Goal: Information Seeking & Learning: Find specific fact

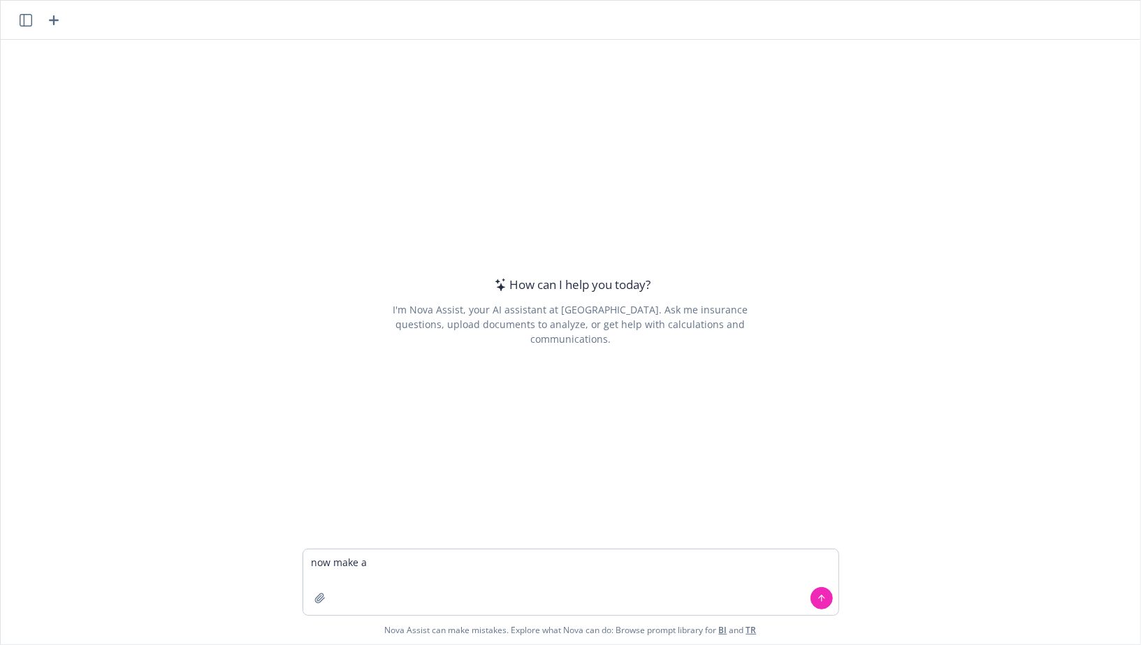
type textarea "now make a"
click at [27, 24] on icon "button" at bounding box center [26, 20] width 13 height 13
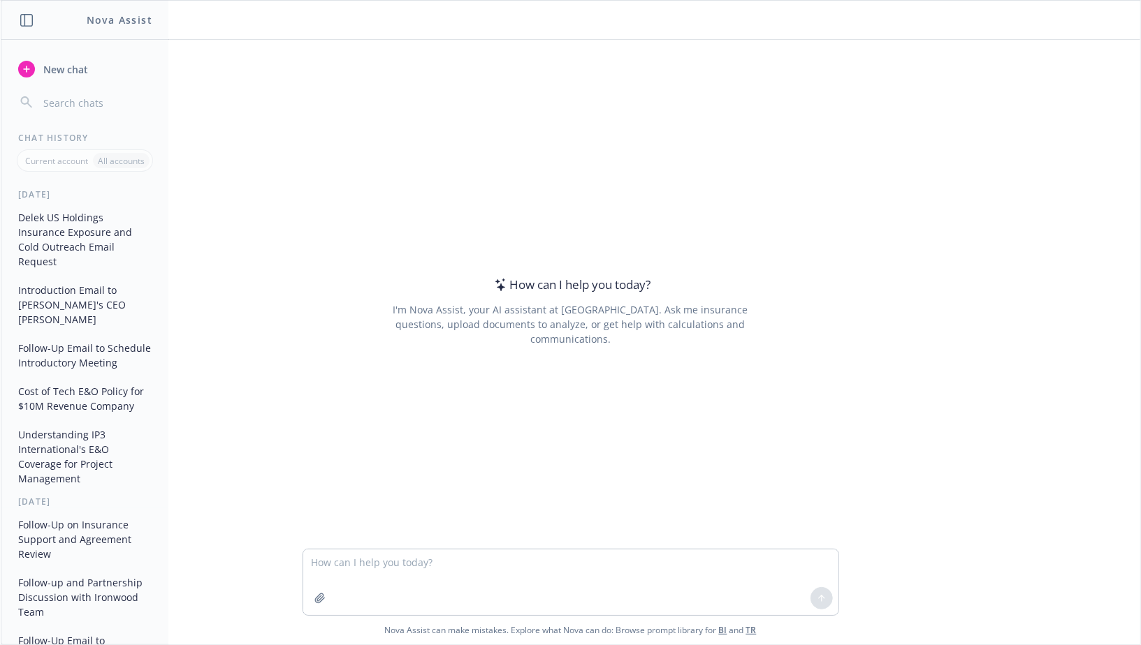
click at [80, 221] on button "Delek US Holdings Insurance Exposure and Cold Outreach Email Request" at bounding box center [85, 239] width 145 height 67
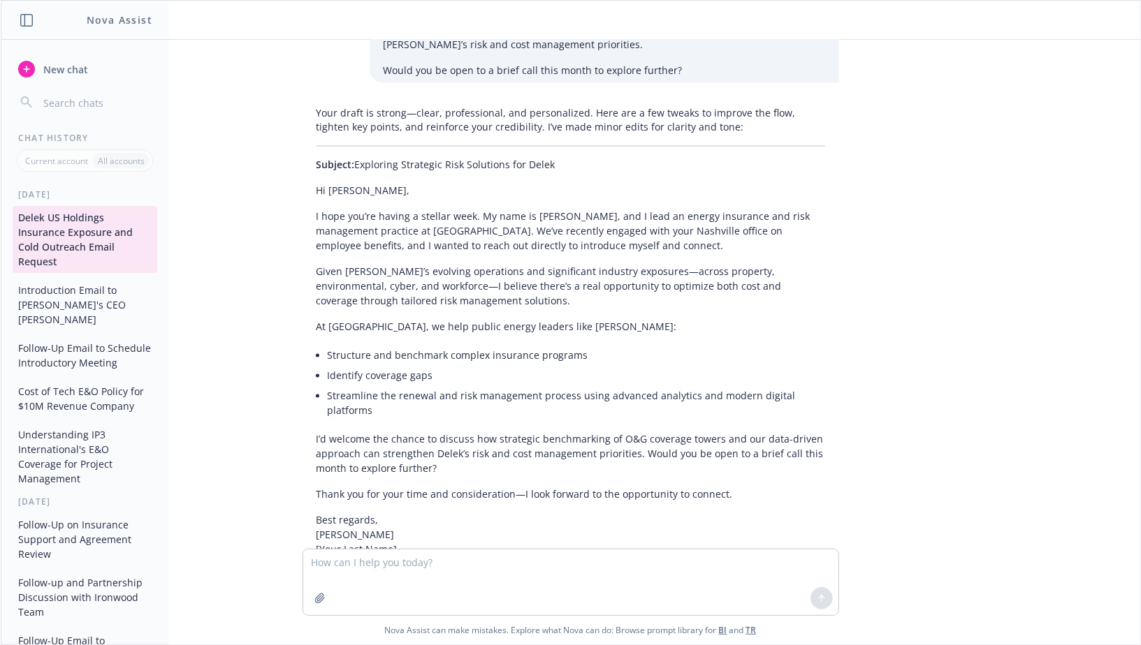
scroll to position [1723, 0]
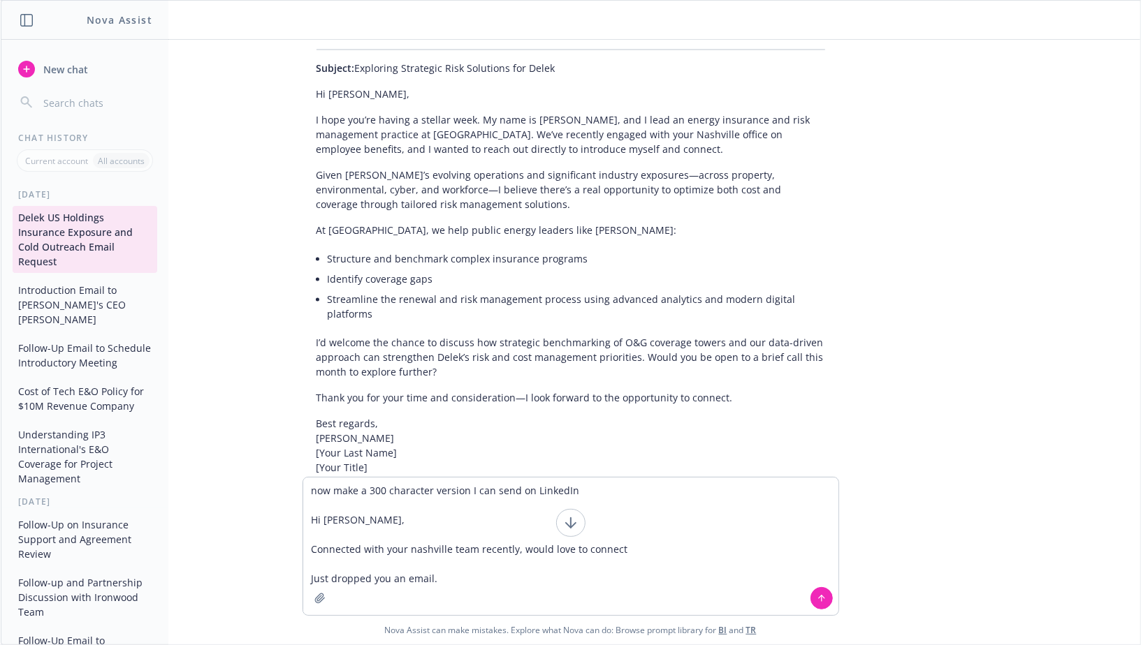
drag, startPoint x: 470, startPoint y: 586, endPoint x: 281, endPoint y: 578, distance: 189.5
click at [281, 578] on div "now make a 300 character version I can send on LinkedIn Hi Mark, Connected with…" at bounding box center [570, 561] width 1139 height 168
type textarea "now make a 300 character version I can send on LinkedIn Hi Mark, Connected with…"
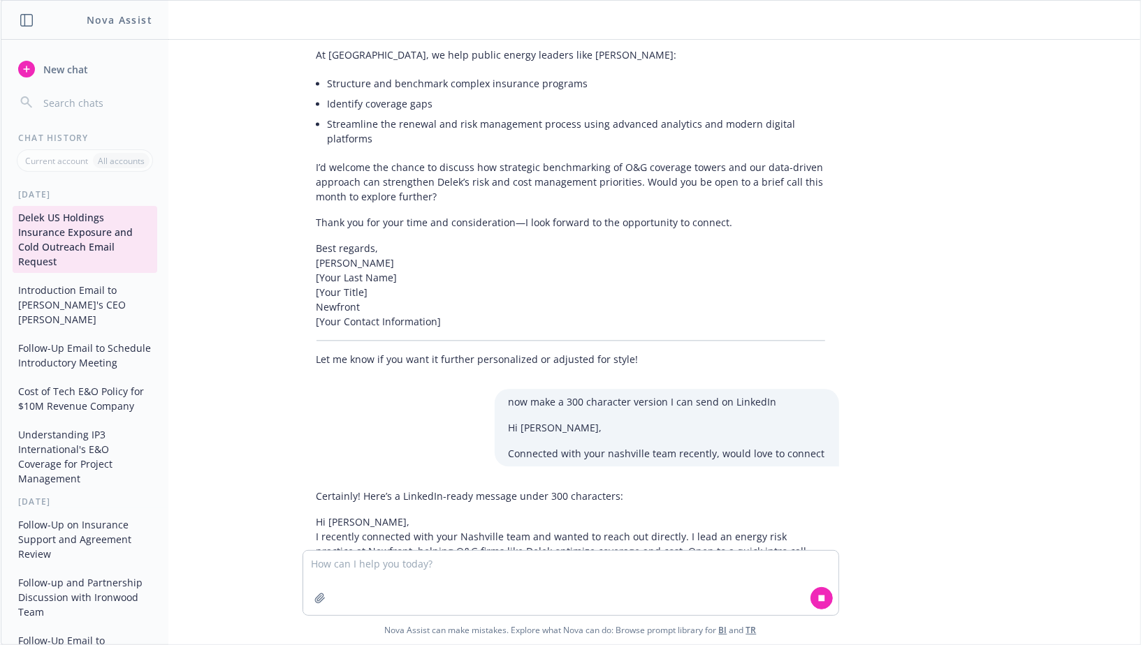
scroll to position [1914, 0]
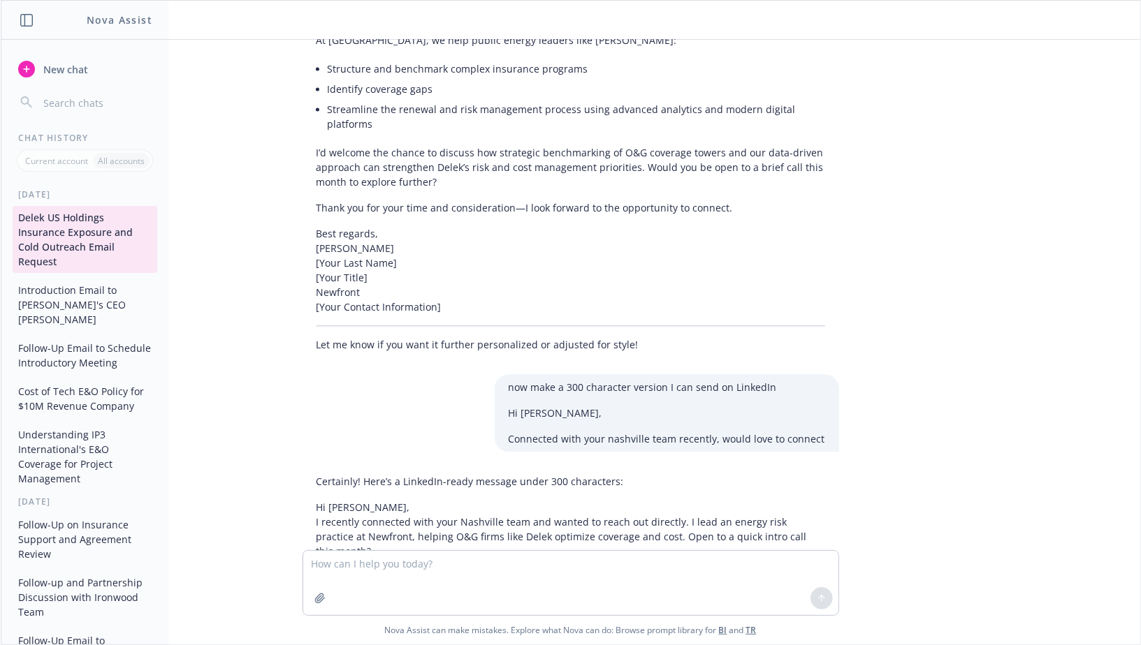
click at [504, 500] on p "Hi Mark, I recently connected with your Nashville team and wanted to reach out …" at bounding box center [570, 529] width 509 height 59
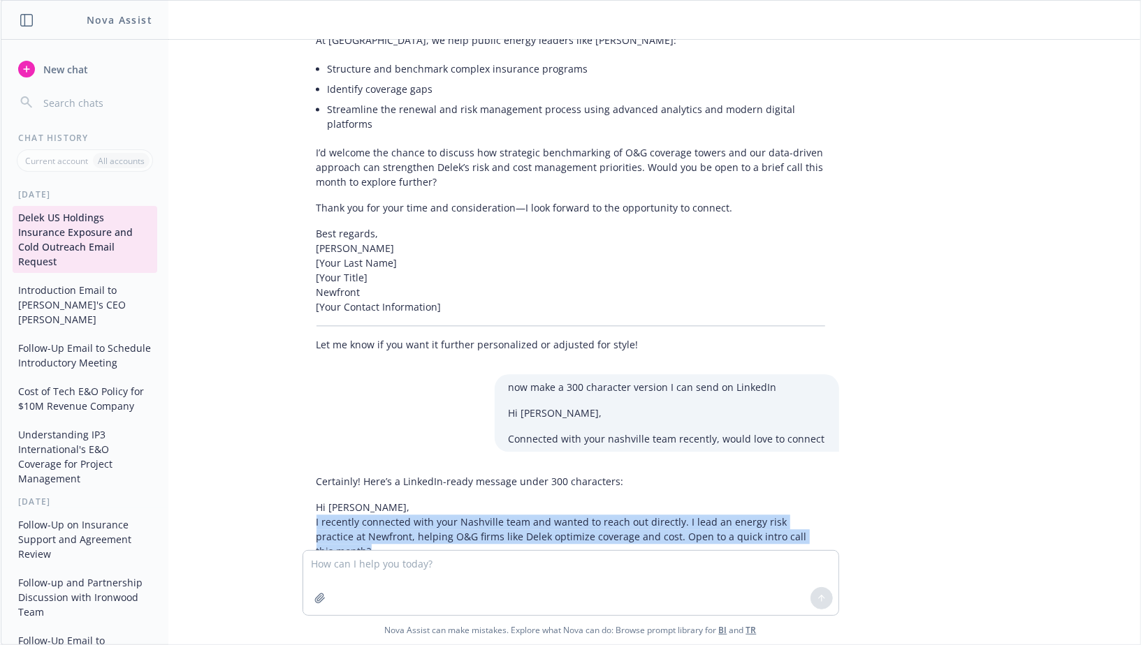
click at [504, 500] on p "Hi Mark, I recently connected with your Nashville team and wanted to reach out …" at bounding box center [570, 529] width 509 height 59
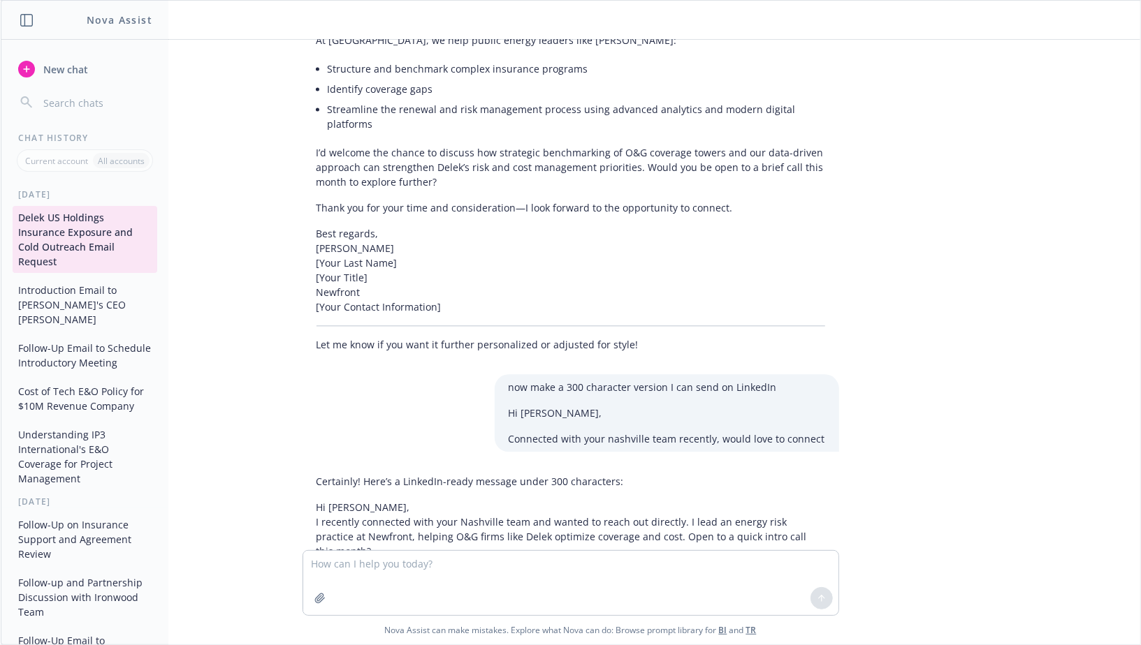
click at [642, 508] on p "Hi Mark, I recently connected with your Nashville team and wanted to reach out …" at bounding box center [570, 529] width 509 height 59
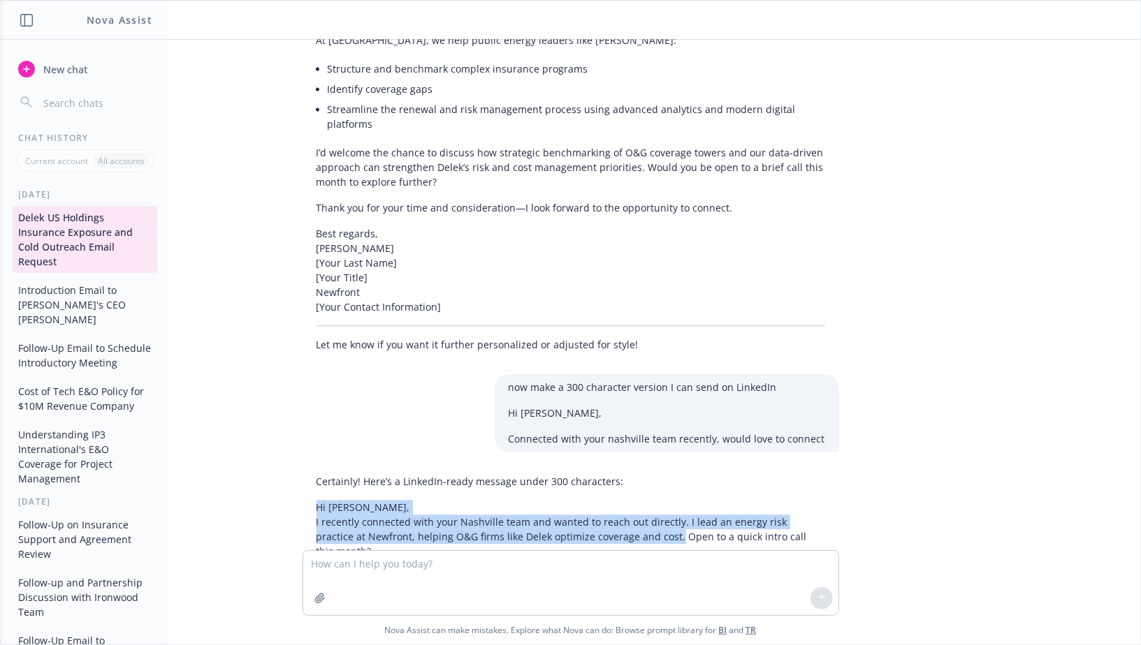
drag, startPoint x: 624, startPoint y: 508, endPoint x: 266, endPoint y: 471, distance: 360.2
click at [266, 471] on div "Tell me about Delek's insurnace exposure? What specific O&G policies will they …" at bounding box center [570, 295] width 1139 height 511
copy p "Hi Mark, I recently connected with your Nashville team and wanted to reach out …"
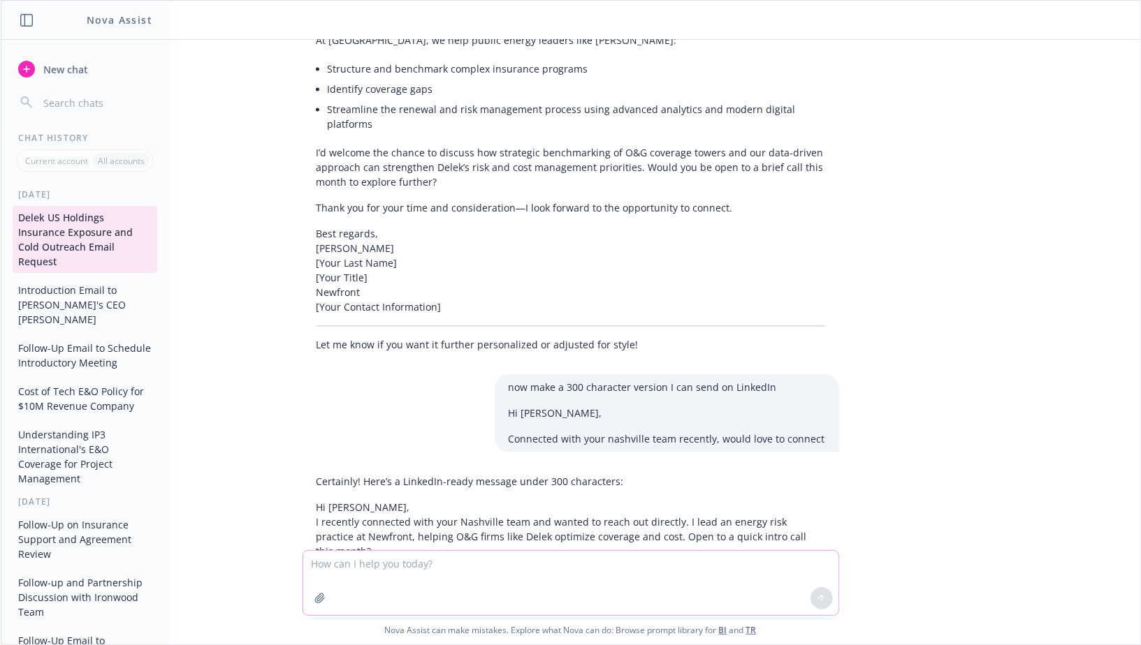
click at [418, 565] on textarea at bounding box center [570, 583] width 535 height 64
paste textarea "Hi Mark, I recently connected with your Nashville team and wanted to reach out …"
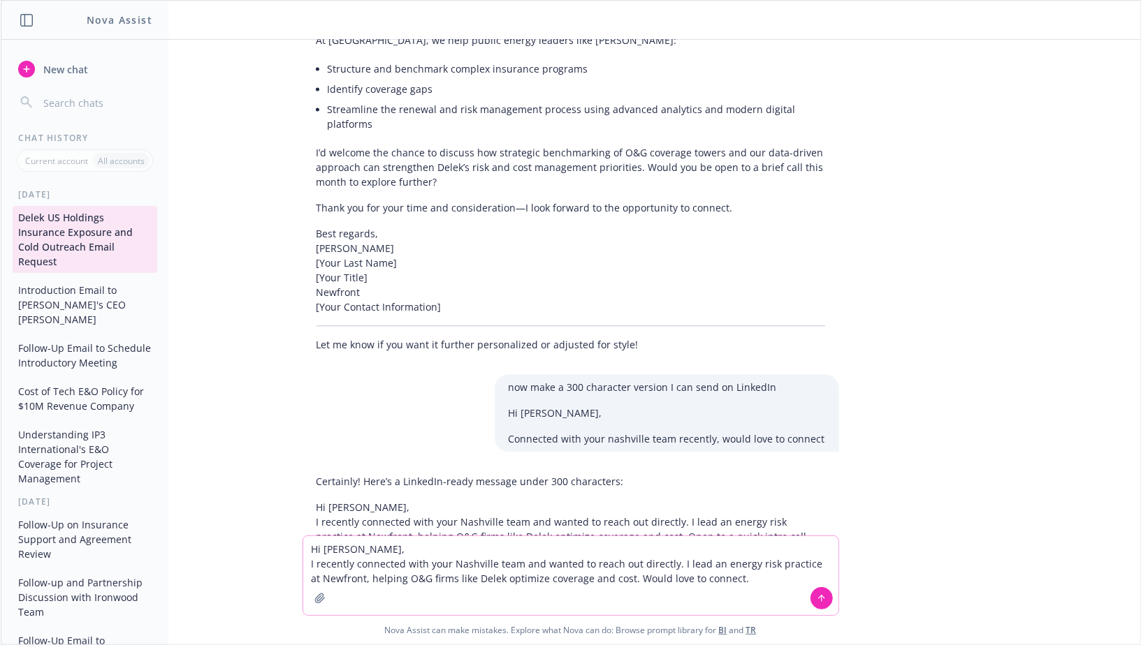
type textarea "Hi Mark, I recently connected with your Nashville team and wanted to reach out …"
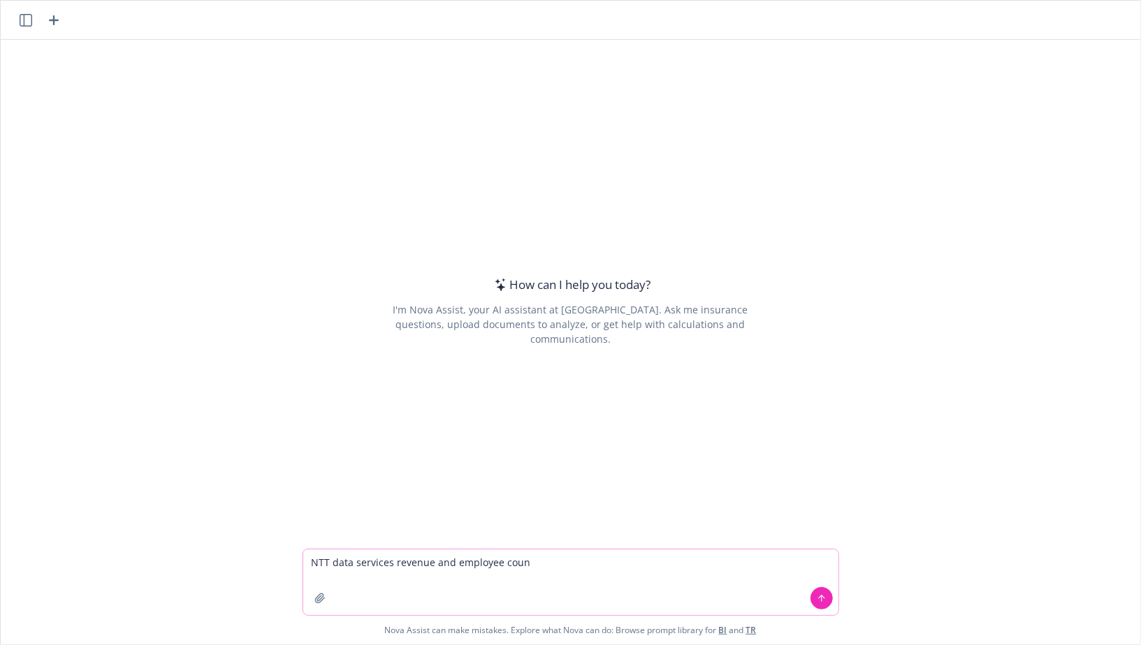
type textarea "NTT data services revenue and employee count"
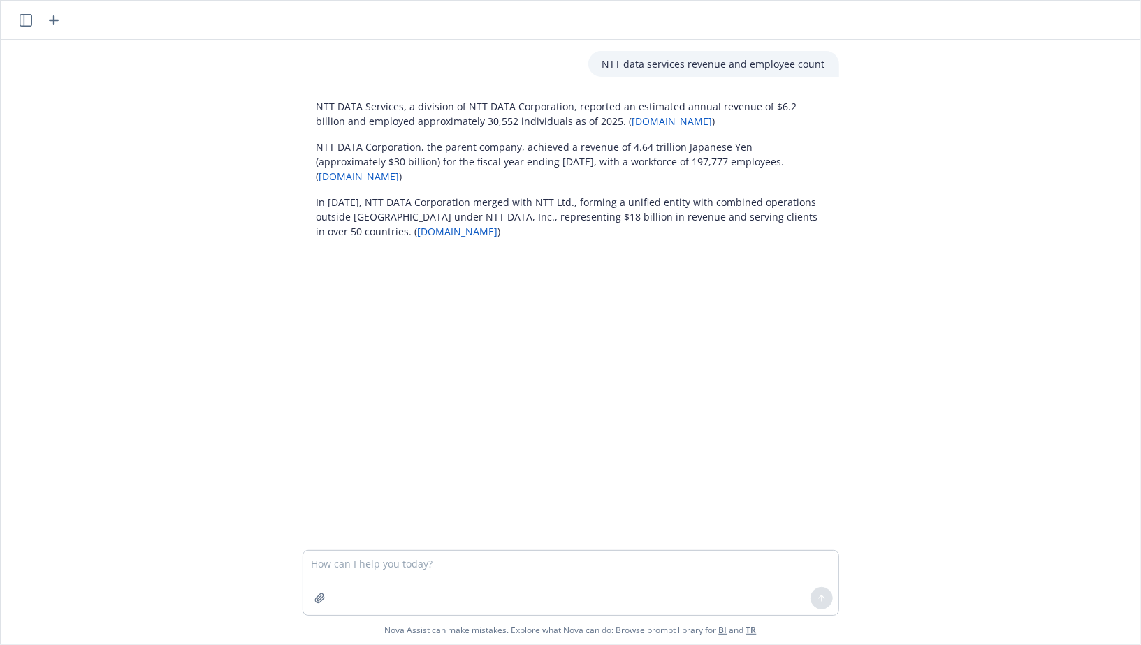
click at [541, 209] on p "In April 2024, NTT DATA Corporation merged with NTT Ltd., forming a unified ent…" at bounding box center [570, 217] width 509 height 44
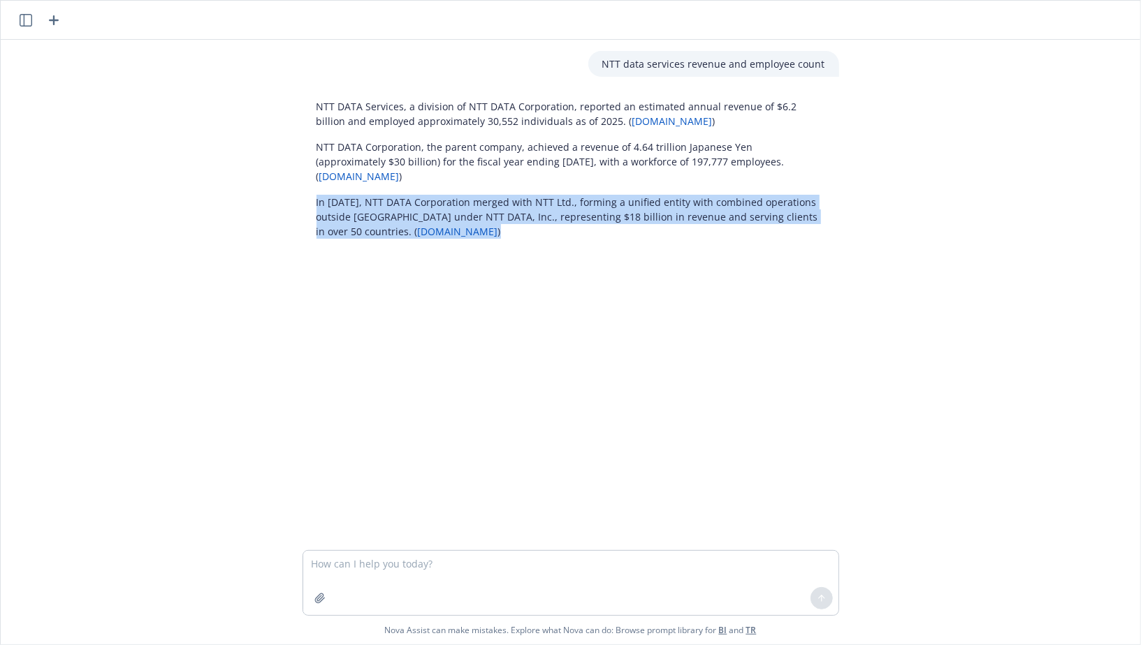
click at [541, 209] on p "In April 2024, NTT DATA Corporation merged with NTT Ltd., forming a unified ent…" at bounding box center [570, 217] width 509 height 44
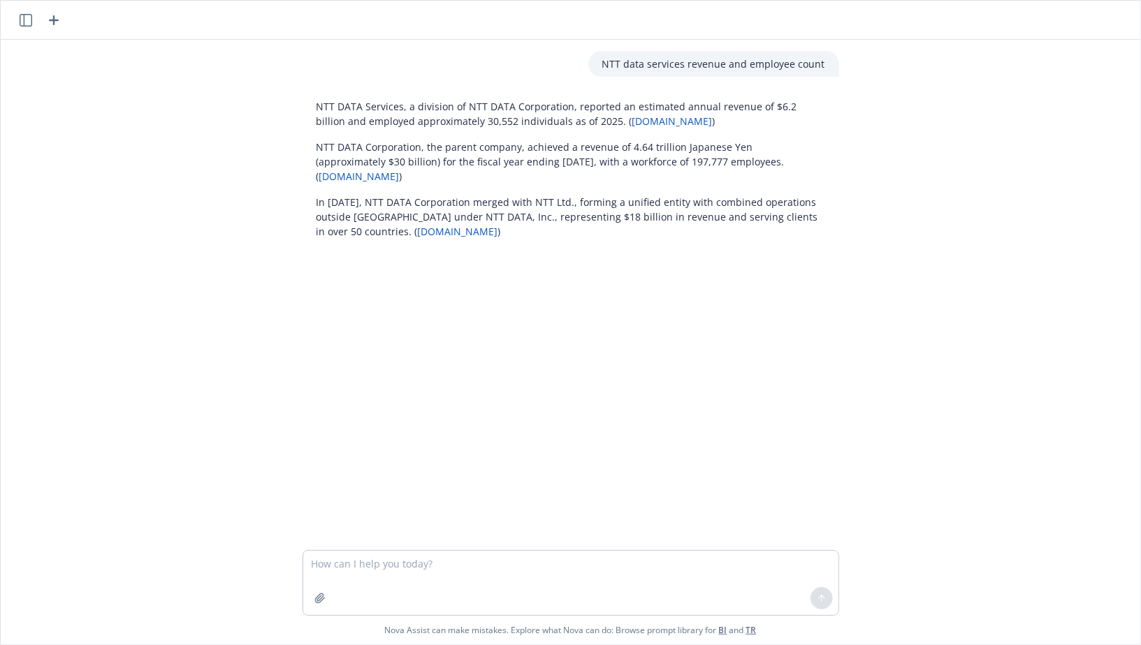
click at [513, 209] on p "In April 2024, NTT DATA Corporation merged with NTT Ltd., forming a unified ent…" at bounding box center [570, 217] width 509 height 44
click at [506, 579] on textarea at bounding box center [570, 583] width 535 height 64
type textarea "difference between tech e&O and E&O"
click at [709, 276] on p "difference between tech e&O and E&O" at bounding box center [734, 274] width 181 height 15
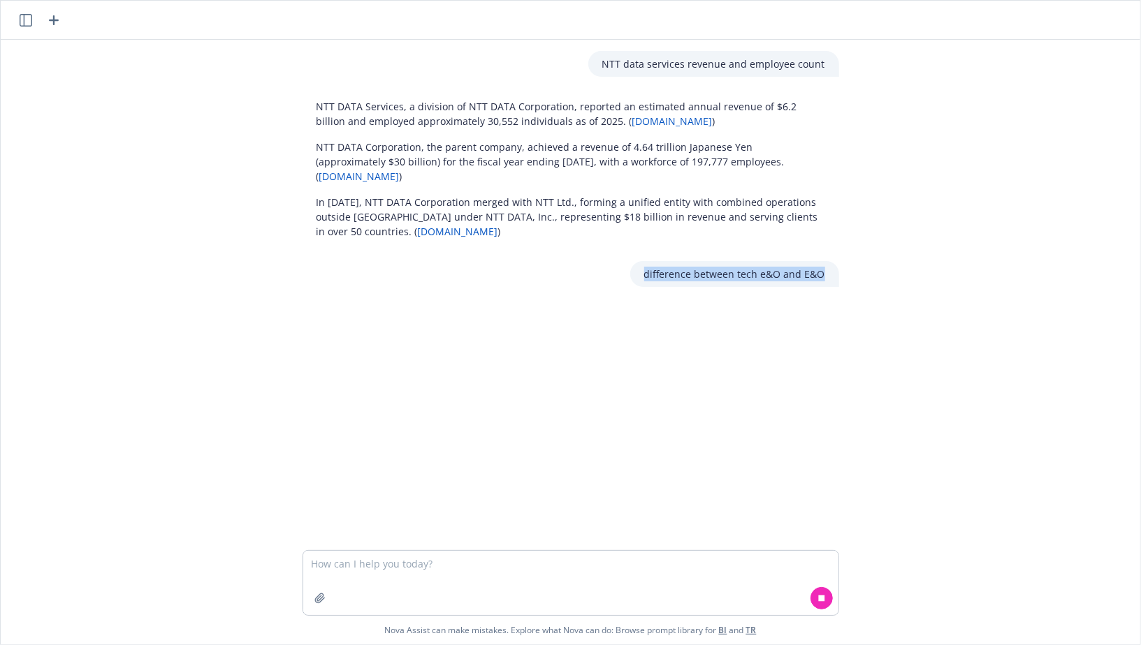
click at [709, 276] on p "difference between tech e&O and E&O" at bounding box center [734, 274] width 181 height 15
click at [678, 276] on p "difference between tech e&O and E&O" at bounding box center [734, 274] width 181 height 15
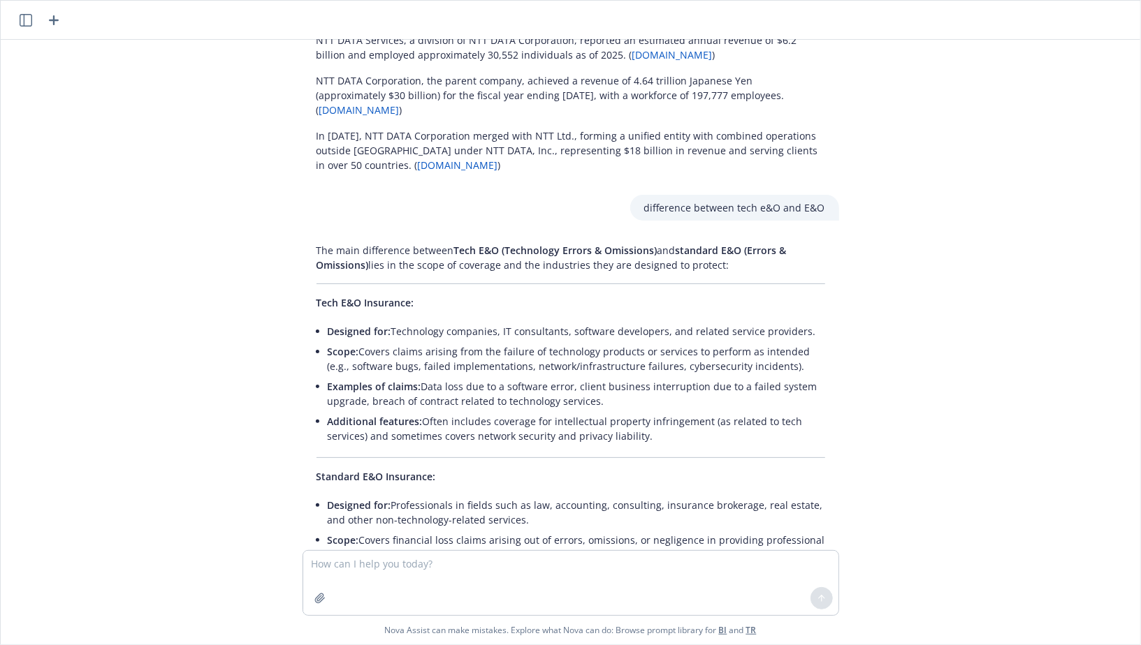
scroll to position [65, 0]
click at [487, 259] on p "The main difference between Tech E&O (Technology Errors & Omissions) and standa…" at bounding box center [570, 258] width 509 height 29
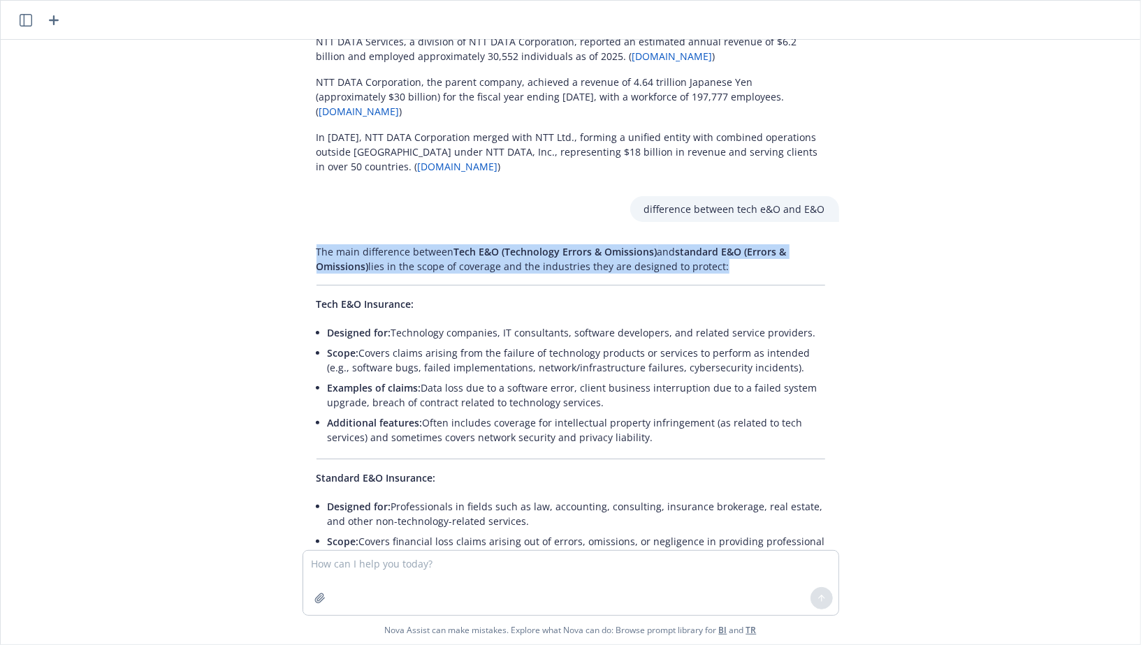
click at [487, 259] on p "The main difference between Tech E&O (Technology Errors & Omissions) and standa…" at bounding box center [570, 258] width 509 height 29
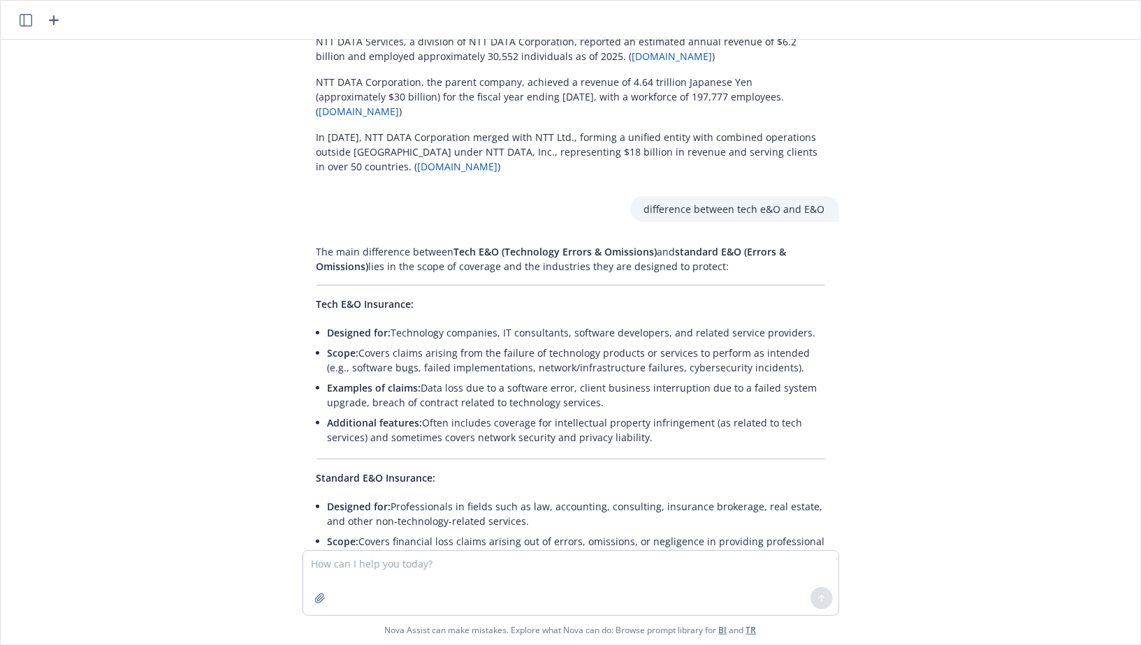
click at [469, 258] on p "The main difference between Tech E&O (Technology Errors & Omissions) and standa…" at bounding box center [570, 258] width 509 height 29
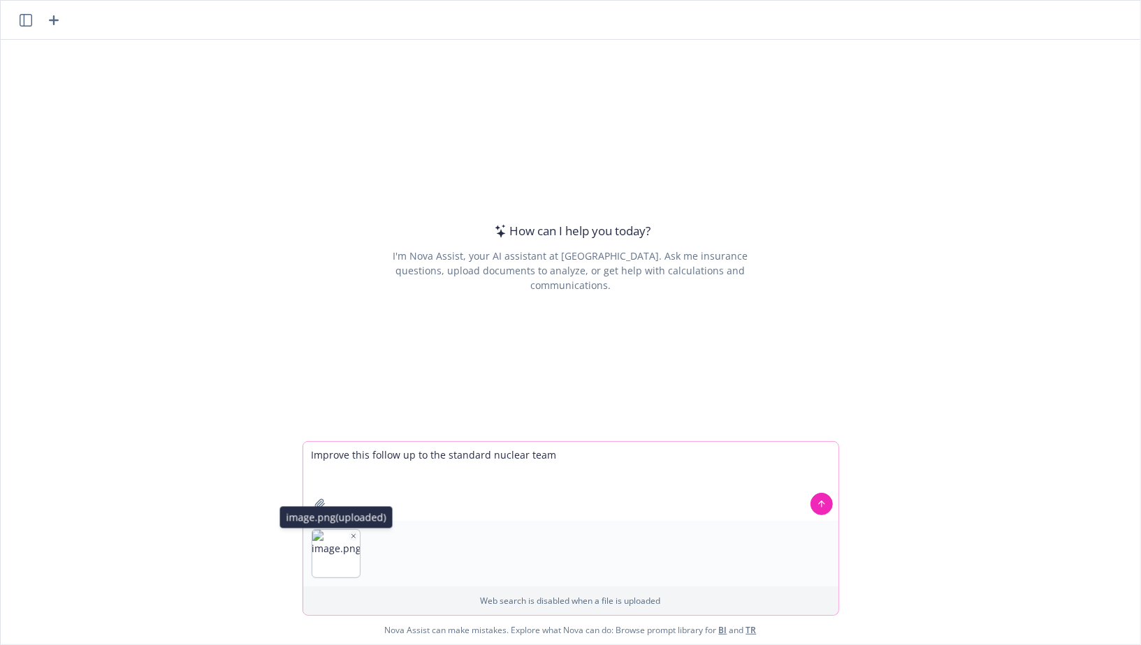
click at [354, 536] on icon "button" at bounding box center [352, 535] width 3 height 3
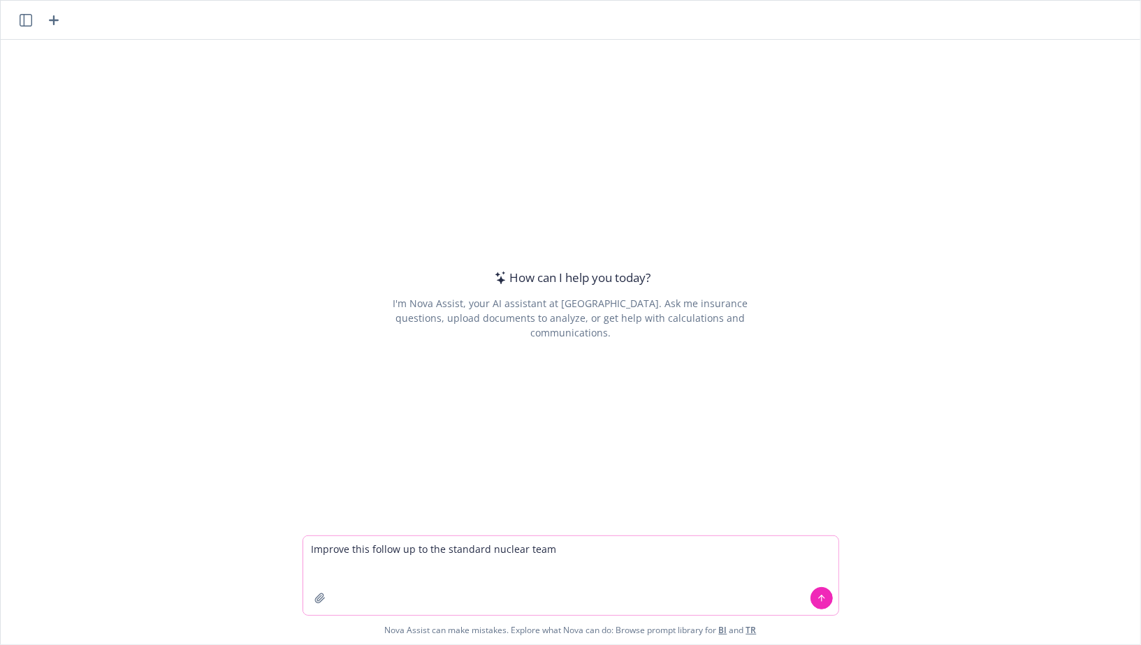
paste textarea "Hi Keeley, I hope your week is off to a stellar start! I just wanted to drop yo…"
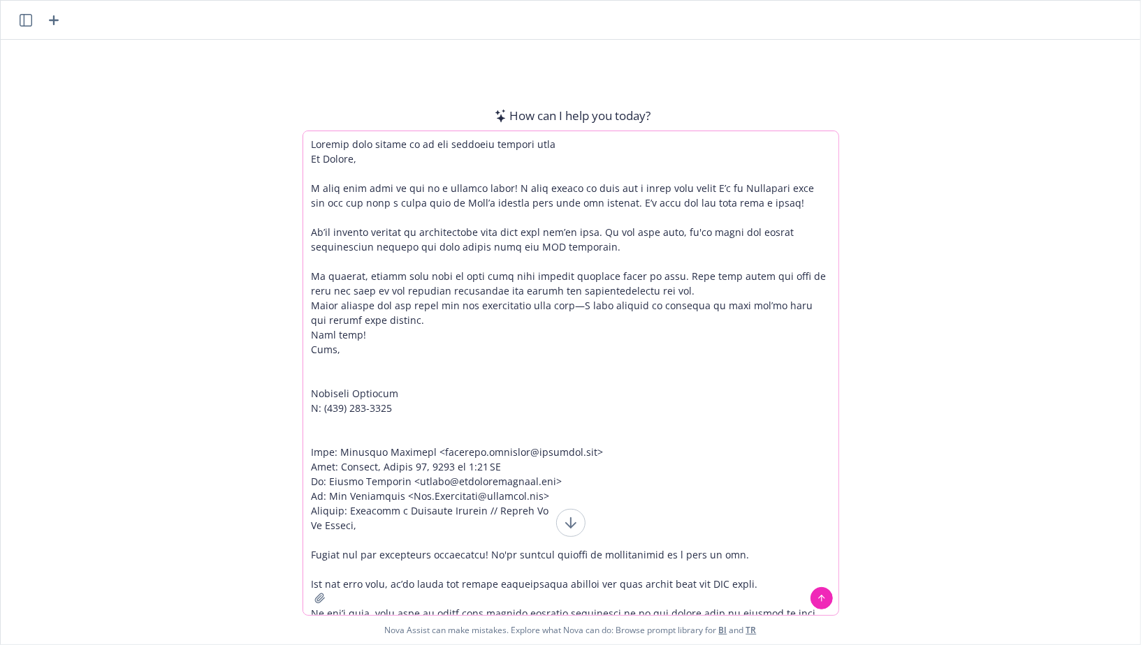
click at [666, 293] on textarea at bounding box center [570, 373] width 535 height 484
type textarea "Improve this follow up to the standard nuclear team Hi Keeley, I hope your week…"
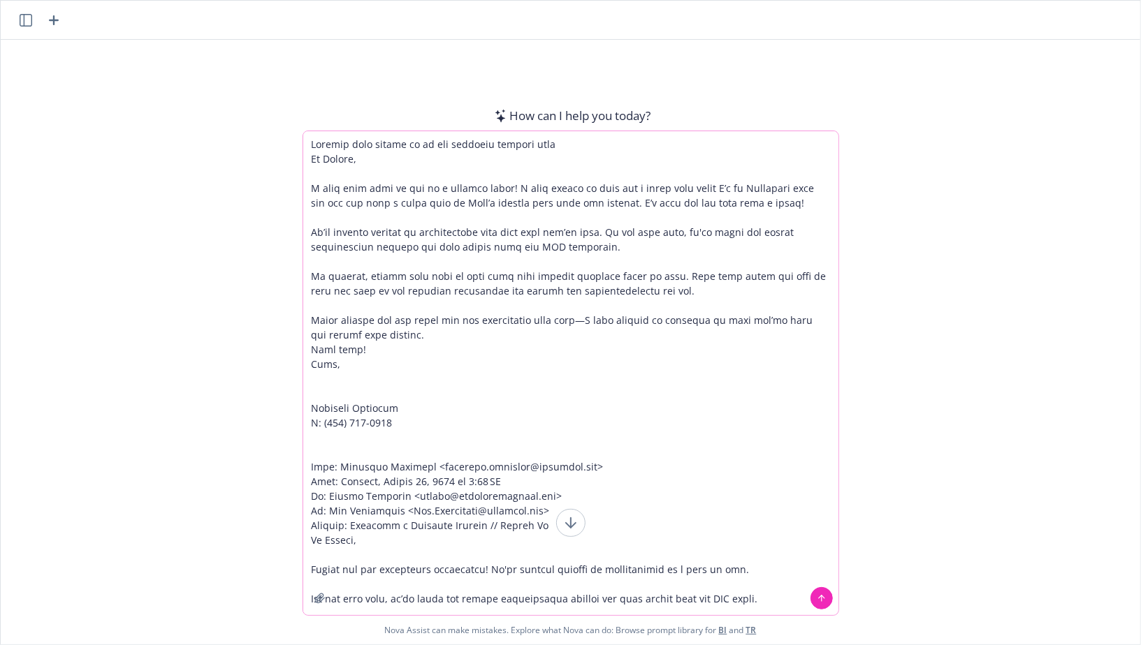
click at [454, 335] on textarea at bounding box center [570, 373] width 535 height 484
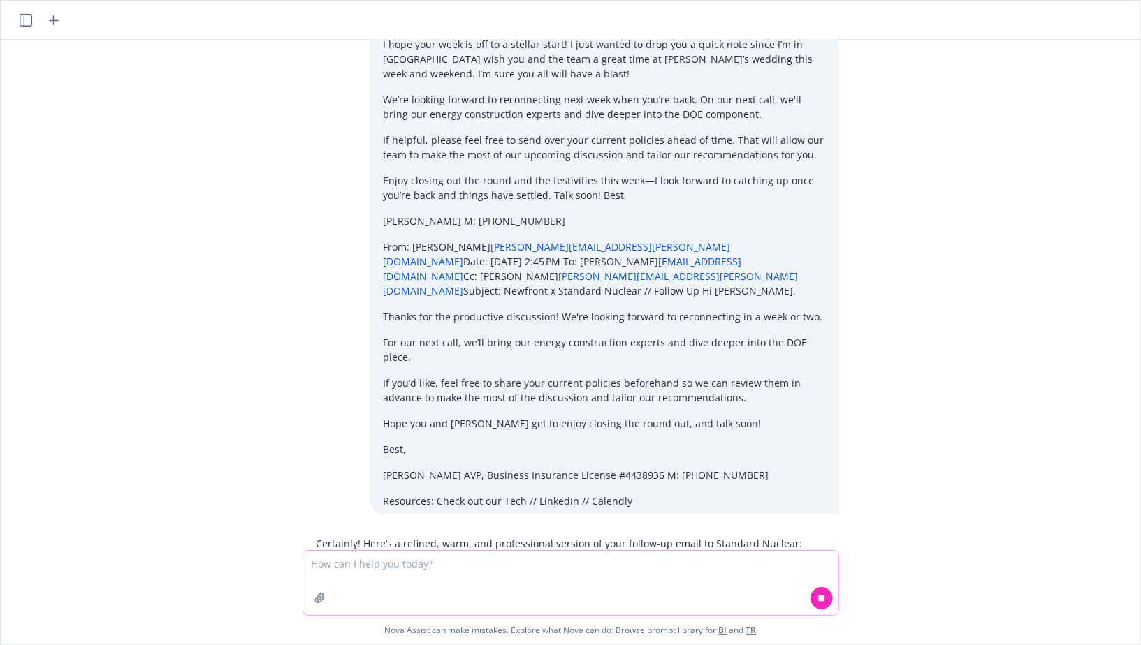
scroll to position [56, 0]
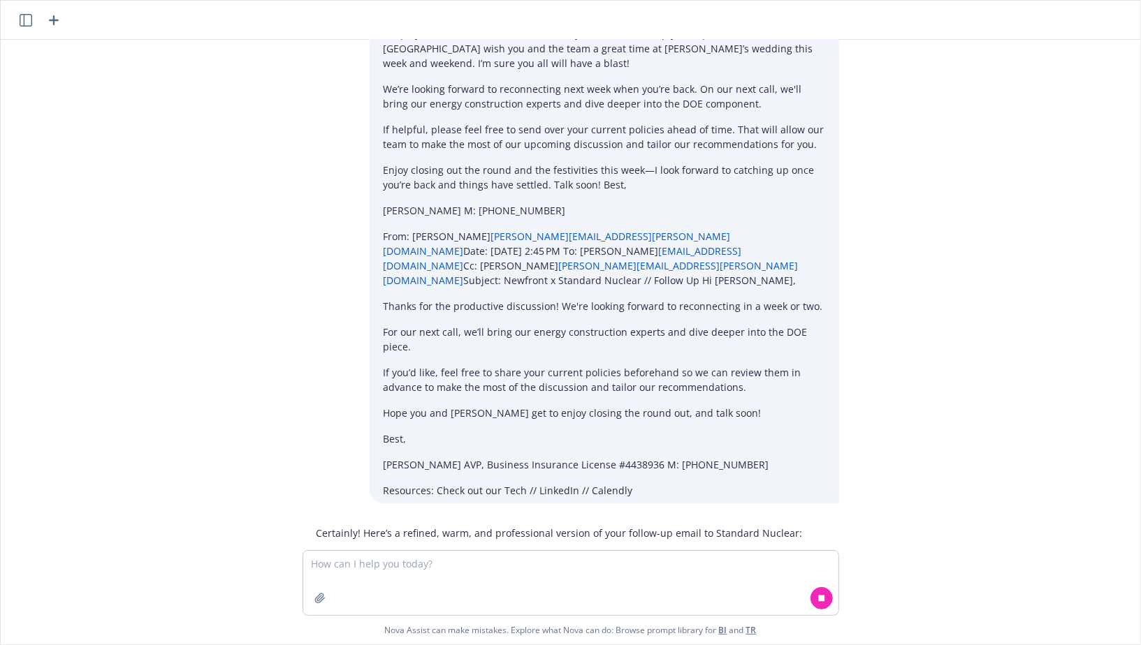
click at [597, 406] on p "Hope you and Kurt get to enjoy closing the round out, and talk soon!" at bounding box center [603, 413] width 441 height 15
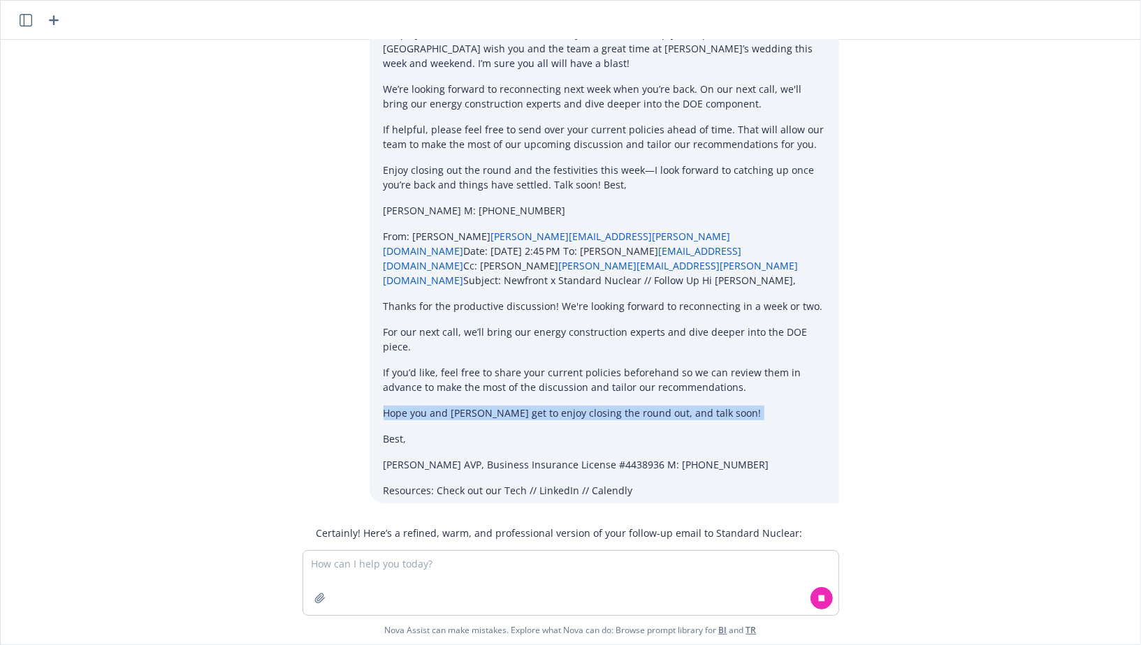
click at [597, 406] on p "Hope you and Kurt get to enjoy closing the round out, and talk soon!" at bounding box center [603, 413] width 441 height 15
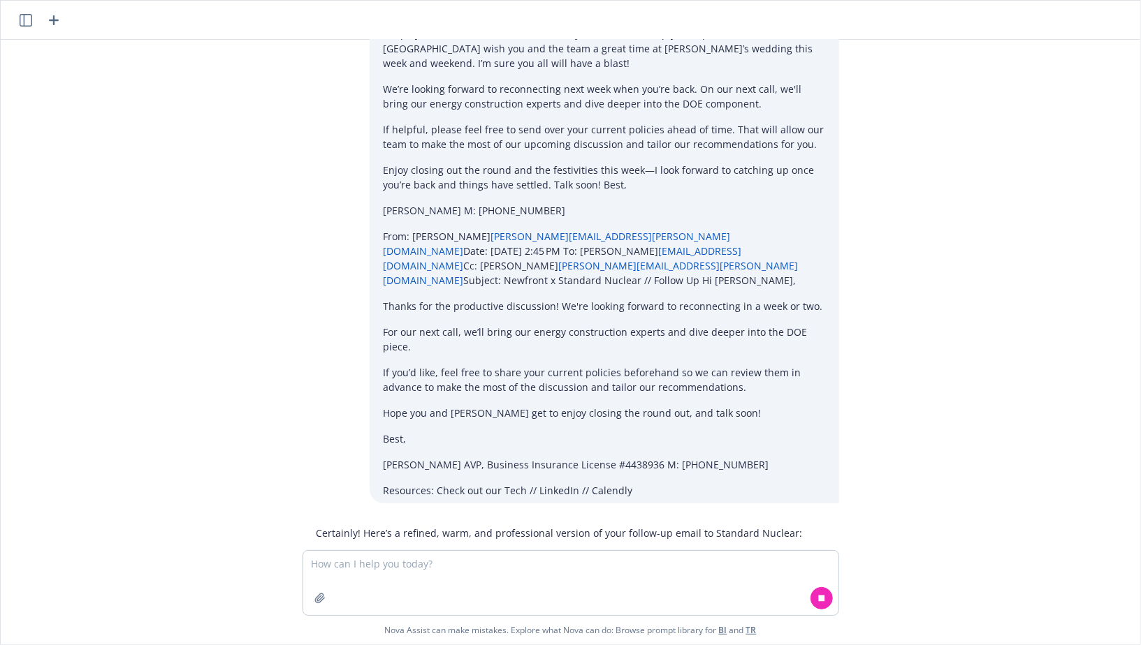
click at [546, 406] on p "Hope you and Kurt get to enjoy closing the round out, and talk soon!" at bounding box center [603, 413] width 441 height 15
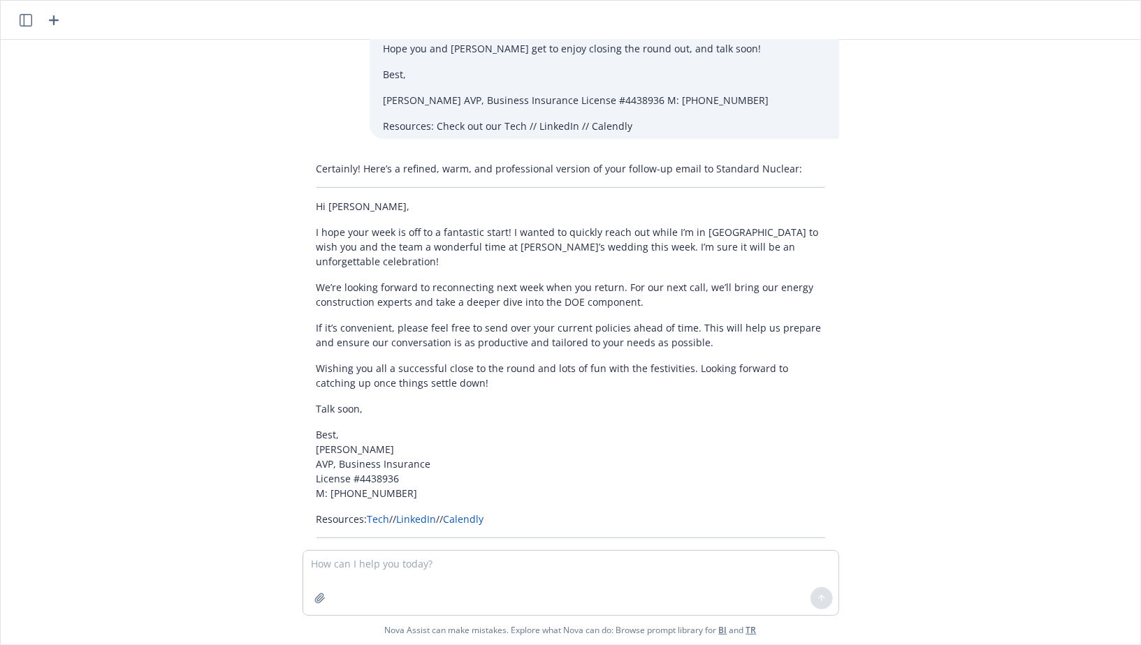
scroll to position [427, 0]
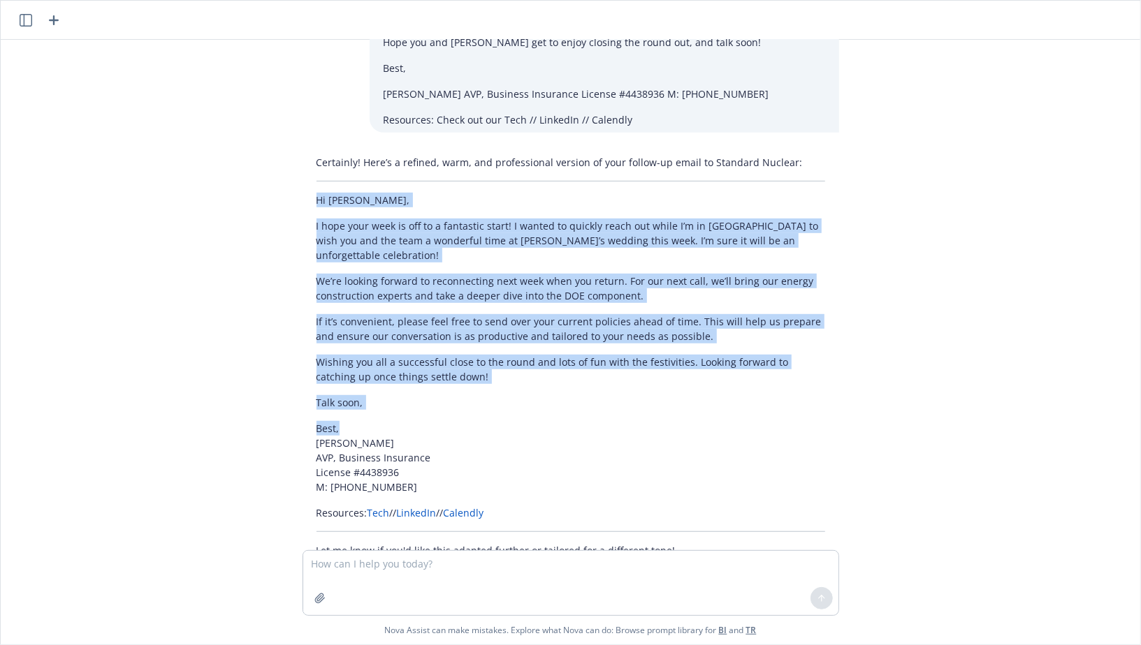
drag, startPoint x: 315, startPoint y: 168, endPoint x: 374, endPoint y: 383, distance: 223.2
click at [374, 383] on div "Certainly! Here’s a refined, warm, and professional version of your follow-up e…" at bounding box center [570, 356] width 536 height 414
copy div "Hi Keeley, I hope your week is off to a fantastic start! I wanted to quickly re…"
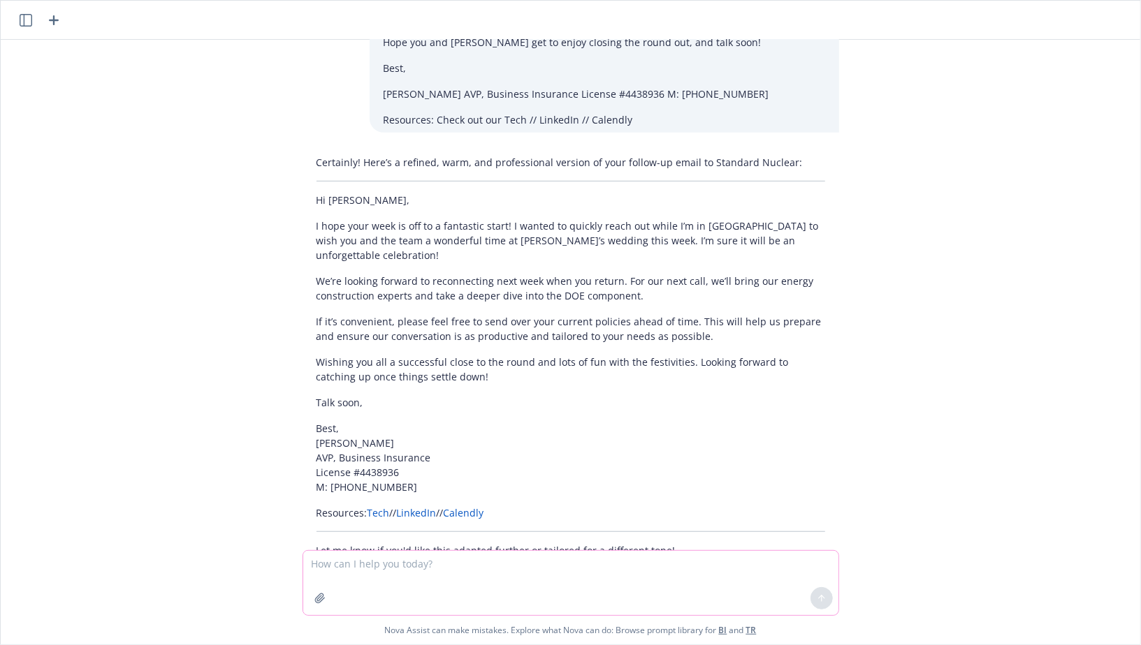
click at [378, 566] on textarea at bounding box center [570, 583] width 535 height 64
paste textarea "Hi Keeley, I hope your week is off to a fantastic start! I wanted to quickly re…"
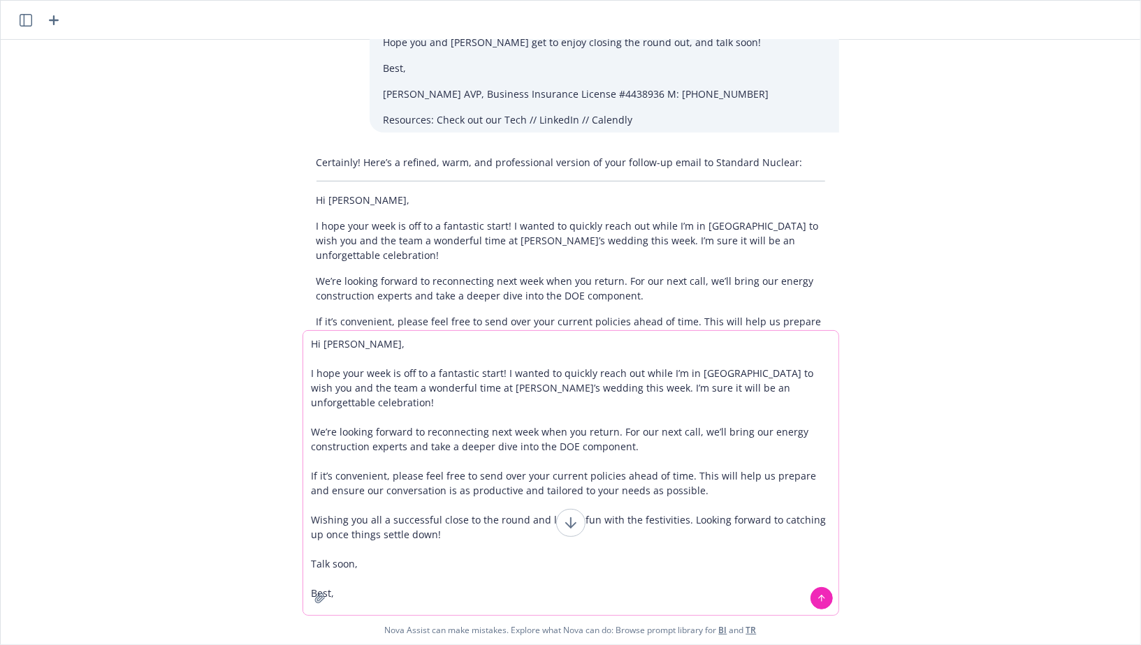
click at [465, 372] on textarea "Hi Keeley, I hope your week is off to a fantastic start! I wanted to quickly re…" at bounding box center [570, 473] width 535 height 284
drag, startPoint x: 502, startPoint y: 374, endPoint x: 318, endPoint y: 378, distance: 183.7
click at [318, 379] on textarea "Hi Keeley, I hope your week is off to a fantastic start! I wanted to quickly re…" at bounding box center [570, 473] width 535 height 284
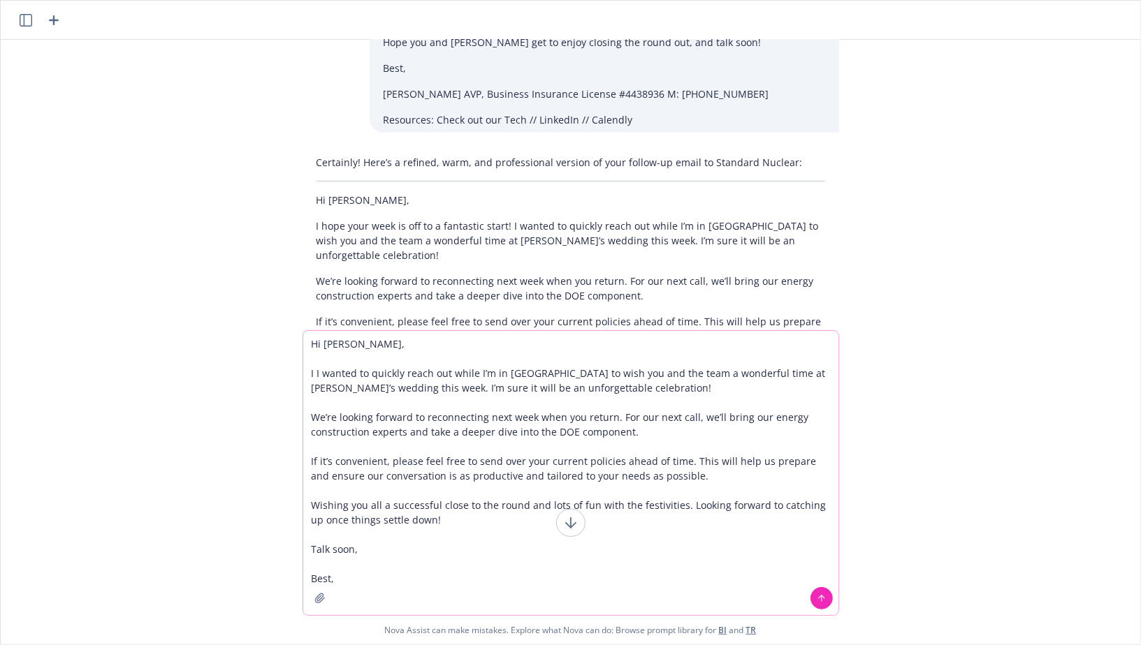
click at [498, 422] on textarea "Hi Keeley, I I wanted to quickly reach out while I’m in Knoxville to wish you a…" at bounding box center [570, 473] width 535 height 284
drag, startPoint x: 677, startPoint y: 468, endPoint x: 298, endPoint y: 419, distance: 381.7
click at [298, 416] on div "Hi Keeley, I I wanted to quickly reach out while I’m in Knoxville to wish you a…" at bounding box center [570, 487] width 1139 height 314
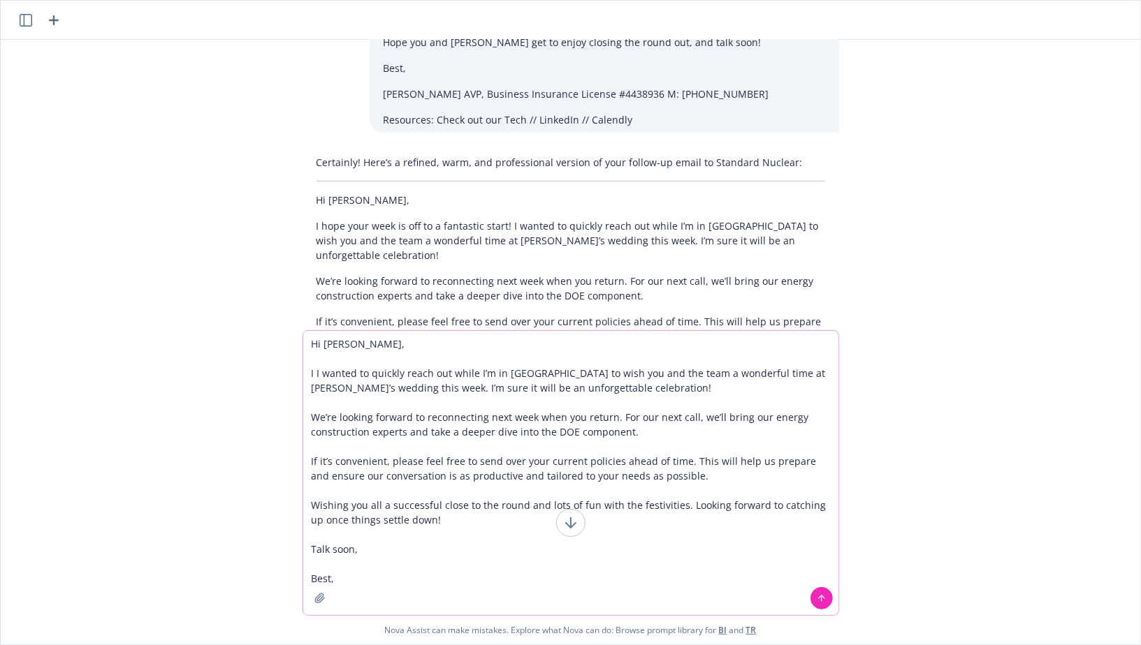
click at [309, 418] on textarea "Hi Keeley, I I wanted to quickly reach out while I’m in Knoxville to wish you a…" at bounding box center [570, 473] width 535 height 284
drag, startPoint x: 310, startPoint y: 414, endPoint x: 713, endPoint y: 472, distance: 407.3
click at [713, 473] on textarea "Hi Keeley, I I wanted to quickly reach out while I’m in Knoxville to wish you a…" at bounding box center [570, 473] width 535 height 284
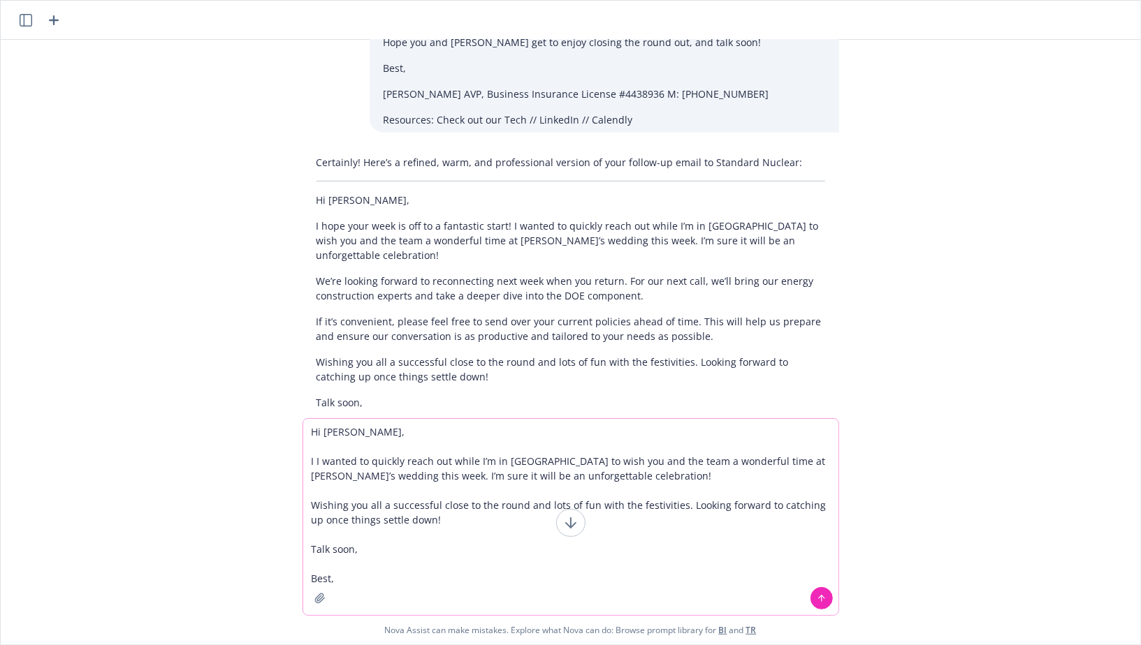
click at [316, 462] on textarea "Hi Keeley, I I wanted to quickly reach out while I’m in Knoxville to wish you a…" at bounding box center [570, 517] width 535 height 196
drag, startPoint x: 424, startPoint y: 463, endPoint x: 365, endPoint y: 465, distance: 59.4
click at [365, 465] on textarea "Hi Keeley, I wanted to quickly reach out while I’m in Knoxville to wish you and…" at bounding box center [570, 517] width 535 height 196
click at [515, 464] on textarea "Hi Keeley, I wanted to drop you a quick line while I'm out while I’m in Knoxvil…" at bounding box center [570, 517] width 535 height 196
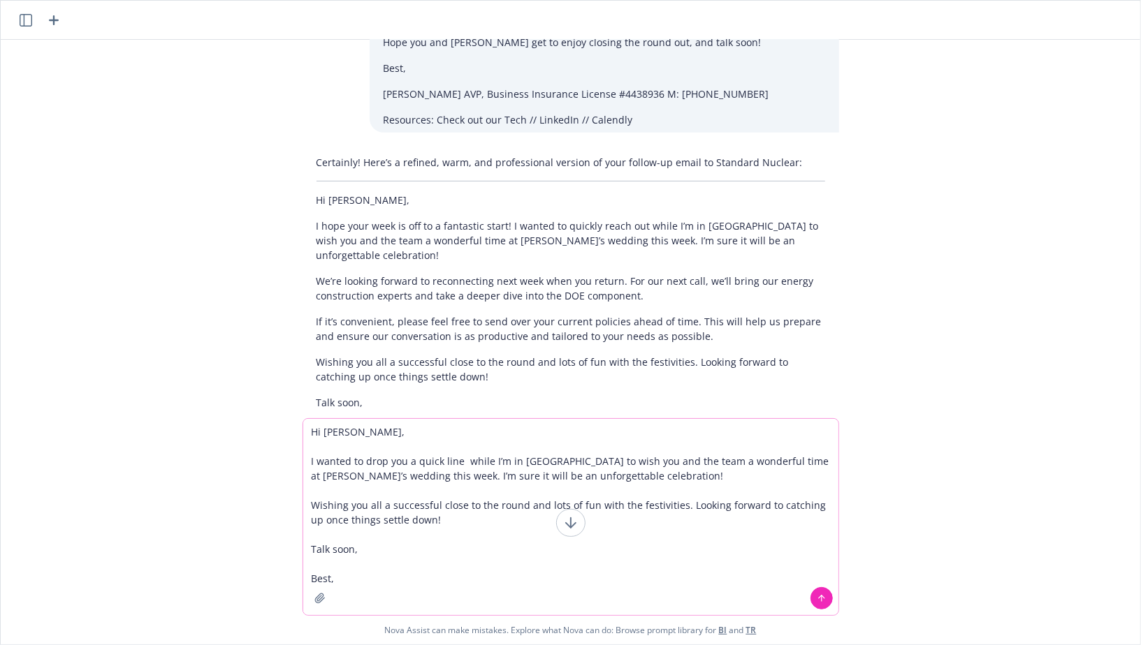
type textarea "Hi Keeley, I wanted to drop you a quick line while I’m in Knoxville to wish you…"
click at [468, 522] on textarea "Hi Keeley, I wanted to drop you a quick line while I’m in Knoxville to wish you…" at bounding box center [570, 517] width 535 height 196
click at [373, 576] on textarea "Hi Keeley, I wanted to drop you a quick line while I’m in Knoxville to wish you…" at bounding box center [570, 517] width 535 height 196
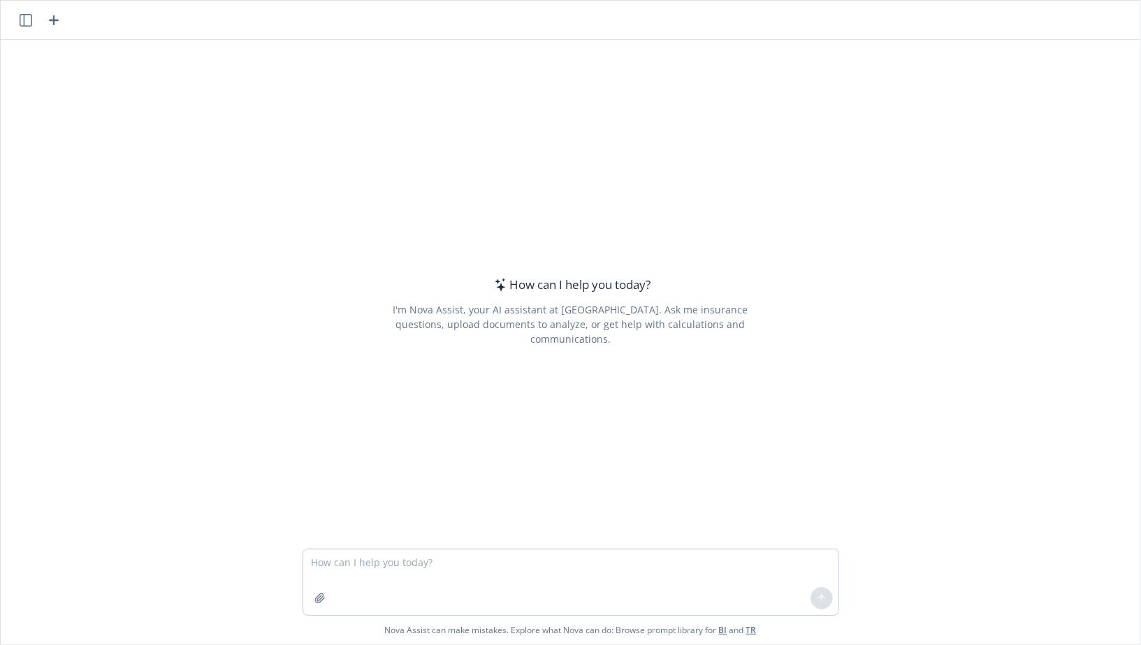
click at [357, 565] on textarea at bounding box center [570, 583] width 535 height 66
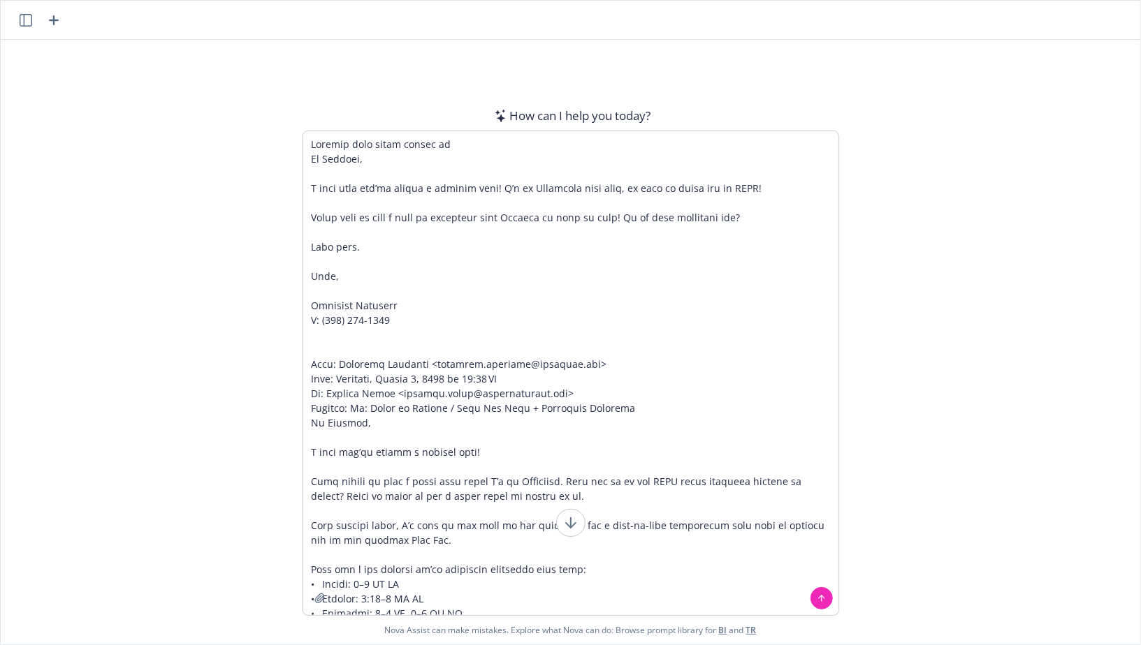
click at [499, 148] on textarea at bounding box center [570, 373] width 535 height 484
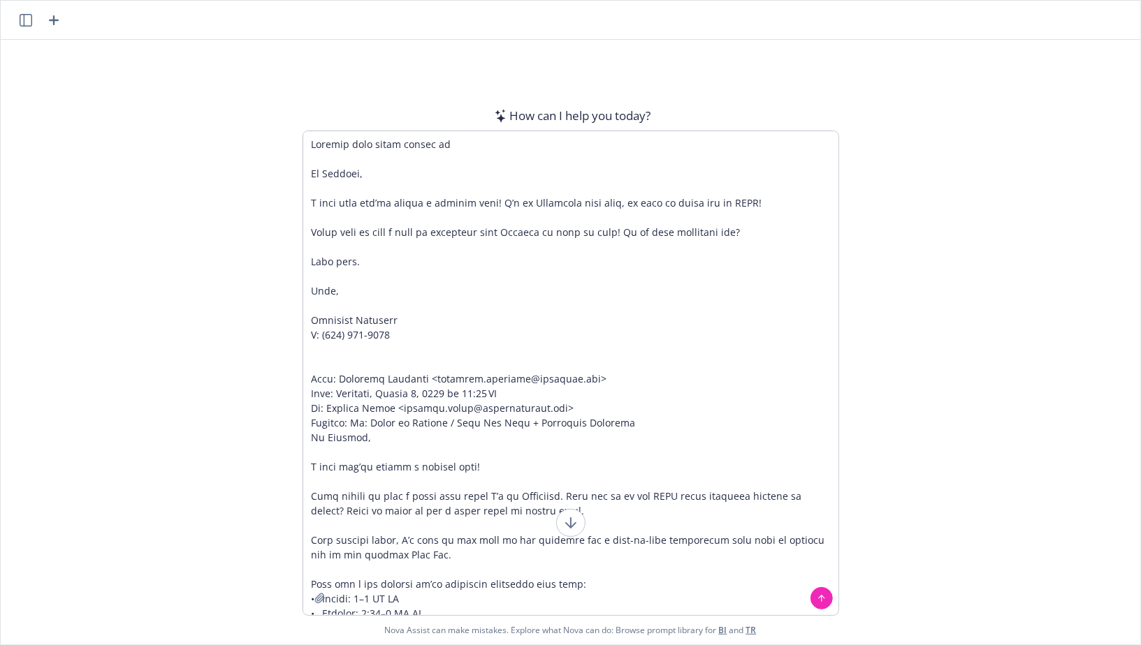
click at [492, 147] on textarea at bounding box center [570, 373] width 535 height 484
type textarea "Loremip dolo sitam consec ad el s doeiusmo Te Incidid, U labo etdo mag’al enima…"
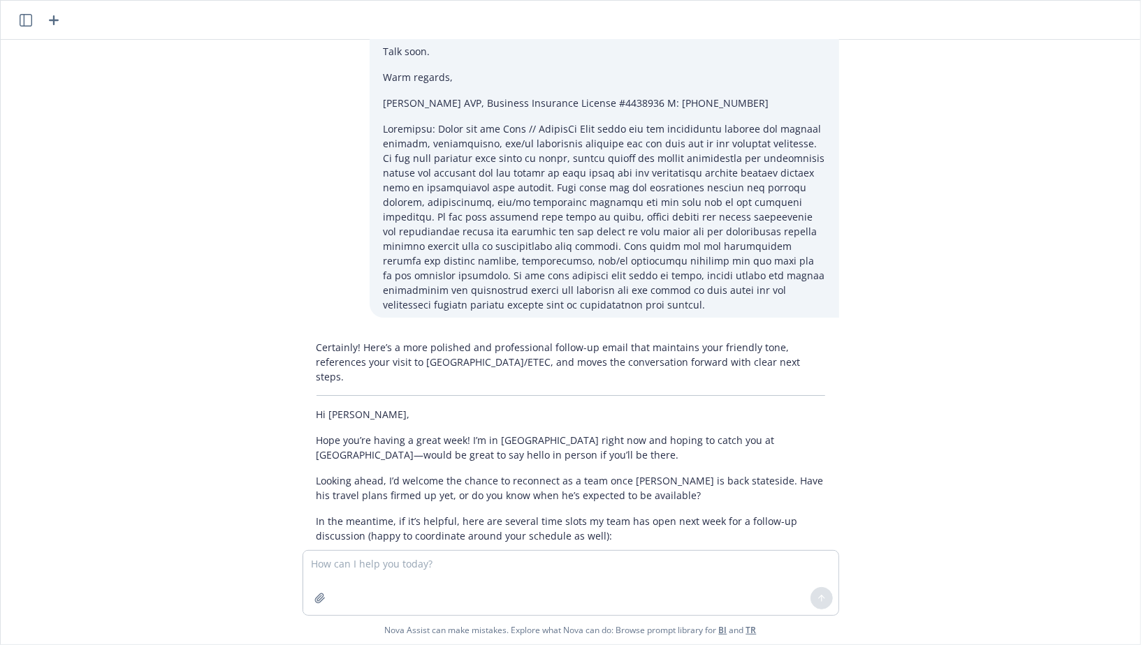
scroll to position [2917, 0]
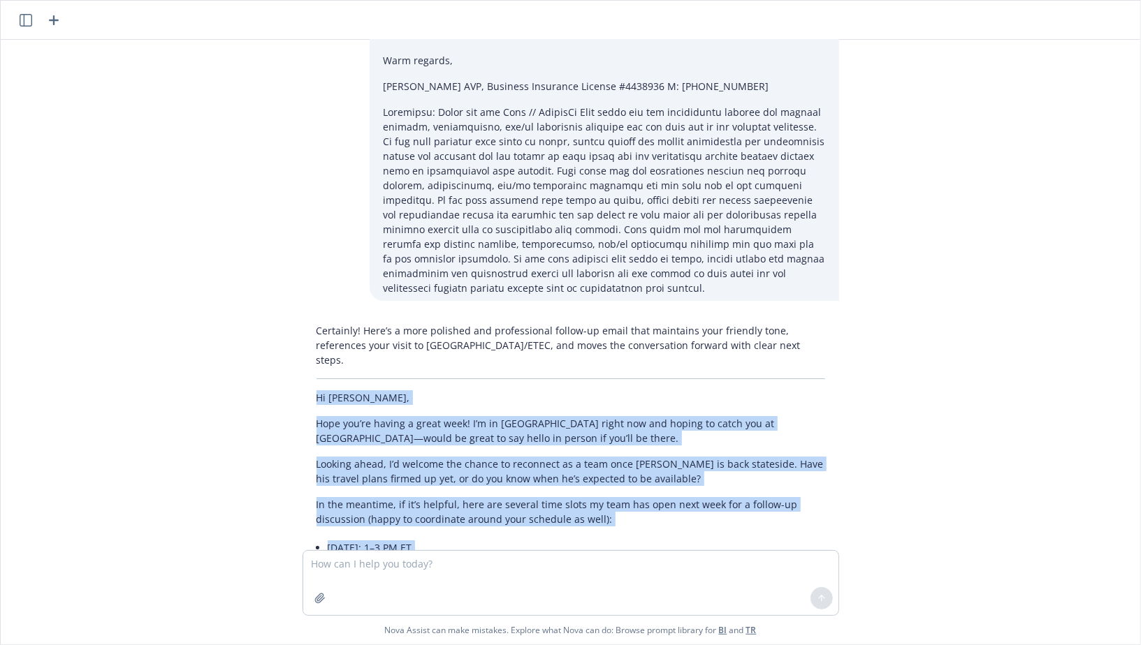
drag, startPoint x: 317, startPoint y: 146, endPoint x: 421, endPoint y: 441, distance: 313.3
click at [421, 441] on div "Certainly! Here’s a more polished and professional follow-up email that maintai…" at bounding box center [570, 543] width 536 height 451
copy div "Hi Patrick, Hope you’re having a great week! I’m in Knoxville right now and hop…"
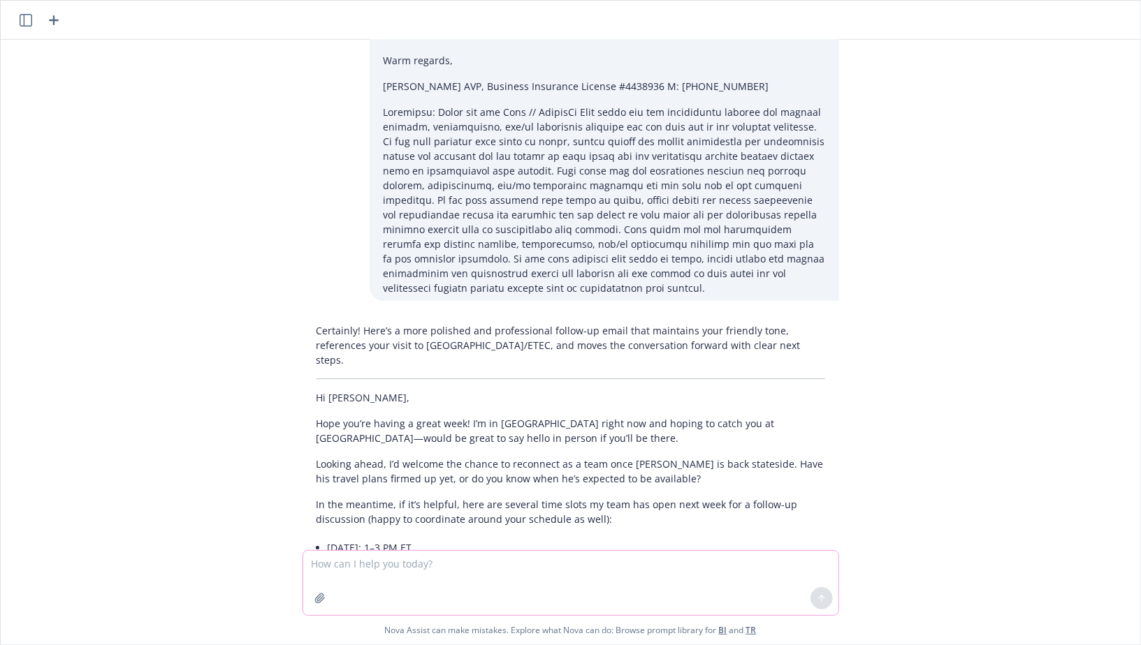
click at [393, 567] on textarea at bounding box center [570, 583] width 535 height 64
paste textarea "Hi Patrick, Hope you’re having a great week! I’m in Knoxville right now and hop…"
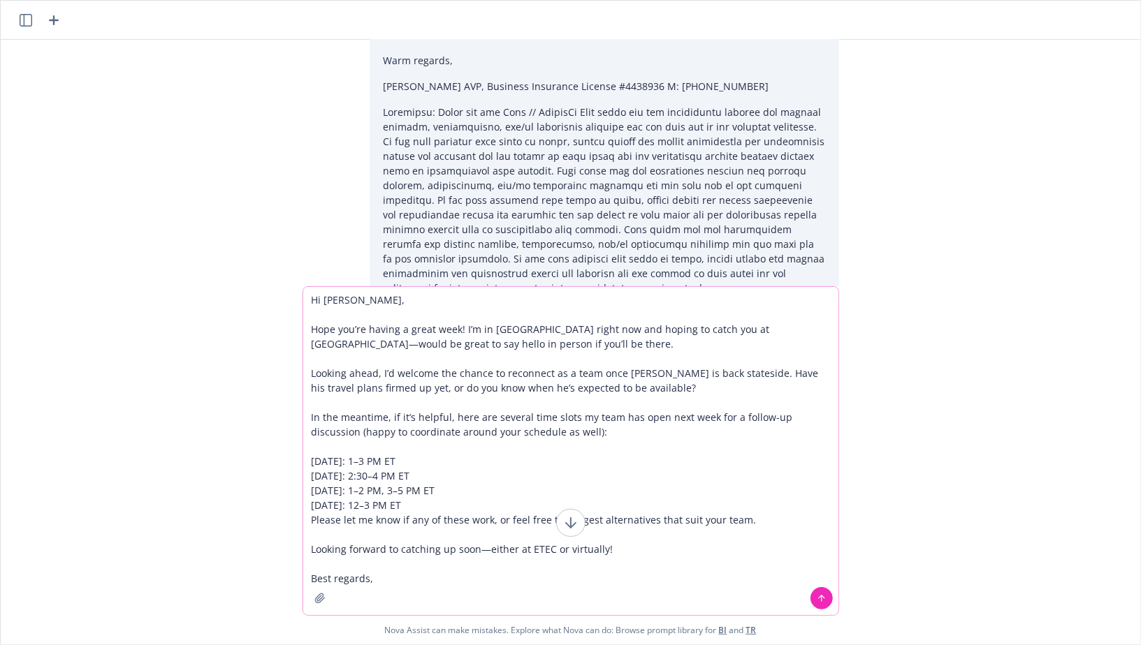
drag, startPoint x: 311, startPoint y: 416, endPoint x: 753, endPoint y: 516, distance: 453.3
click at [753, 516] on textarea "Hi Patrick, Hope you’re having a great week! I’m in Knoxville right now and hop…" at bounding box center [570, 451] width 535 height 328
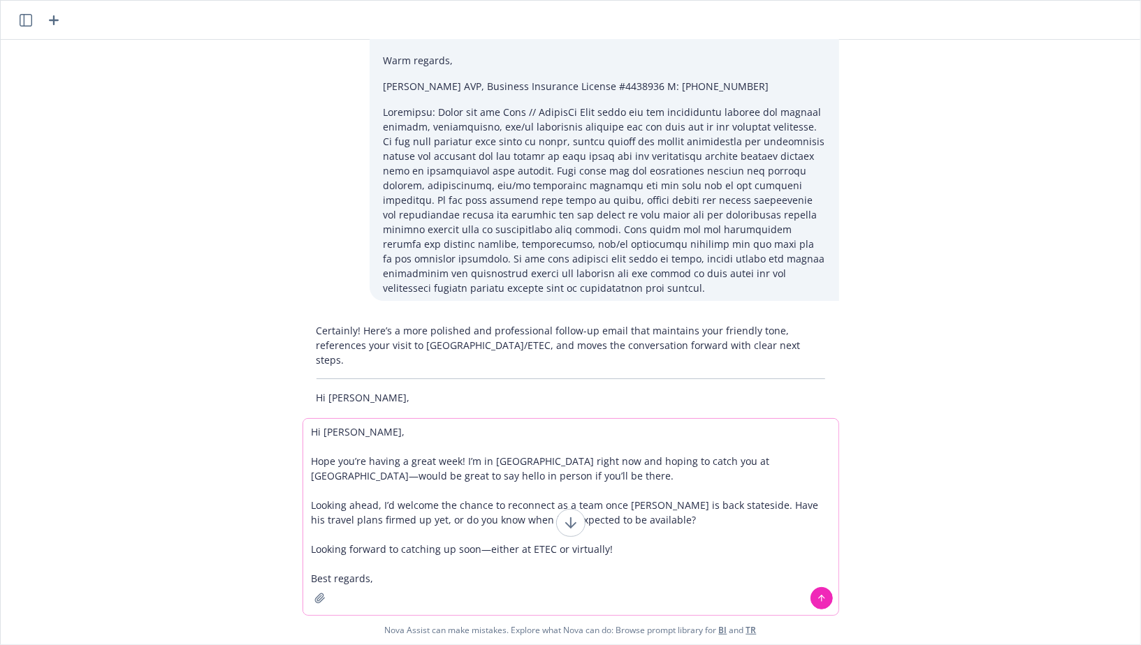
drag, startPoint x: 617, startPoint y: 548, endPoint x: 478, endPoint y: 548, distance: 138.3
click at [478, 548] on textarea "Hi Patrick, Hope you’re having a great week! I’m in Knoxville right now and hop…" at bounding box center [570, 517] width 535 height 196
type textarea "Hi Patrick, Hope you’re having a great week! I’m in Knoxville right now and hop…"
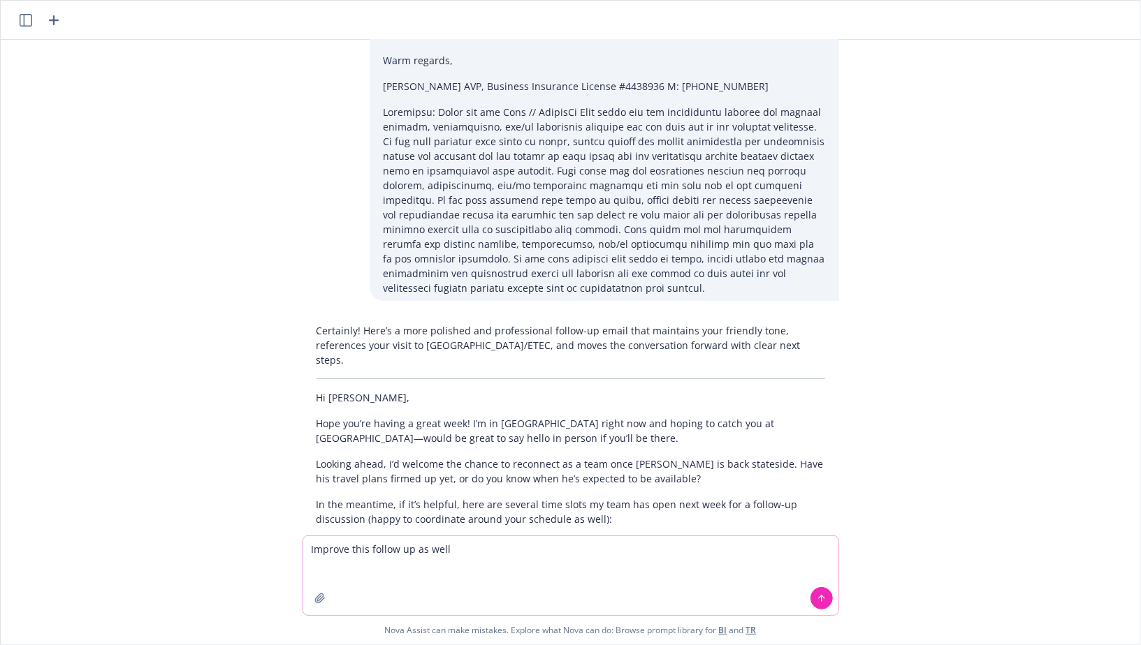
paste textarea
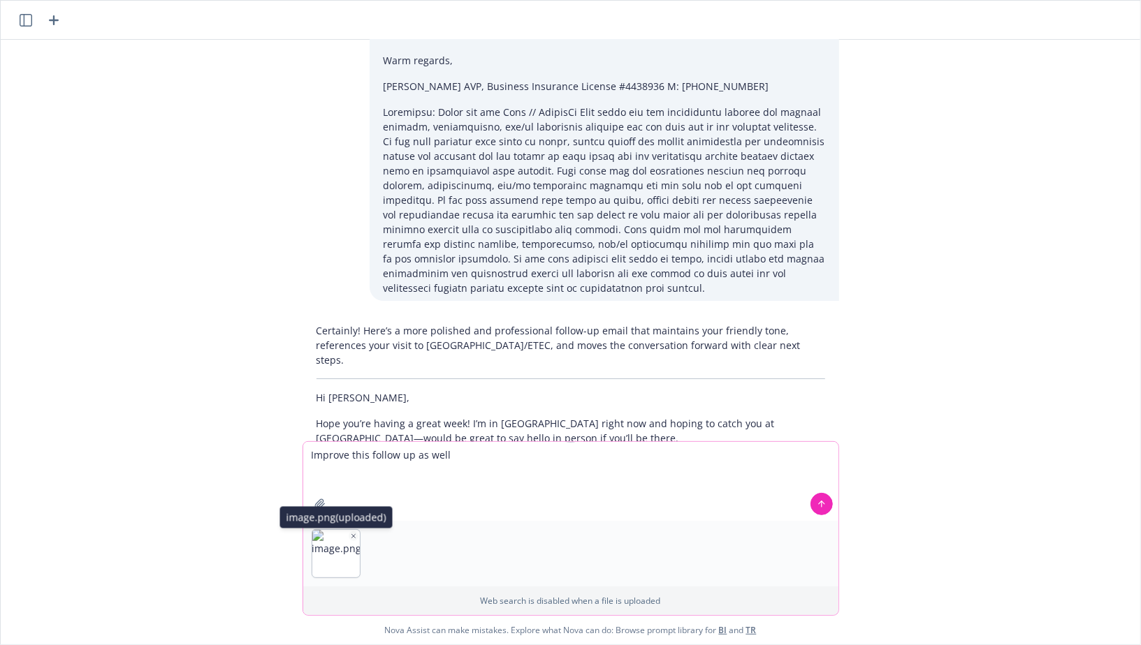
click at [352, 540] on button "button" at bounding box center [354, 537] width 10 height 10
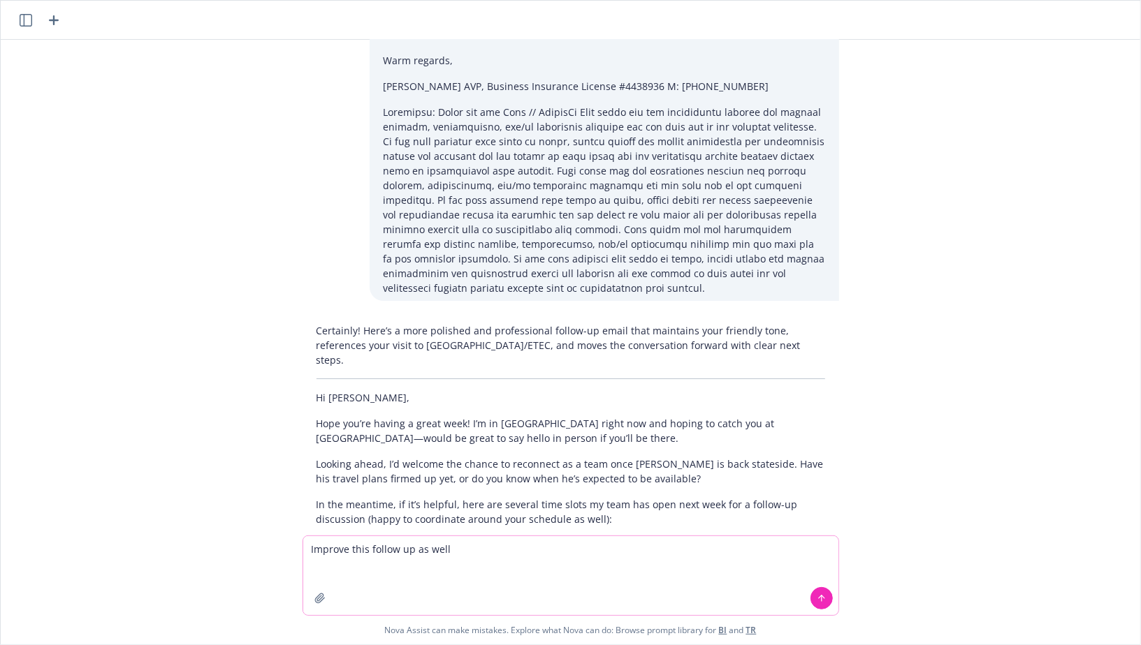
click at [328, 573] on textarea "Improve this follow up as well" at bounding box center [570, 575] width 535 height 79
paste textarea "Hi Fernando, I hope that you are having a stellar week! Now that the summer is …"
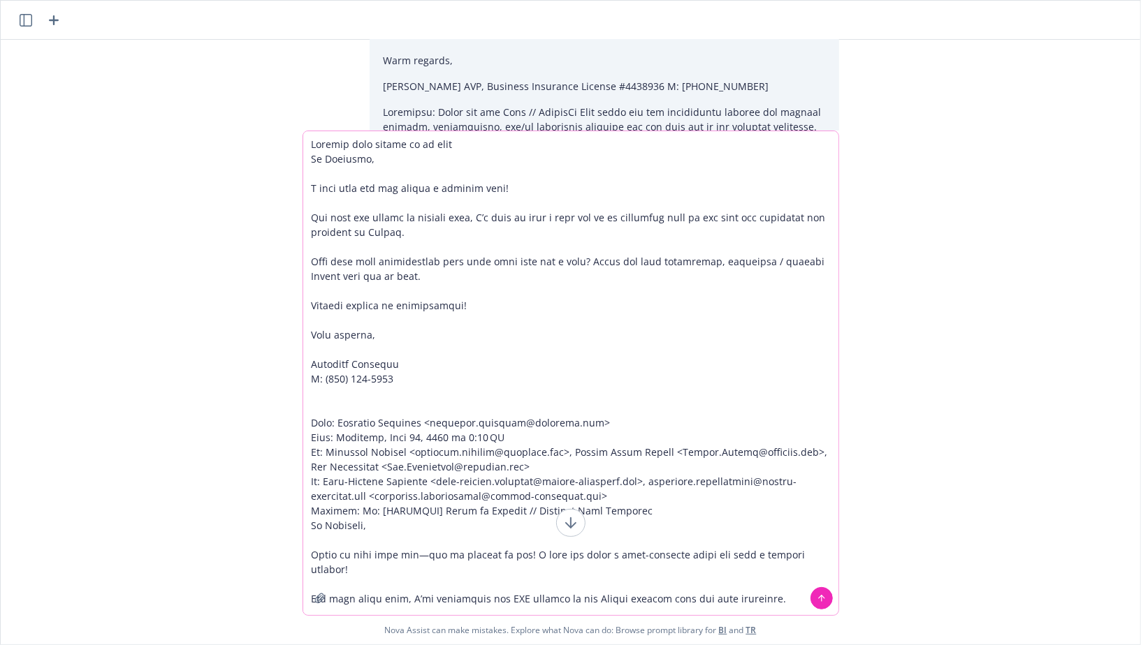
click at [460, 147] on textarea at bounding box center [570, 373] width 535 height 484
type textarea "Improve this follow up as well Hi Fernando, I hope that you are having a stella…"
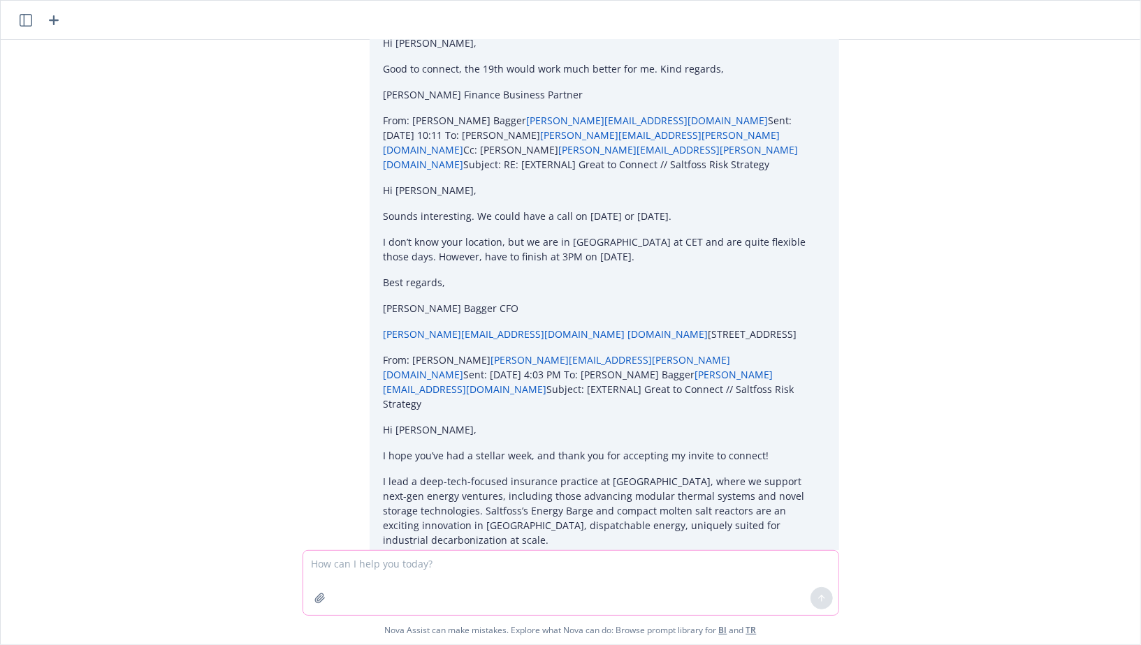
scroll to position [6233, 0]
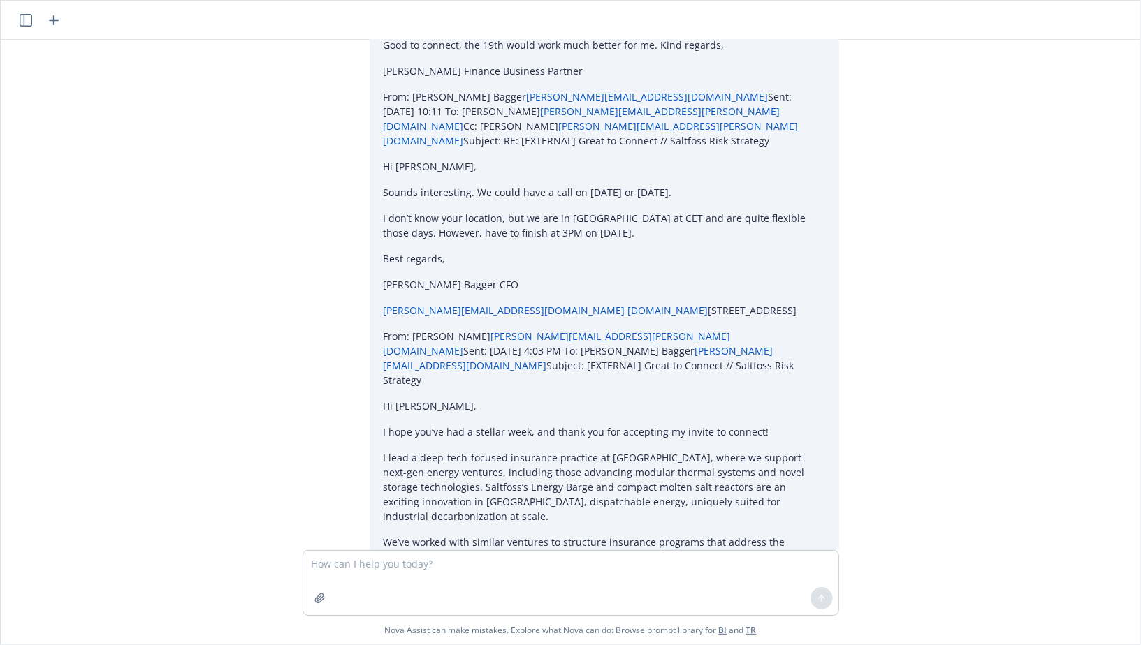
drag, startPoint x: 381, startPoint y: 444, endPoint x: 313, endPoint y: 256, distance: 199.7
copy div "Hi Fernando, I hope you’re having a great week as summer wraps up. With everyon…"
click at [56, 16] on icon "button" at bounding box center [53, 20] width 17 height 17
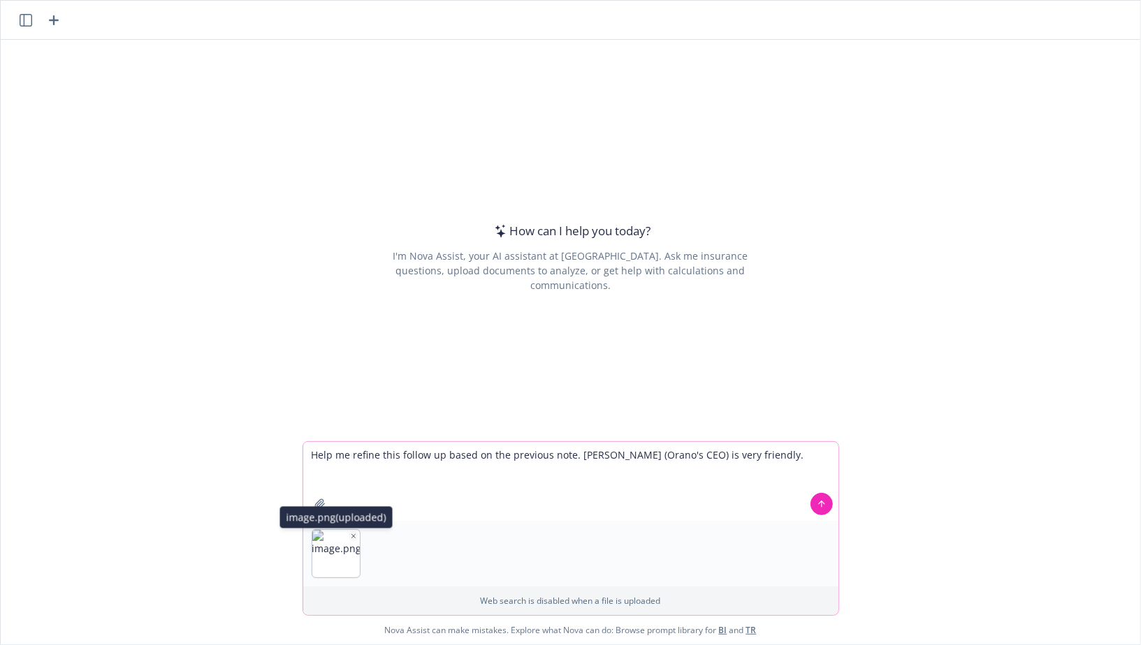
click at [353, 539] on icon "button" at bounding box center [353, 536] width 7 height 7
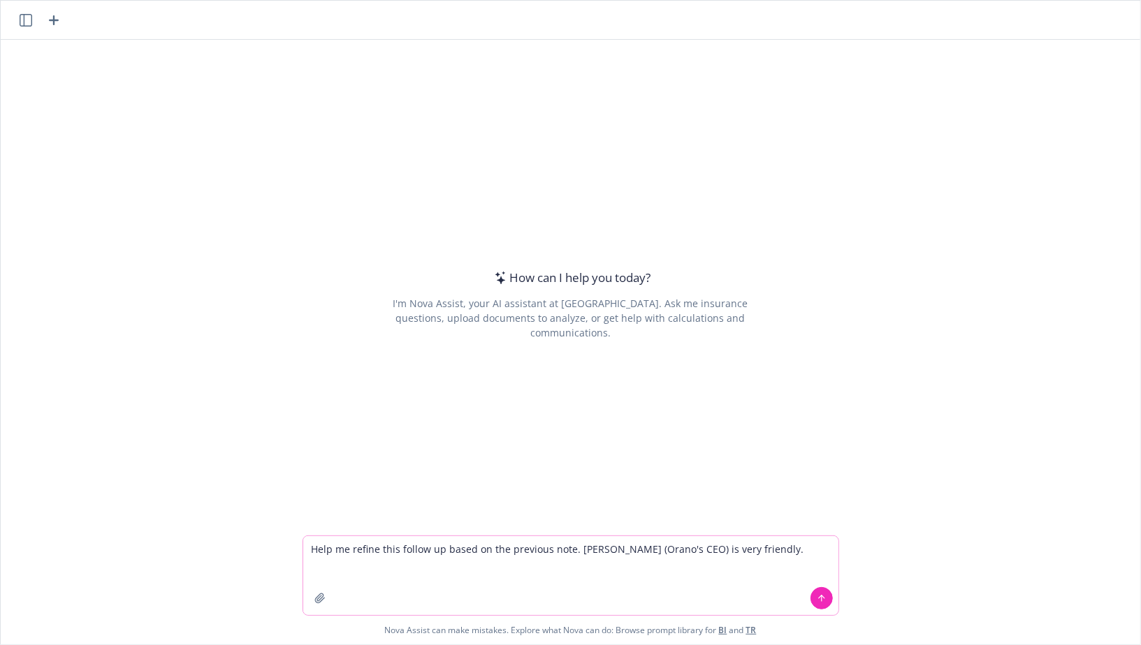
click at [774, 536] on div "Help me refine this follow up based on the previous note. Jean-Luc (Orano's CEO…" at bounding box center [570, 576] width 536 height 80
click at [773, 548] on textarea "Help me refine this follow up based on the previous note. Jean-Luc (Orano's CEO…" at bounding box center [570, 575] width 535 height 79
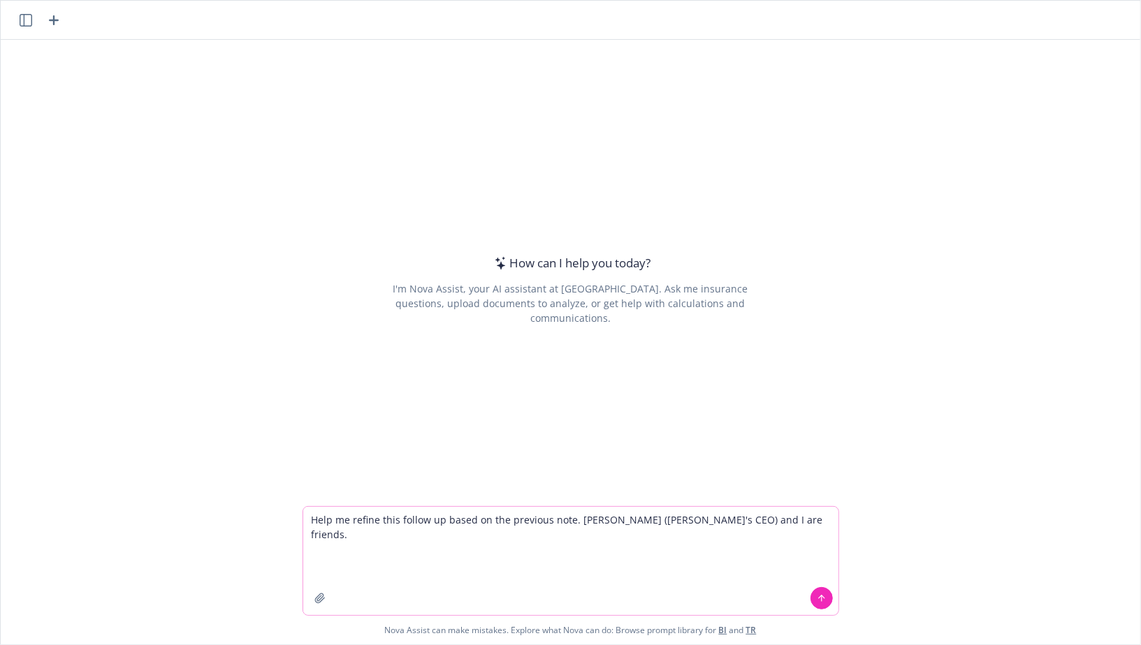
paste textarea "Dear Jean-Luc and Paul, I hope that you’ve had a stellar few weeks since we con…"
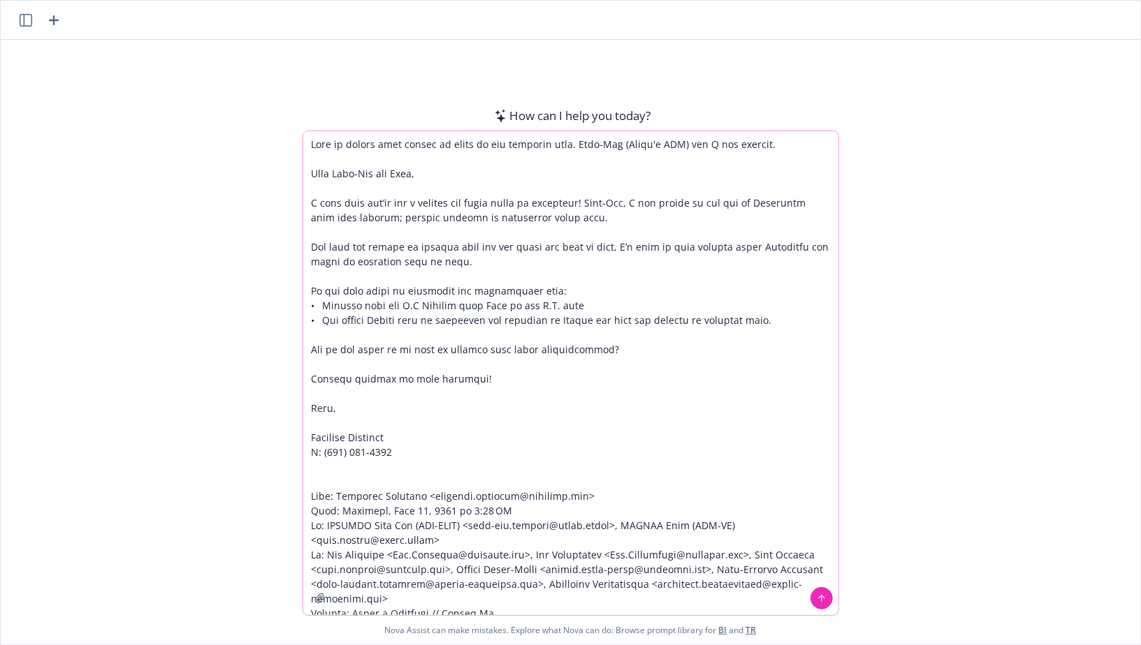
scroll to position [312, 0]
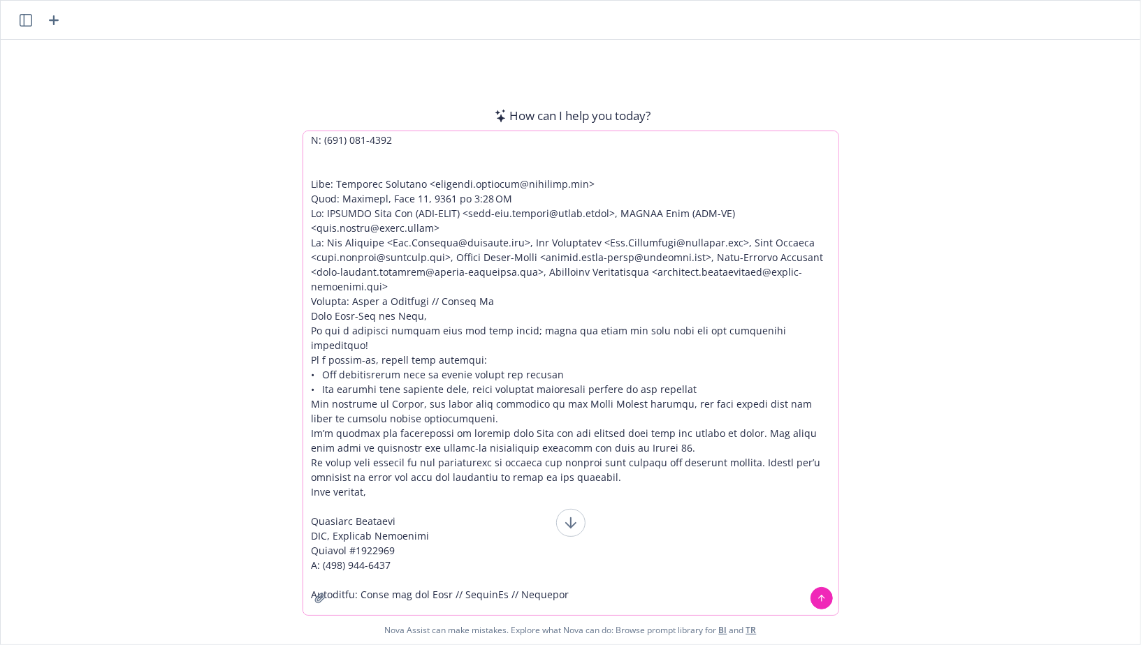
type textarea "Help me refine this follow up based on the previous note. Jean-Luc (Orano's CEO…"
click at [817, 607] on button at bounding box center [821, 598] width 22 height 22
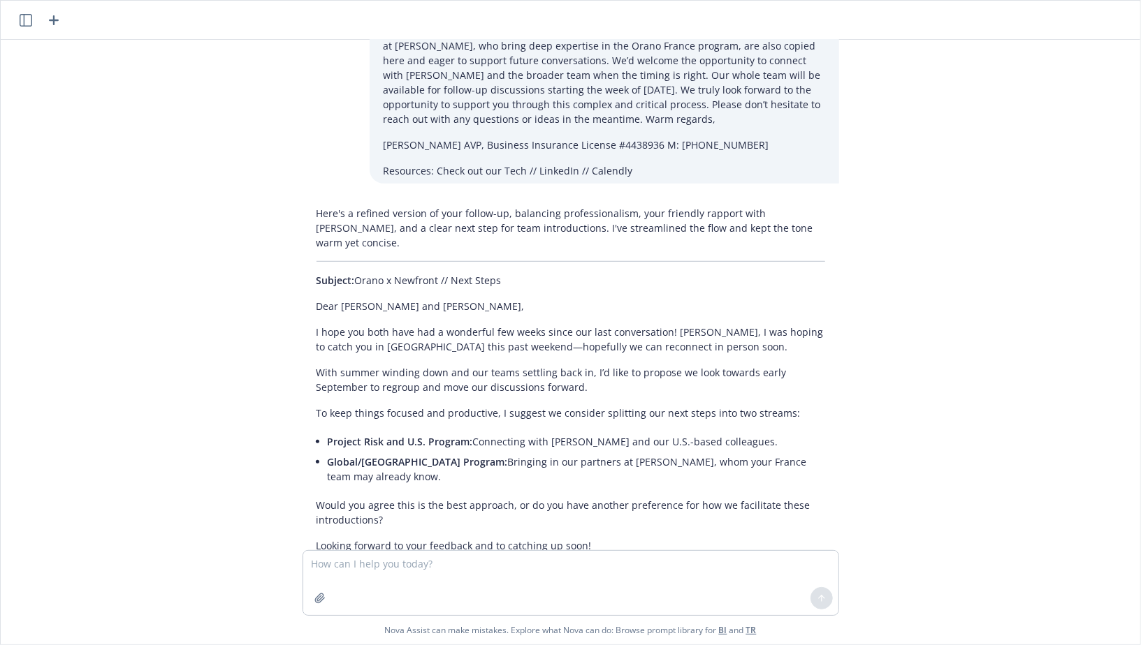
scroll to position [585, 0]
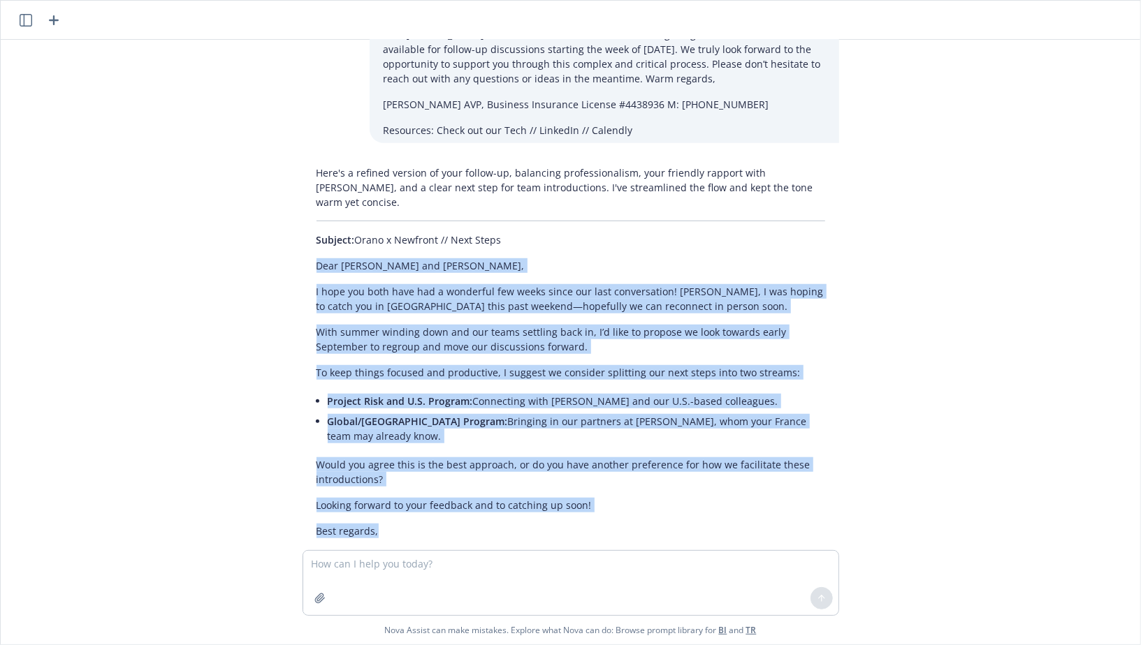
drag, startPoint x: 319, startPoint y: 175, endPoint x: 445, endPoint y: 425, distance: 279.6
click at [445, 425] on div "Here's a refined version of your follow-up, balancing professionalism, your fri…" at bounding box center [570, 391] width 536 height 462
copy div "Dear Jean-Luc and Paul, I hope you both have had a wonderful few weeks since ou…"
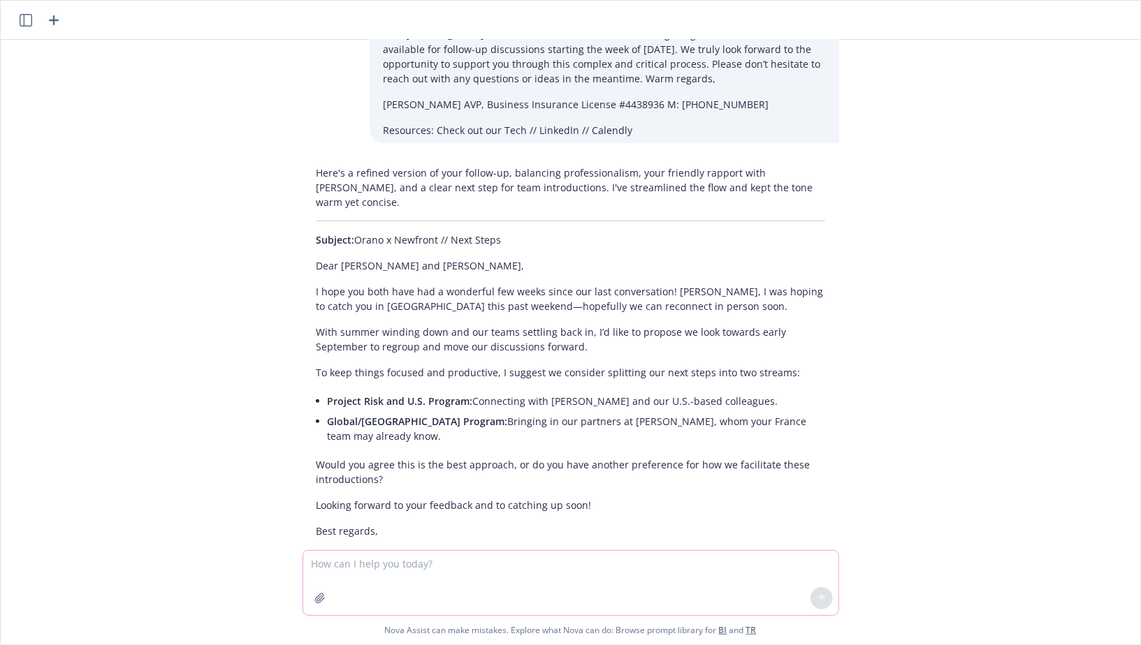
click at [476, 564] on textarea at bounding box center [570, 583] width 535 height 64
type textarea "Tell me revenue, funding employee count of Zap energy"
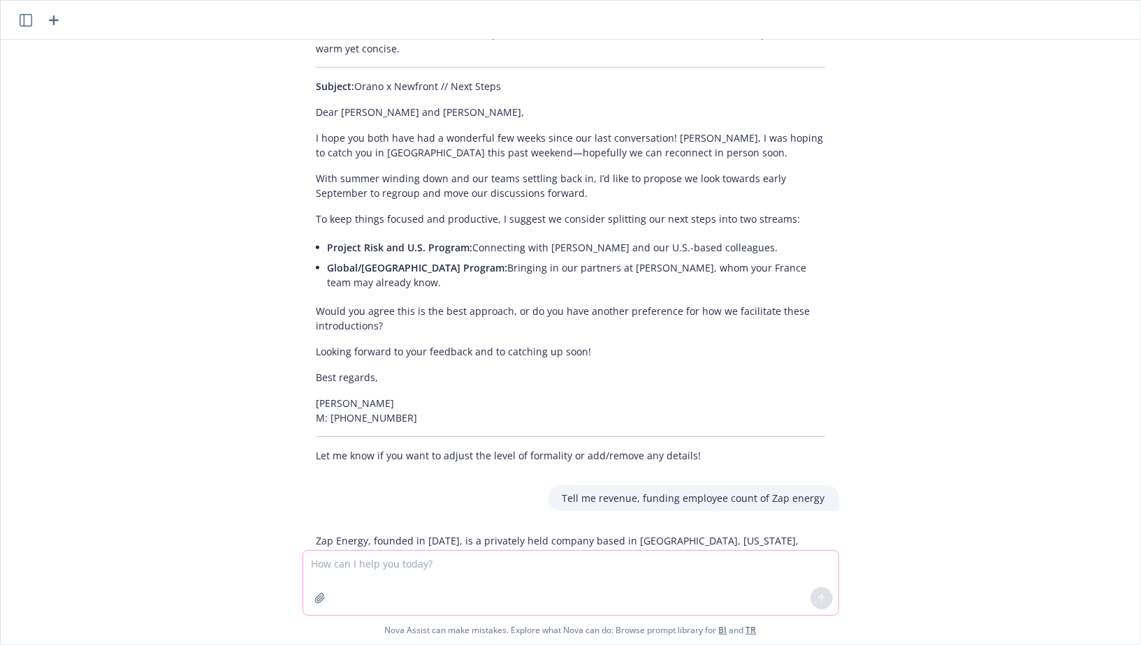
scroll to position [743, 0]
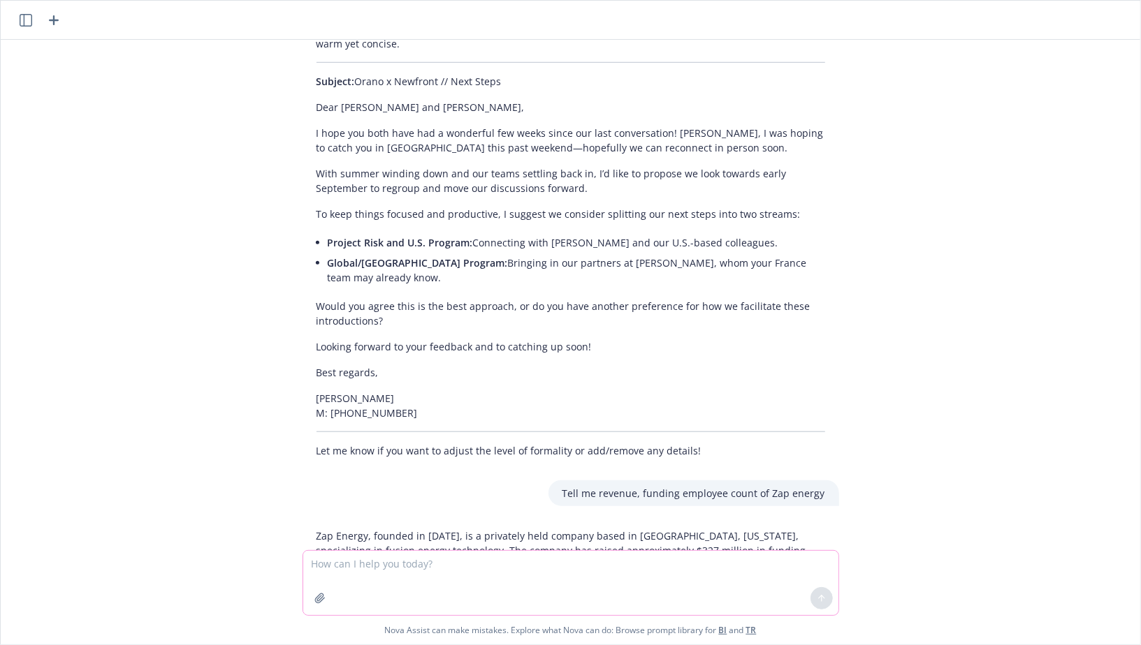
click at [406, 561] on textarea at bounding box center [570, 583] width 535 height 64
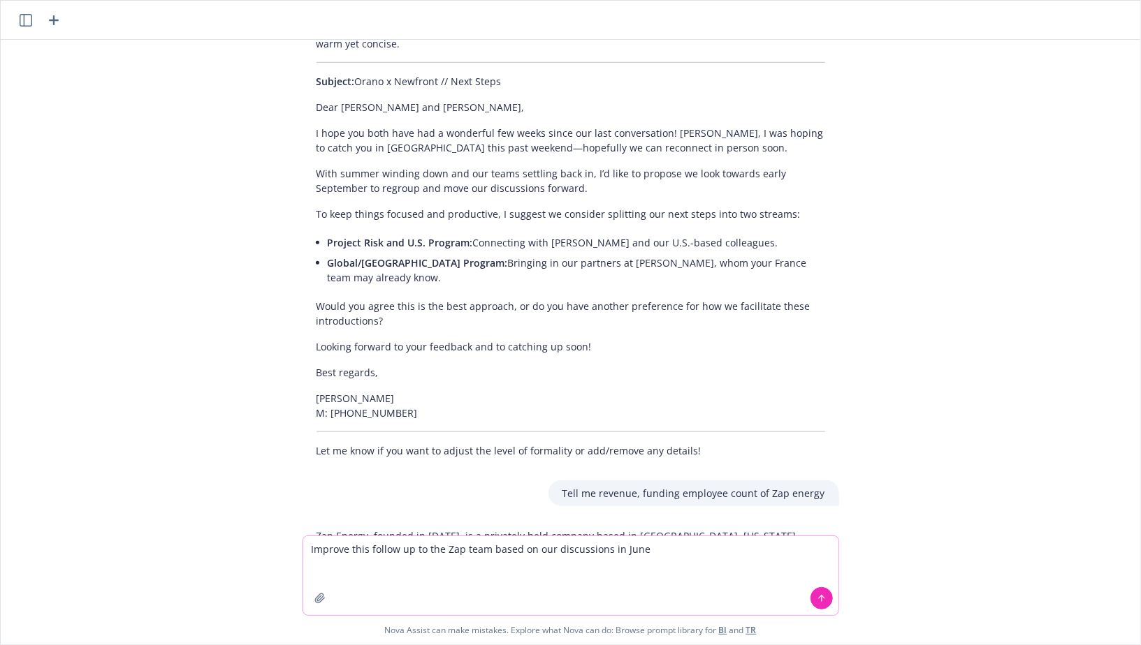
paste textarea
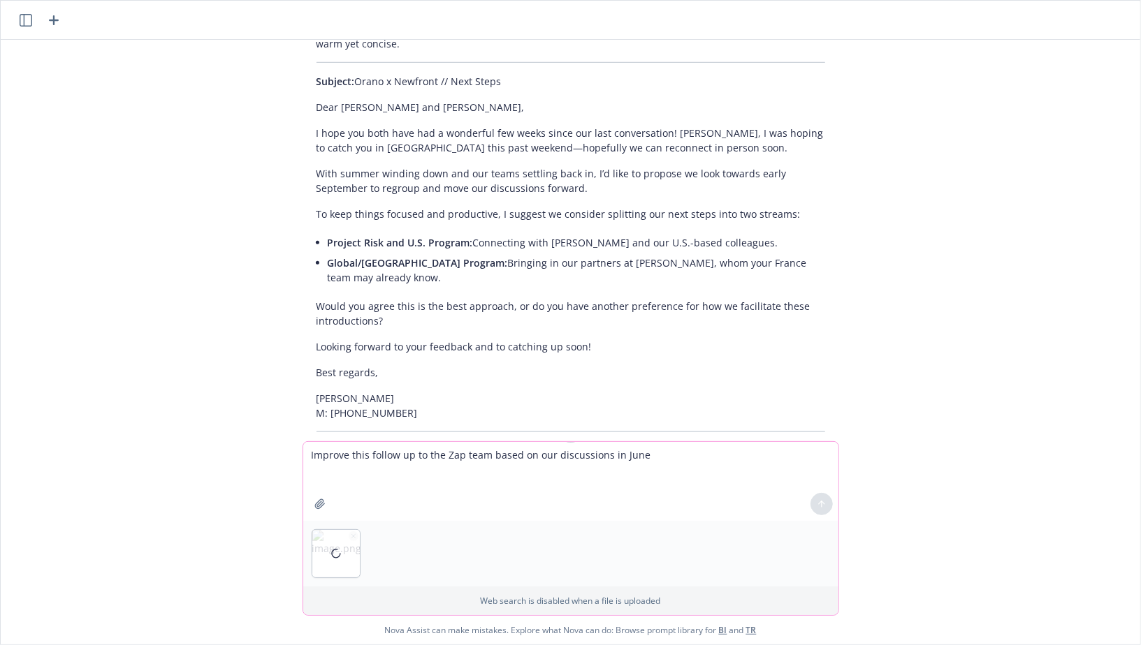
click at [351, 538] on icon "button" at bounding box center [352, 535] width 3 height 3
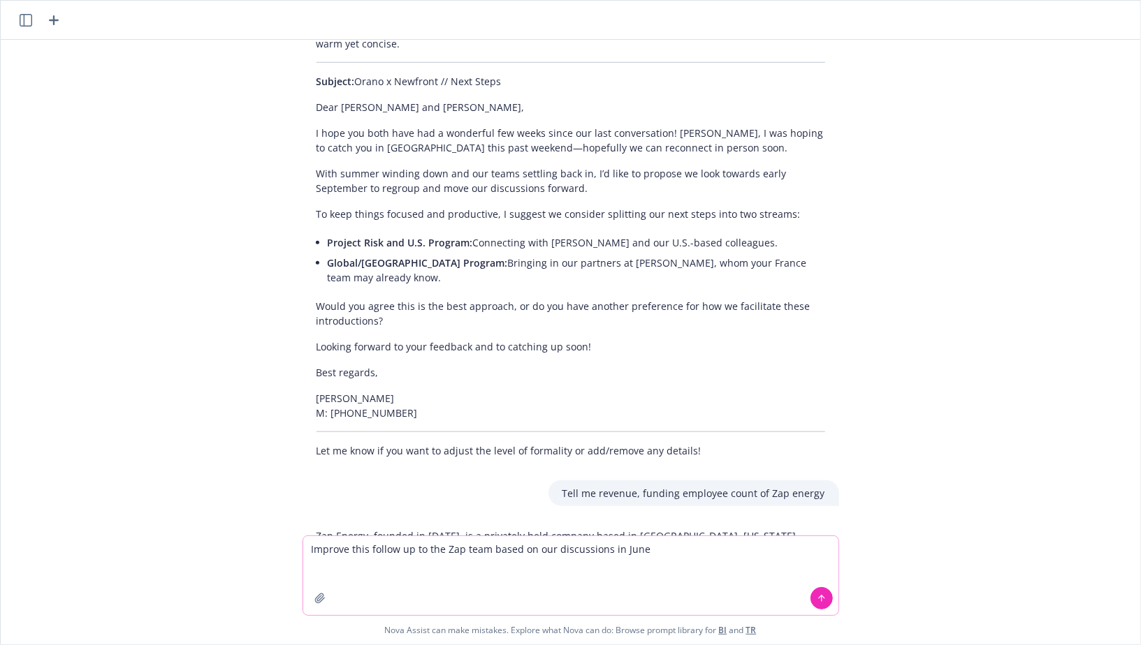
paste textarea "Hi Brian and Ryan, I hope that you’ve had a stellar summer since we connected! …"
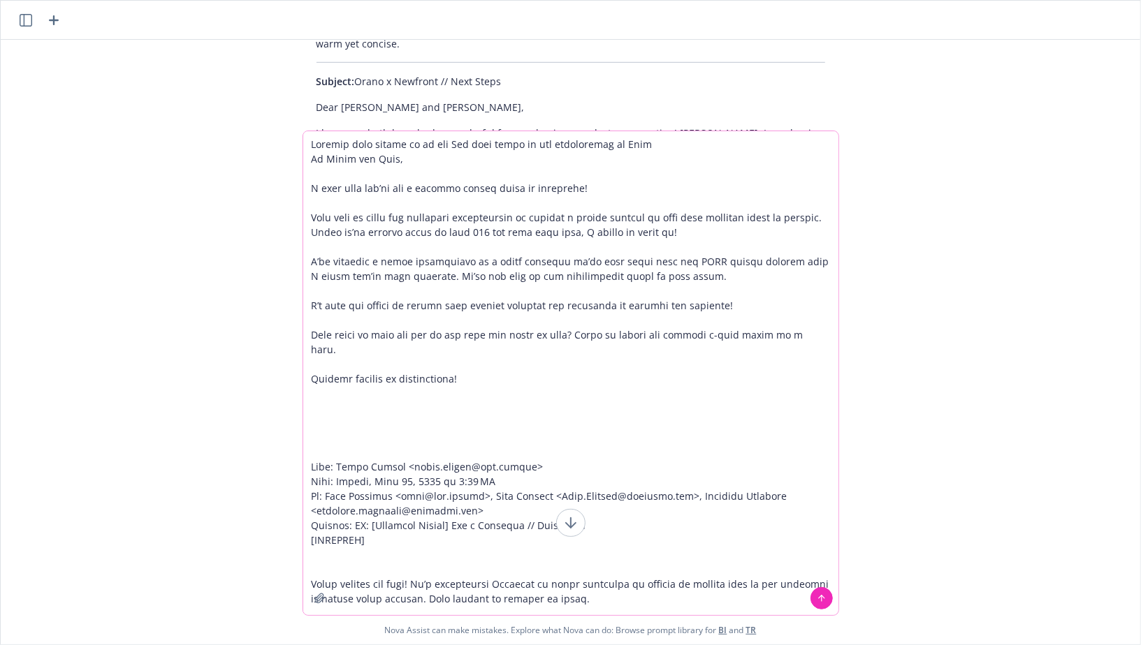
type textarea "Improve this follow up to the Zap team based on our discussions in June Hi Bria…"
click at [824, 598] on icon at bounding box center [822, 599] width 10 height 10
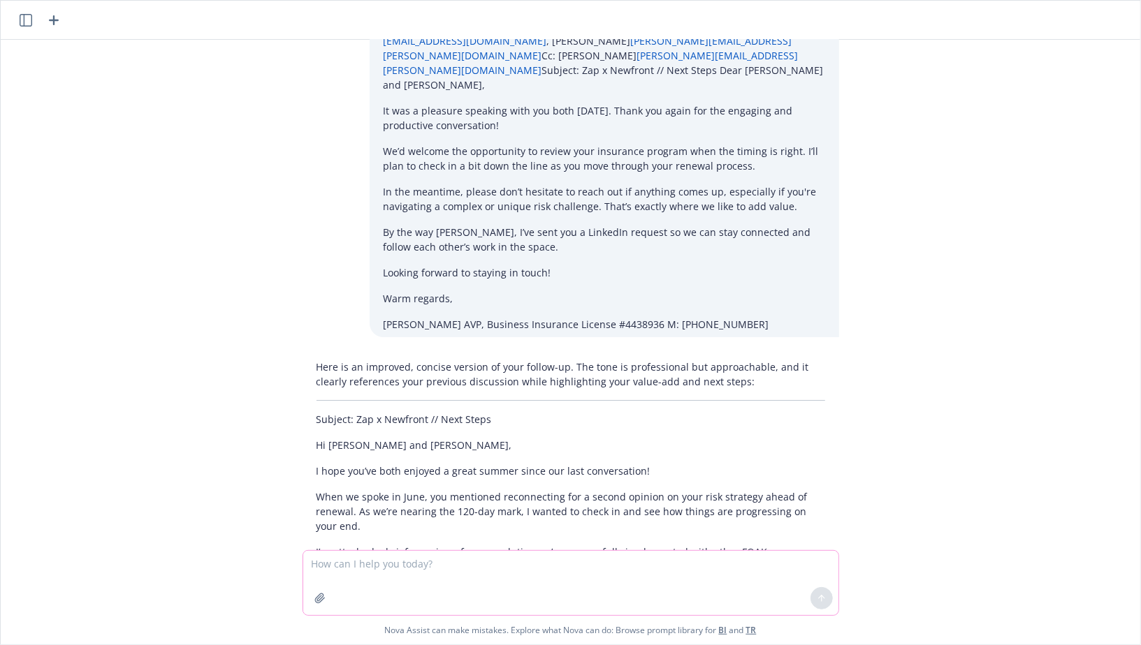
scroll to position [2755, 0]
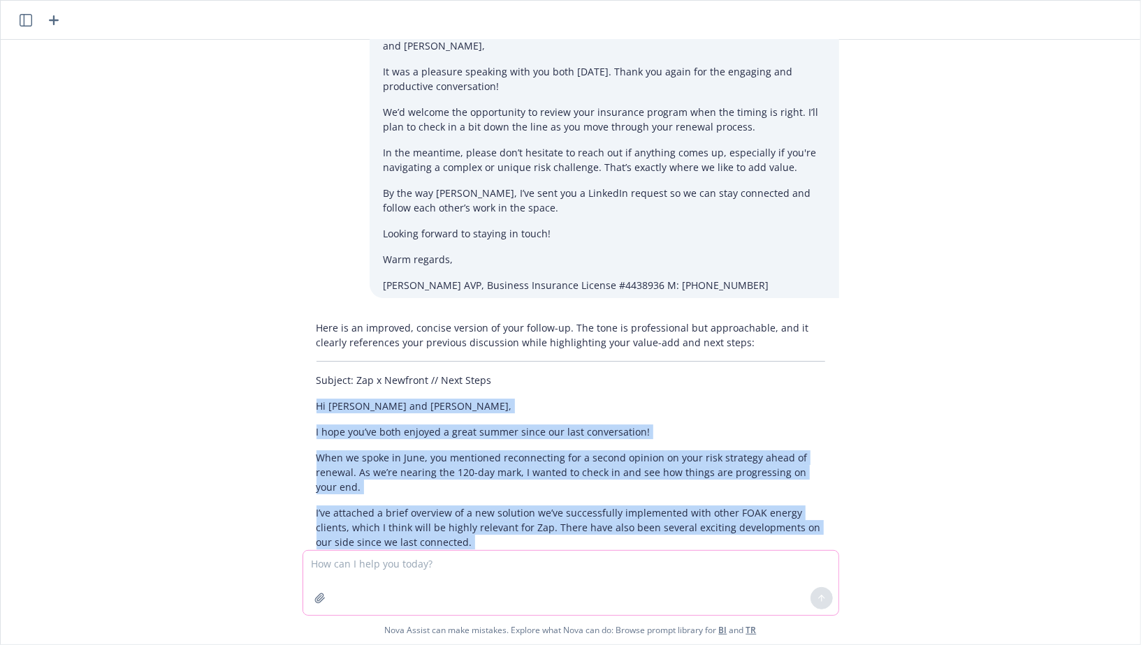
drag, startPoint x: 315, startPoint y: 152, endPoint x: 427, endPoint y: 394, distance: 266.3
click at [427, 394] on div "Here is an improved, concise version of your follow-up. The tone is professiona…" at bounding box center [570, 542] width 536 height 455
copy div "Hi Brian and Ryan, I hope you’ve both enjoyed a great summer since our last con…"
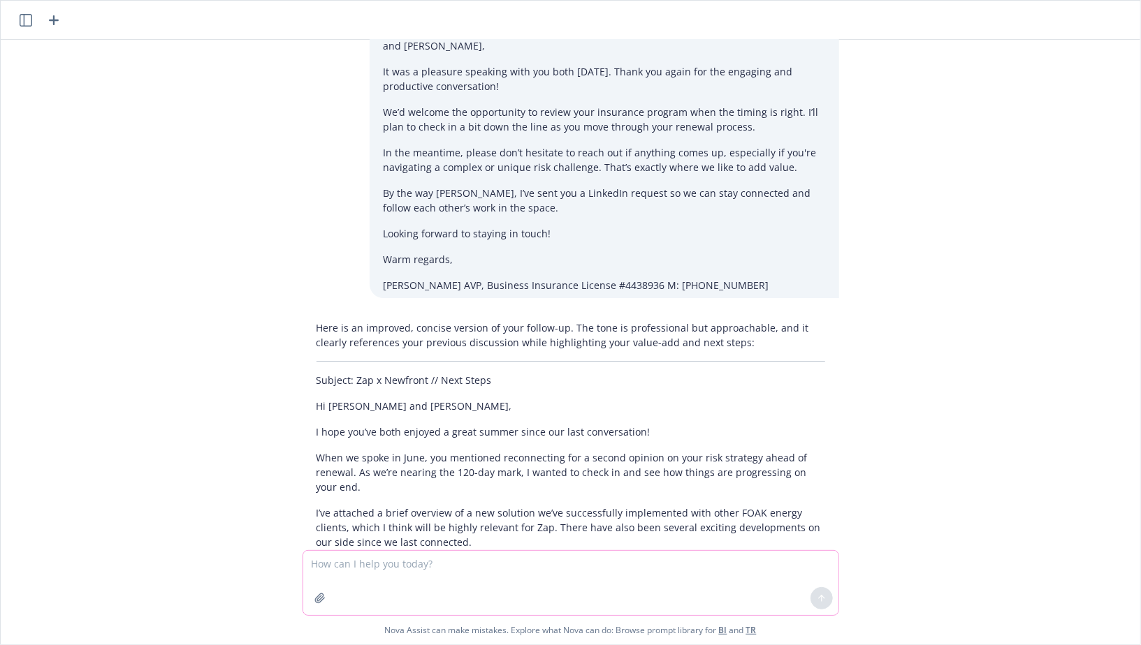
click at [481, 555] on textarea at bounding box center [570, 583] width 535 height 64
type textarea "When will zap energy hav their first site"
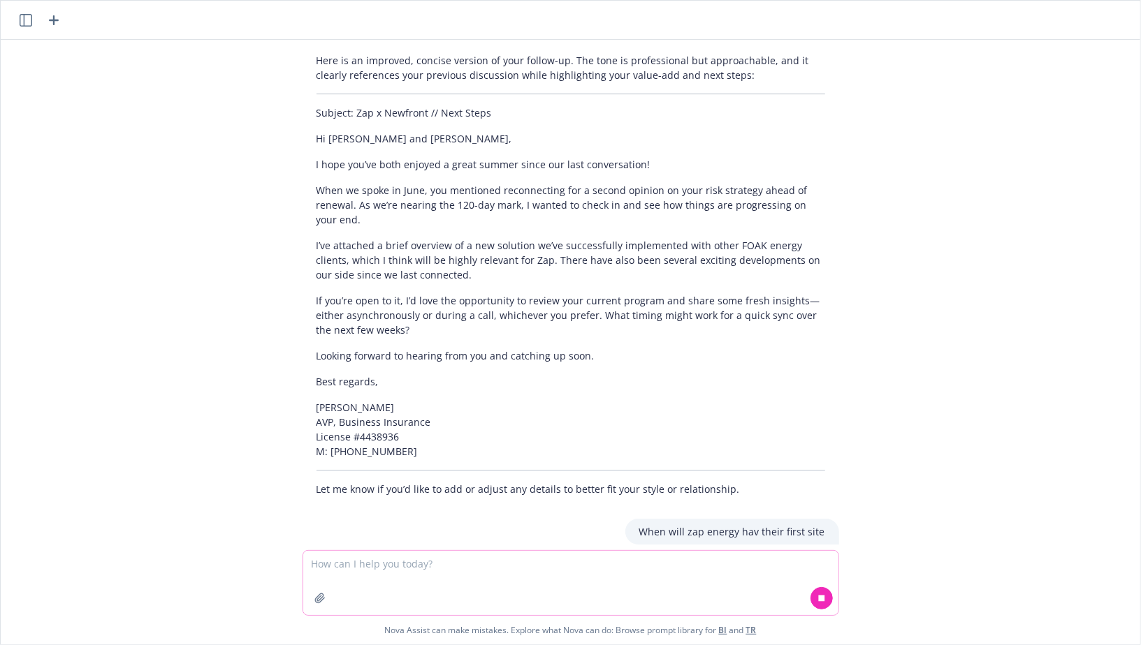
scroll to position [3048, 0]
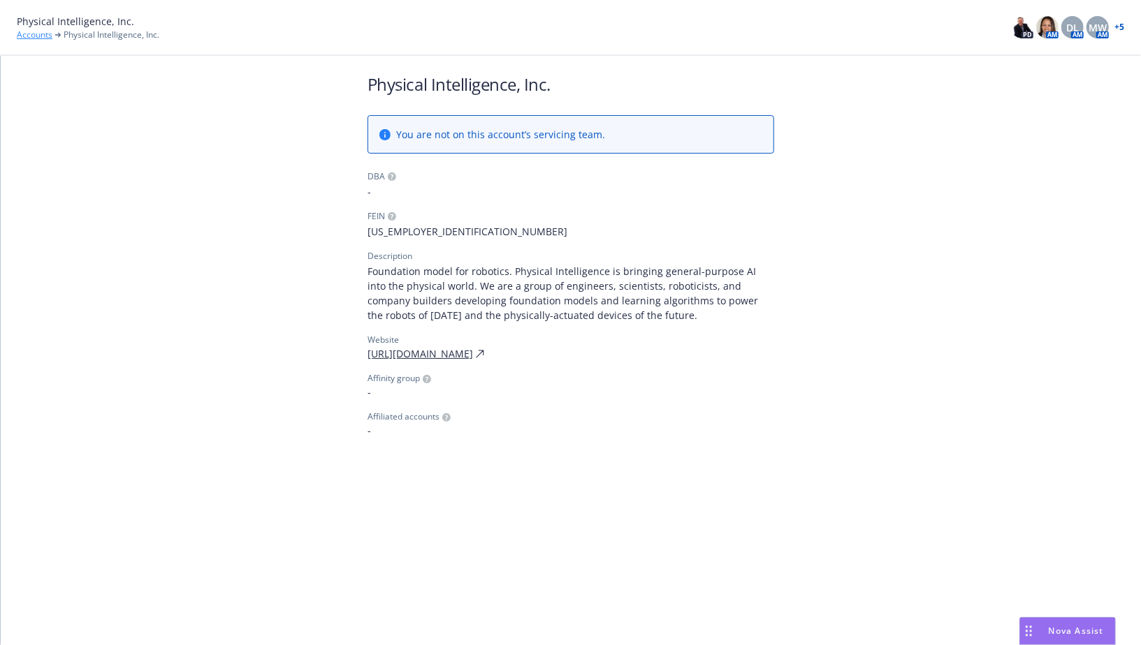
click at [38, 34] on link "Accounts" at bounding box center [35, 35] width 36 height 13
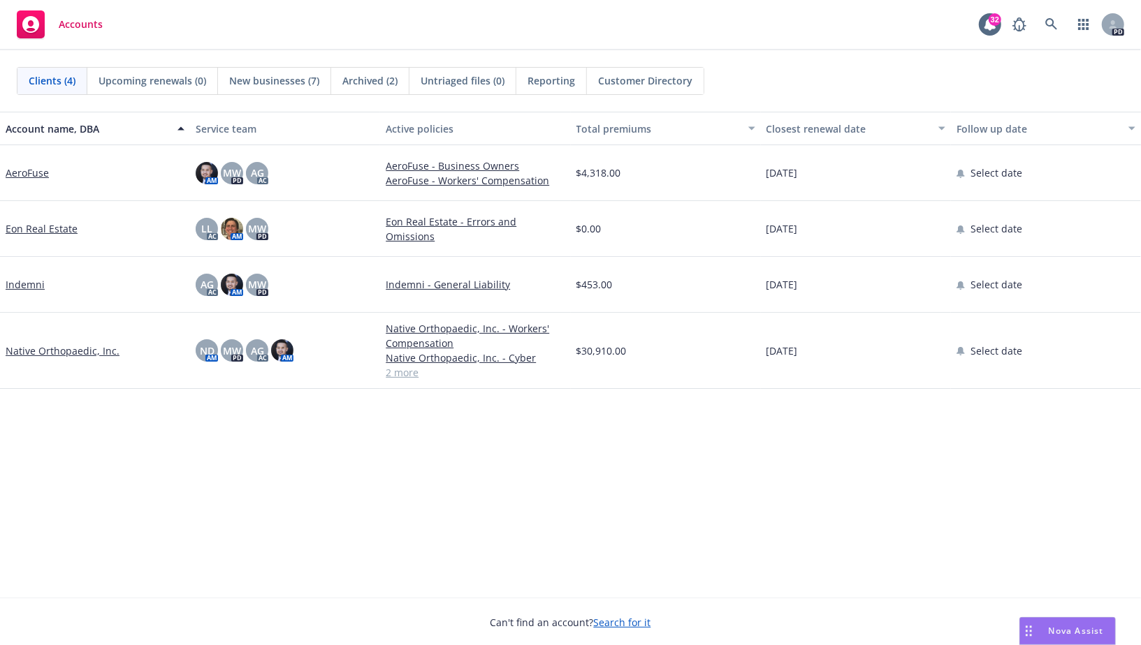
click at [31, 282] on link "Indemni" at bounding box center [25, 284] width 39 height 15
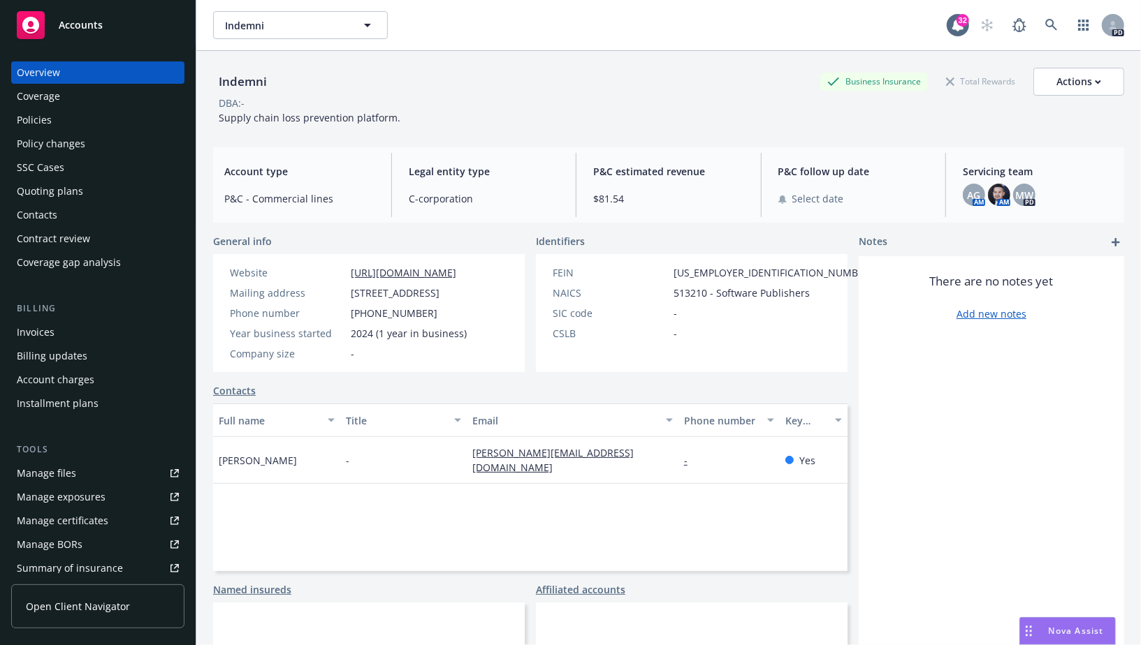
click at [89, 117] on div "Policies" at bounding box center [98, 120] width 162 height 22
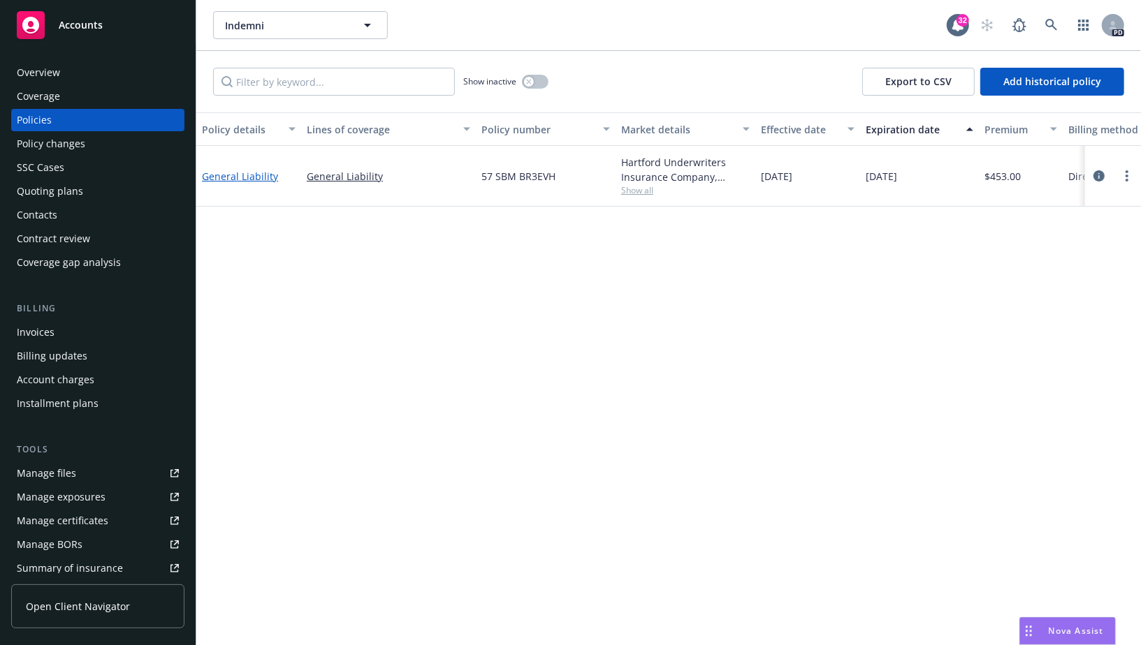
click at [237, 173] on link "General Liability" at bounding box center [240, 176] width 76 height 13
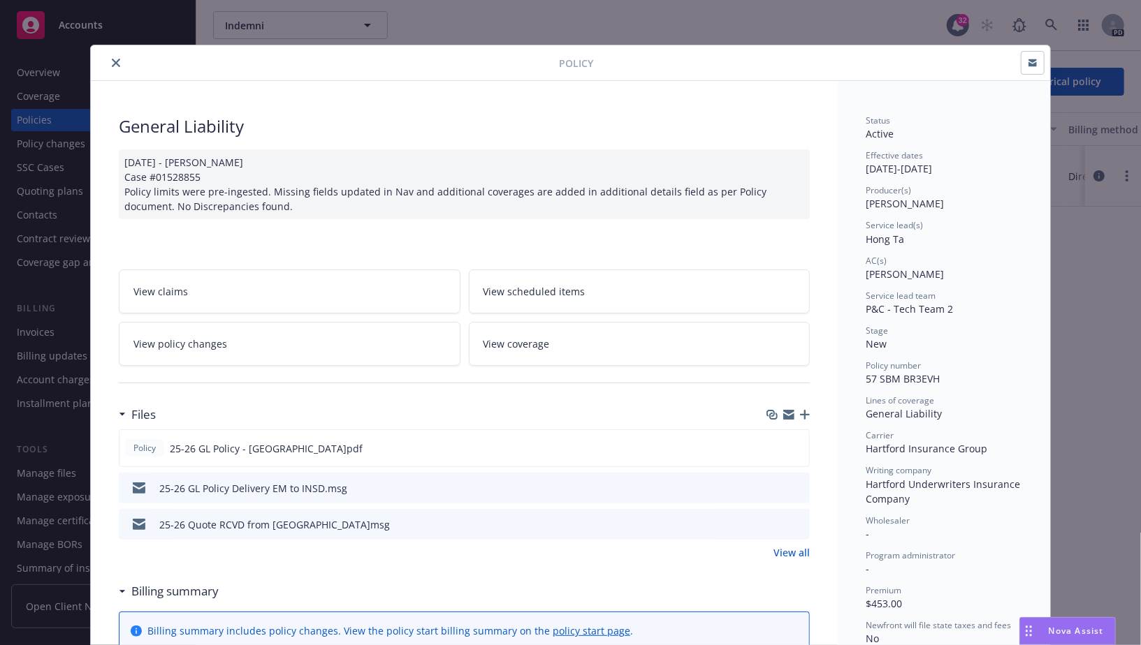
click at [534, 337] on span "View coverage" at bounding box center [516, 344] width 66 height 15
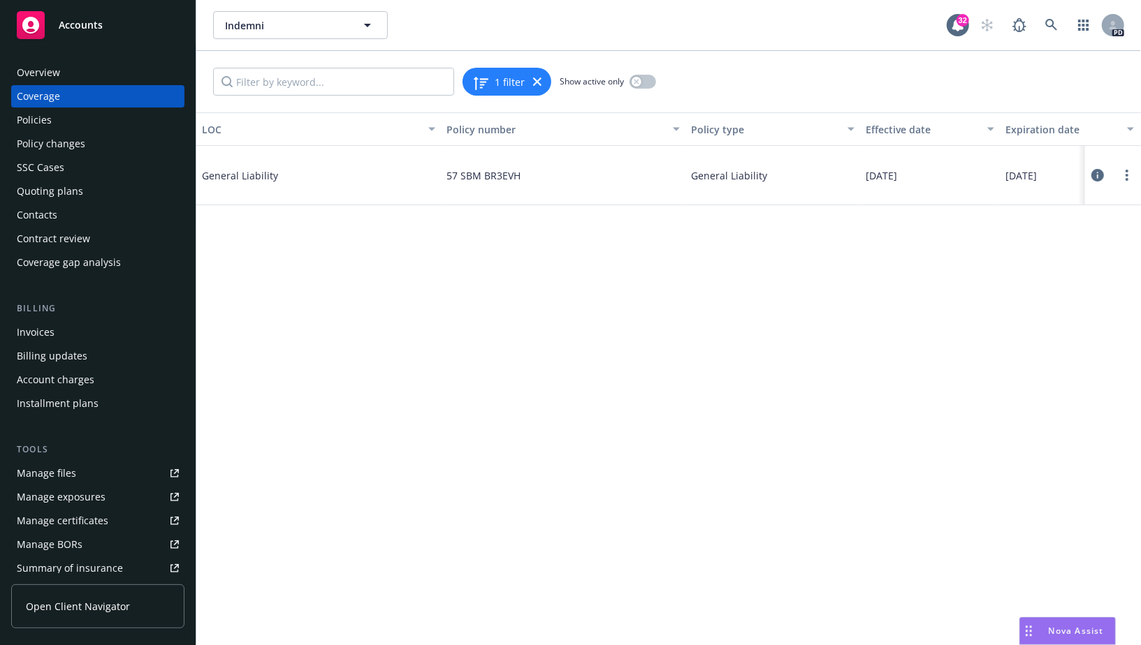
click at [237, 186] on div "General Liability" at bounding box center [307, 175] width 210 height 42
click at [239, 177] on span "General Liability" at bounding box center [307, 175] width 210 height 15
click at [1125, 178] on icon "more" at bounding box center [1126, 175] width 3 height 11
click at [995, 262] on link "View policy" at bounding box center [1043, 260] width 184 height 28
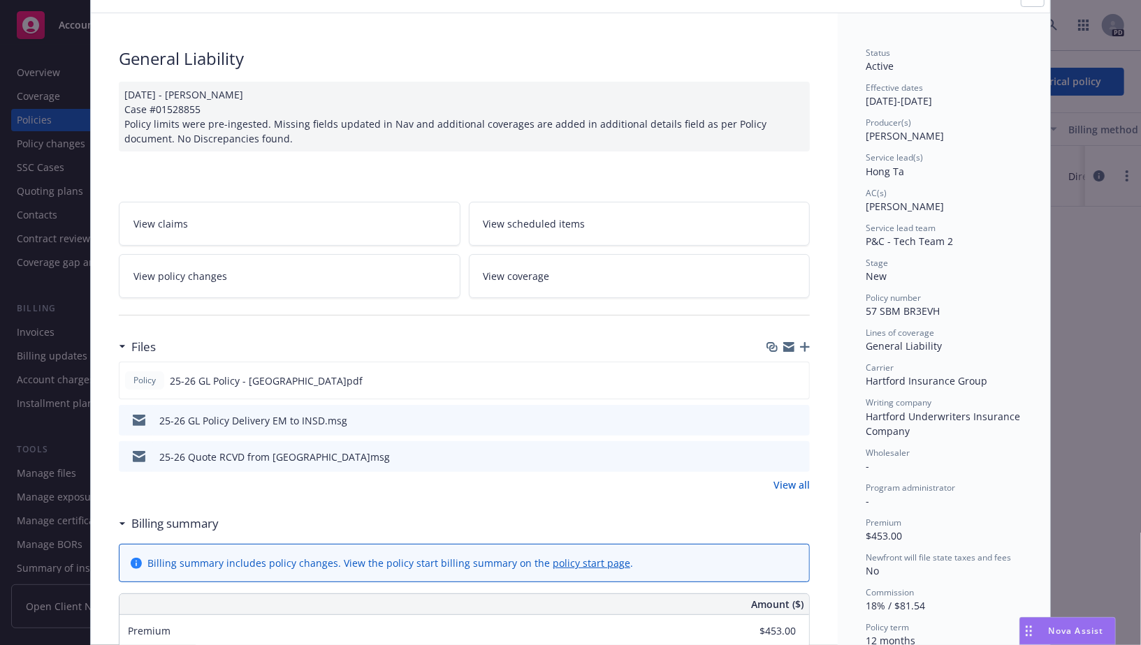
scroll to position [103, 0]
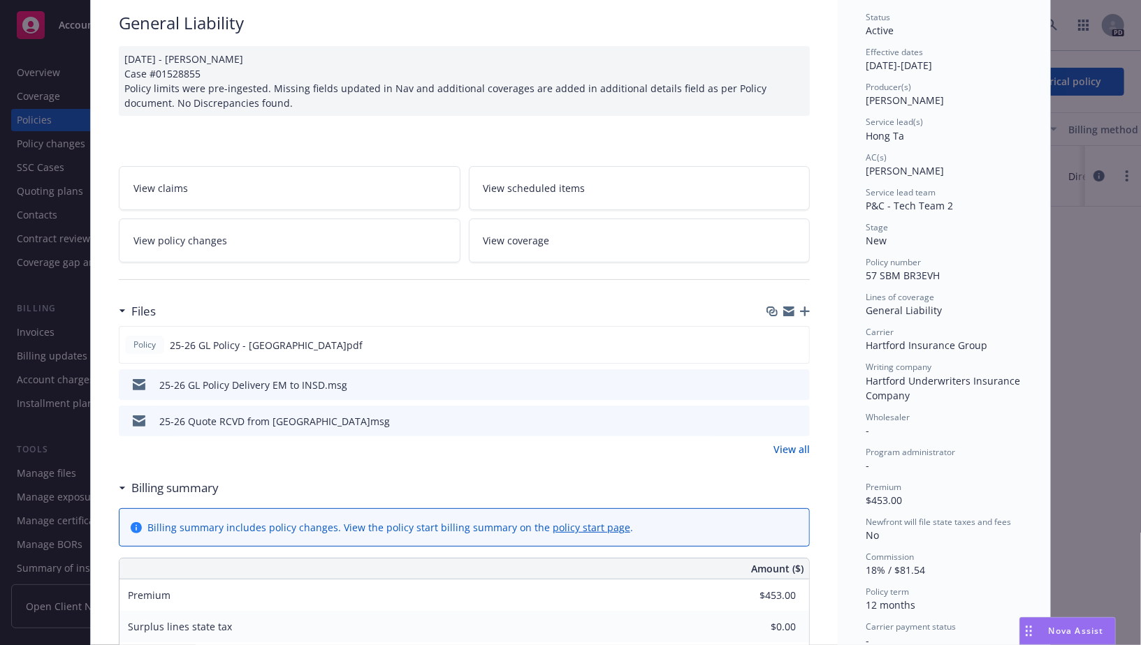
click at [520, 244] on span "View coverage" at bounding box center [516, 240] width 66 height 15
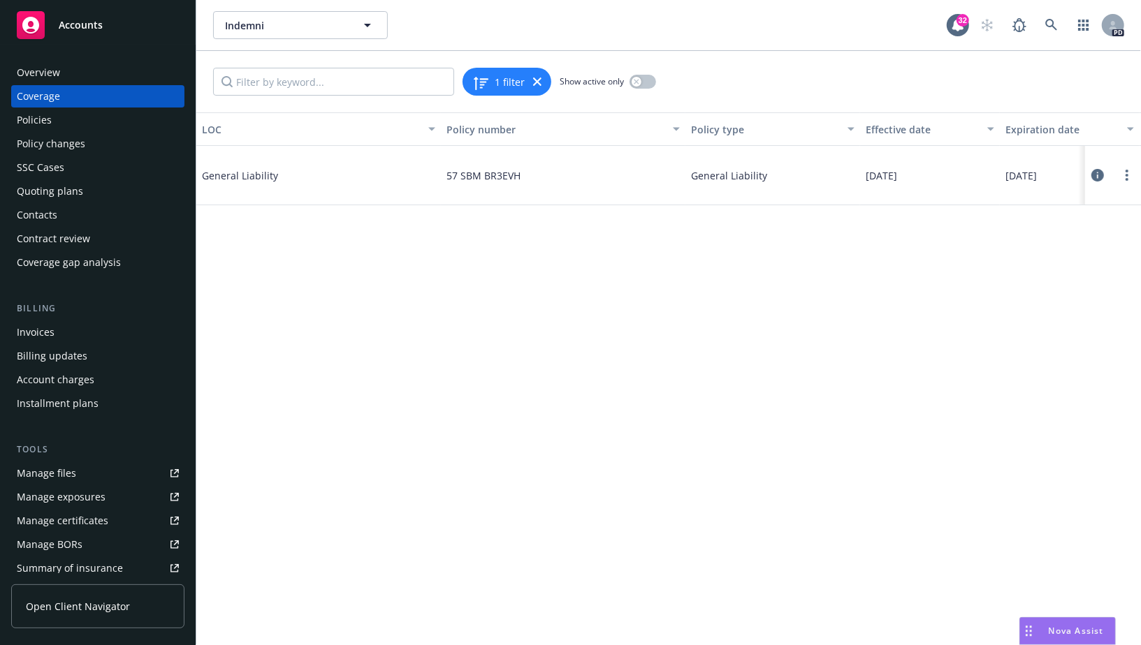
click at [1095, 171] on icon at bounding box center [1097, 175] width 13 height 13
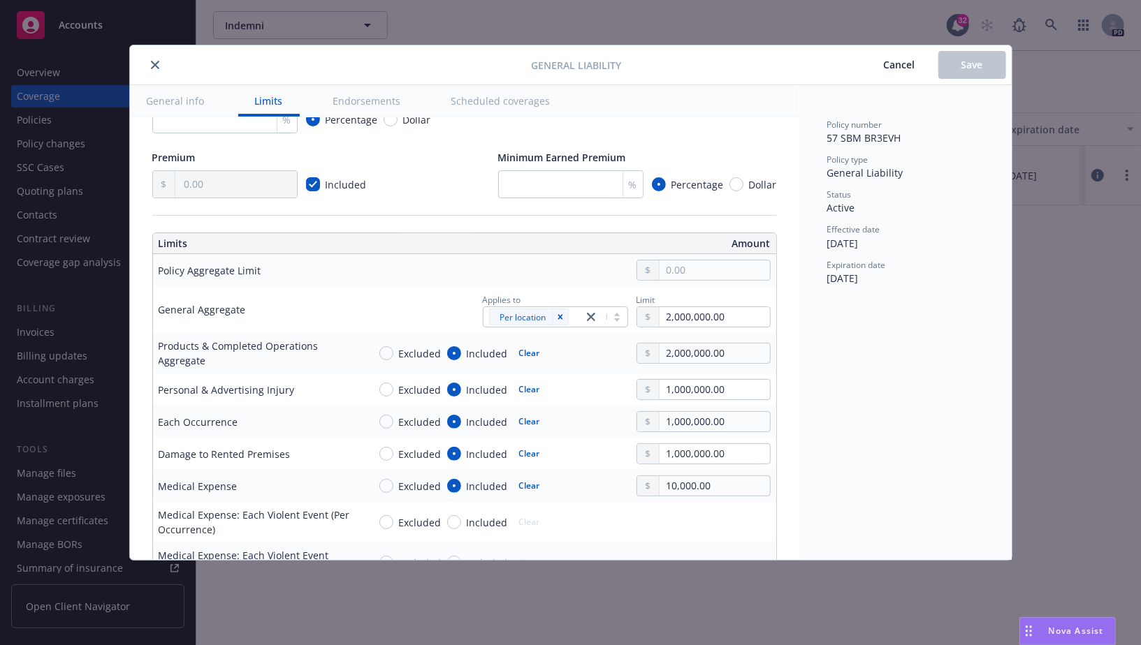
scroll to position [373, 0]
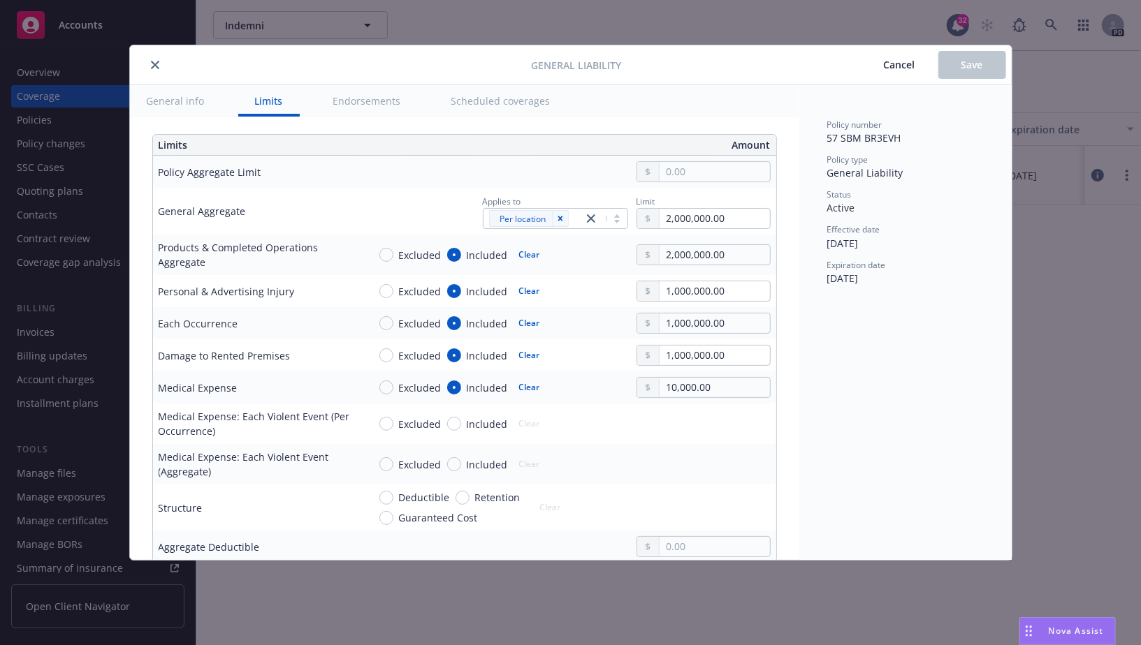
click at [901, 59] on span "Cancel" at bounding box center [899, 64] width 31 height 13
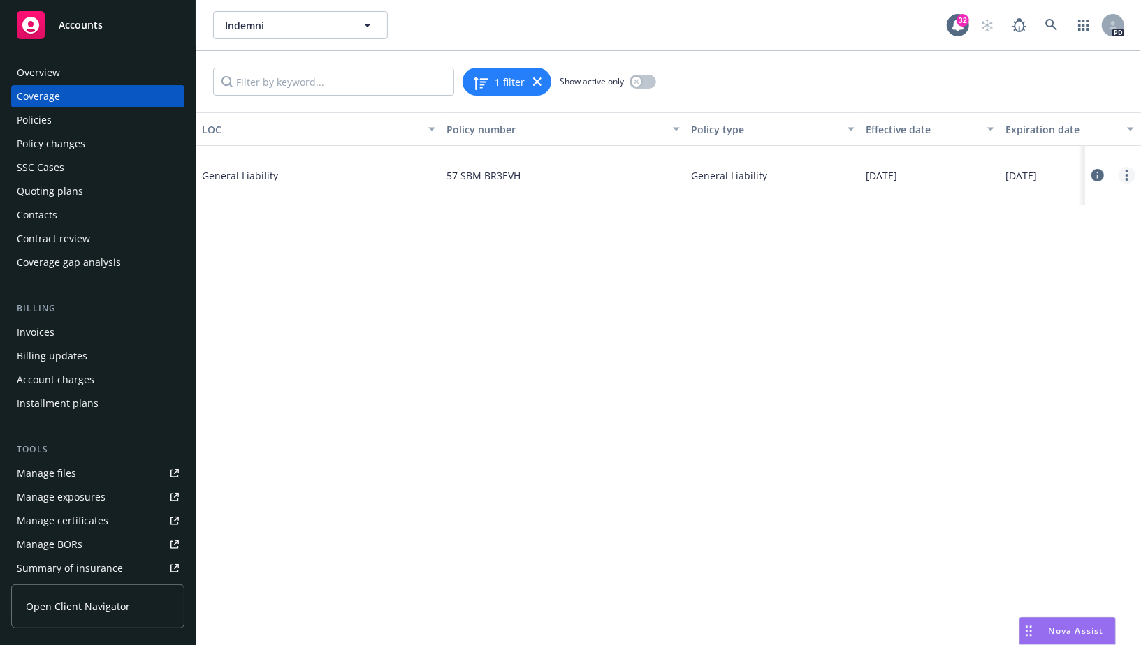
click at [1125, 177] on icon "more" at bounding box center [1126, 175] width 3 height 11
click at [1103, 175] on icon at bounding box center [1097, 175] width 13 height 13
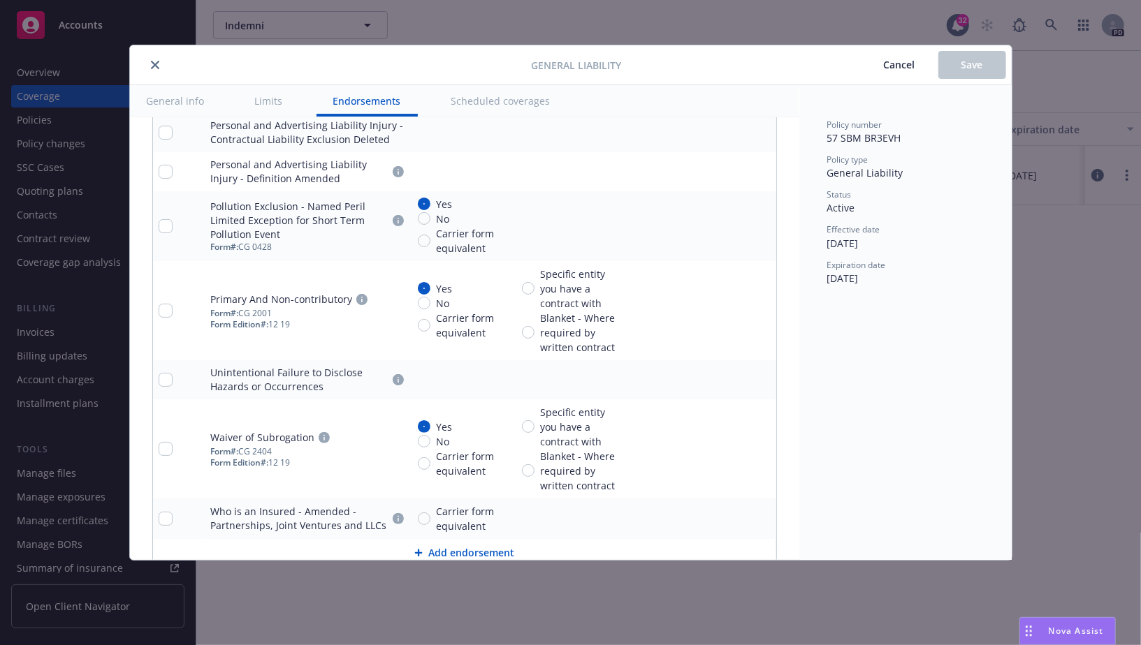
scroll to position [2926, 0]
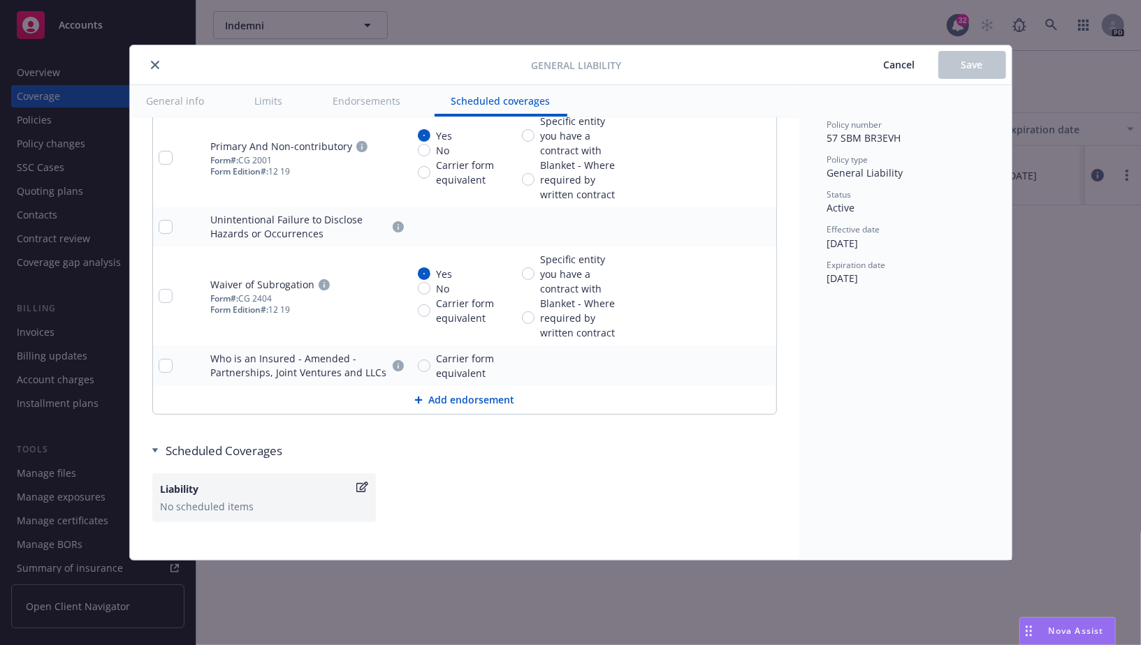
click at [275, 103] on button "Limits" at bounding box center [268, 100] width 61 height 31
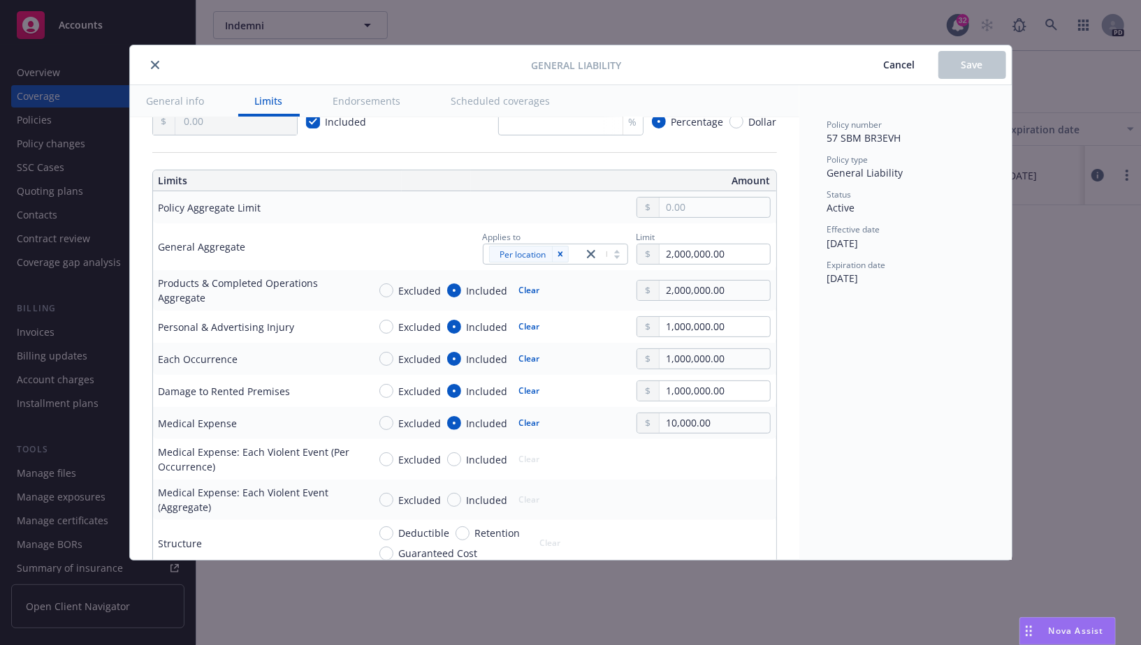
scroll to position [336, 0]
click at [182, 94] on button "General info" at bounding box center [176, 100] width 92 height 31
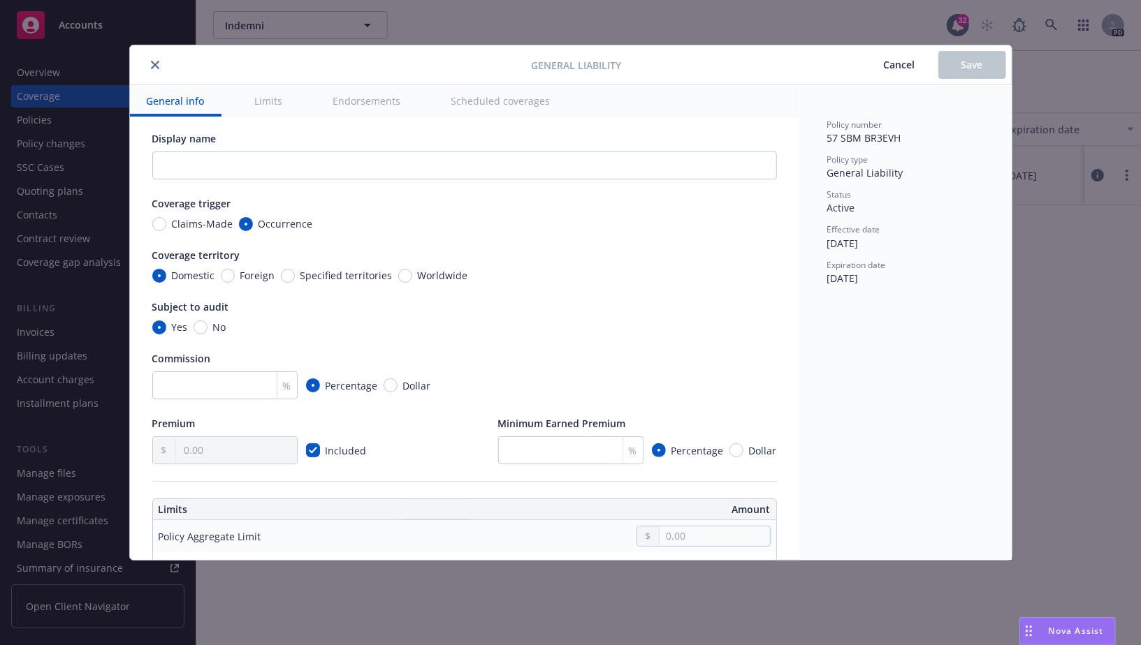
scroll to position [0, 0]
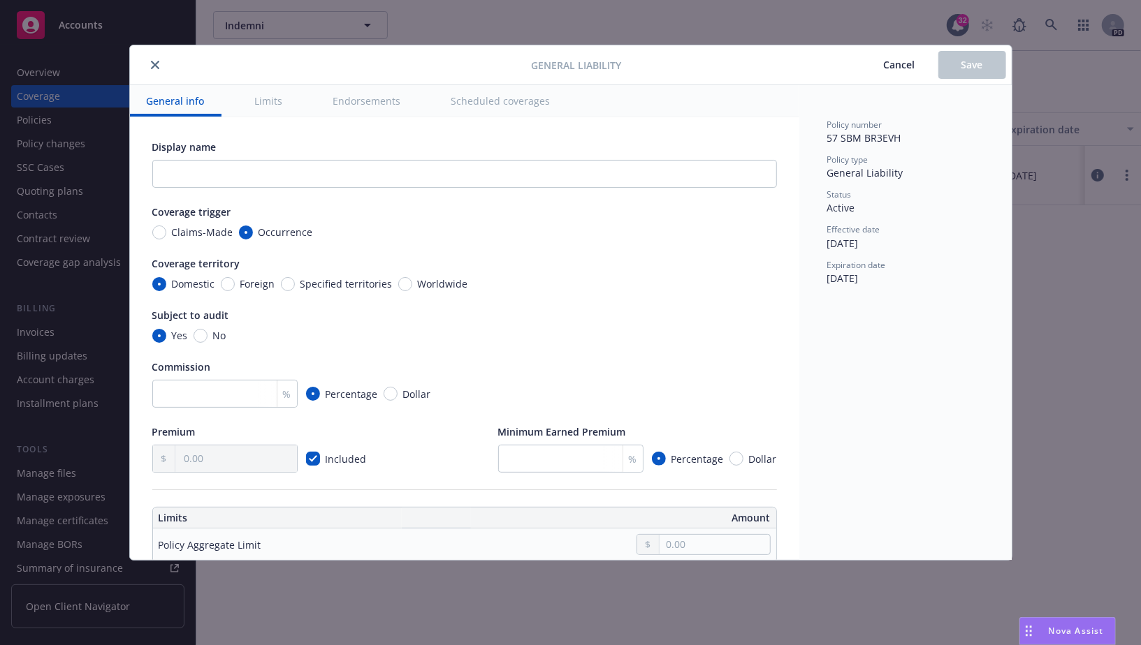
click at [153, 66] on icon "close" at bounding box center [155, 65] width 8 height 8
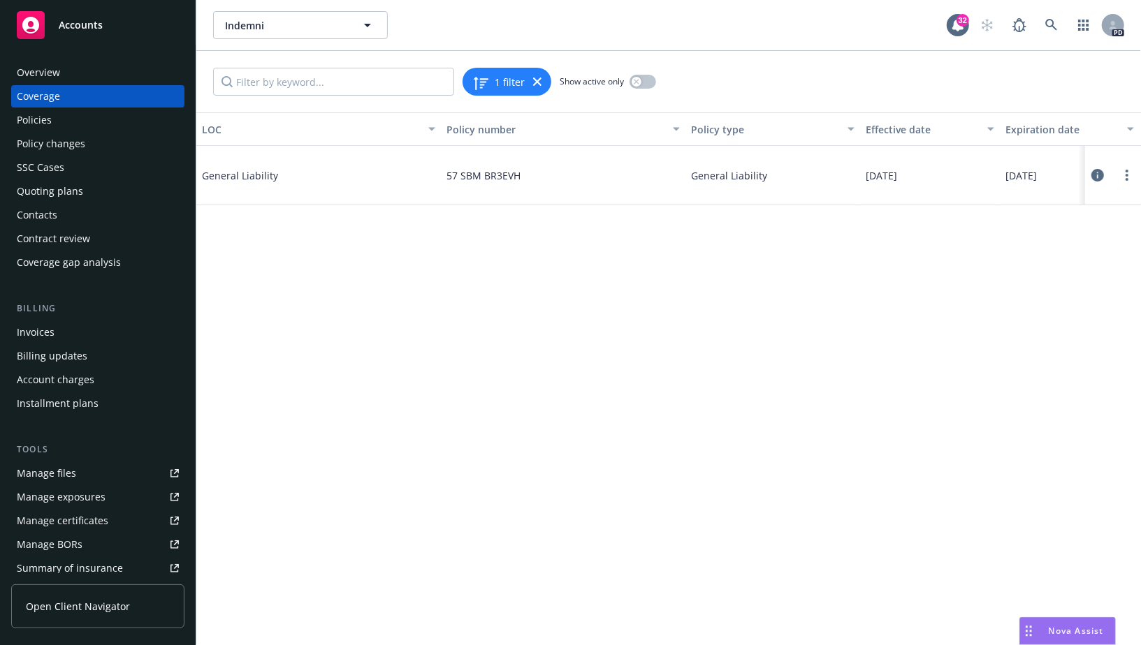
click at [243, 175] on span "General Liability" at bounding box center [307, 175] width 210 height 15
click at [444, 171] on div "57 SBM BR3EVH" at bounding box center [563, 175] width 244 height 59
click at [689, 173] on div "General Liability" at bounding box center [772, 175] width 175 height 59
click at [719, 182] on span "General Liability" at bounding box center [729, 175] width 76 height 15
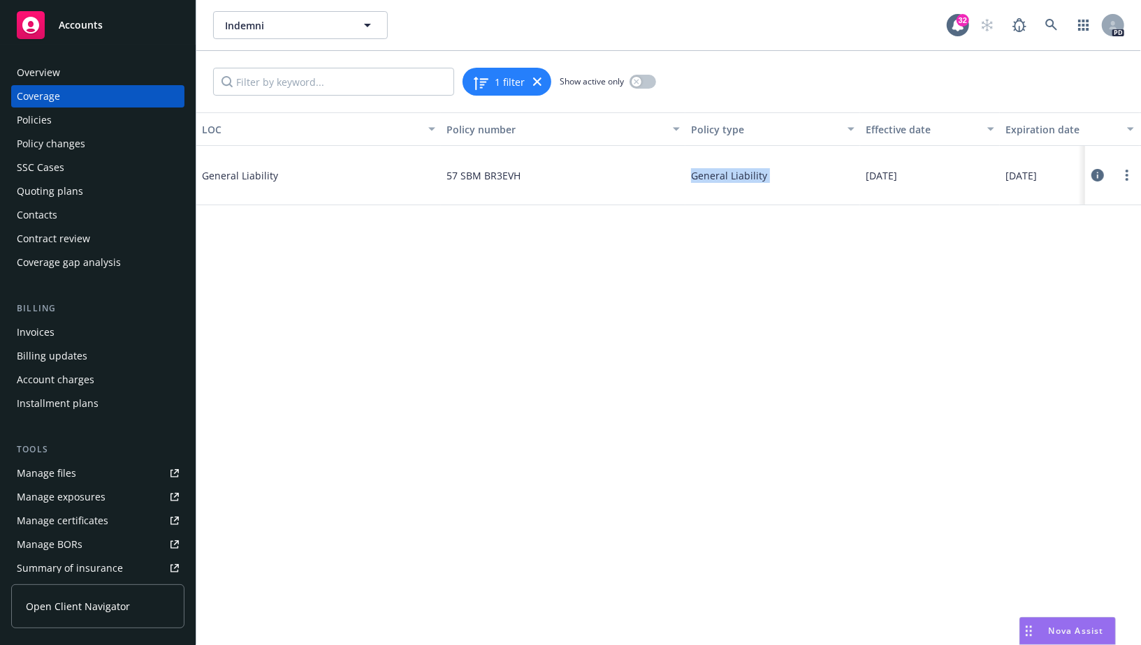
click at [719, 182] on span "General Liability" at bounding box center [729, 175] width 76 height 15
click at [739, 189] on div "General Liability" at bounding box center [772, 175] width 175 height 59
click at [1098, 174] on icon at bounding box center [1097, 175] width 13 height 13
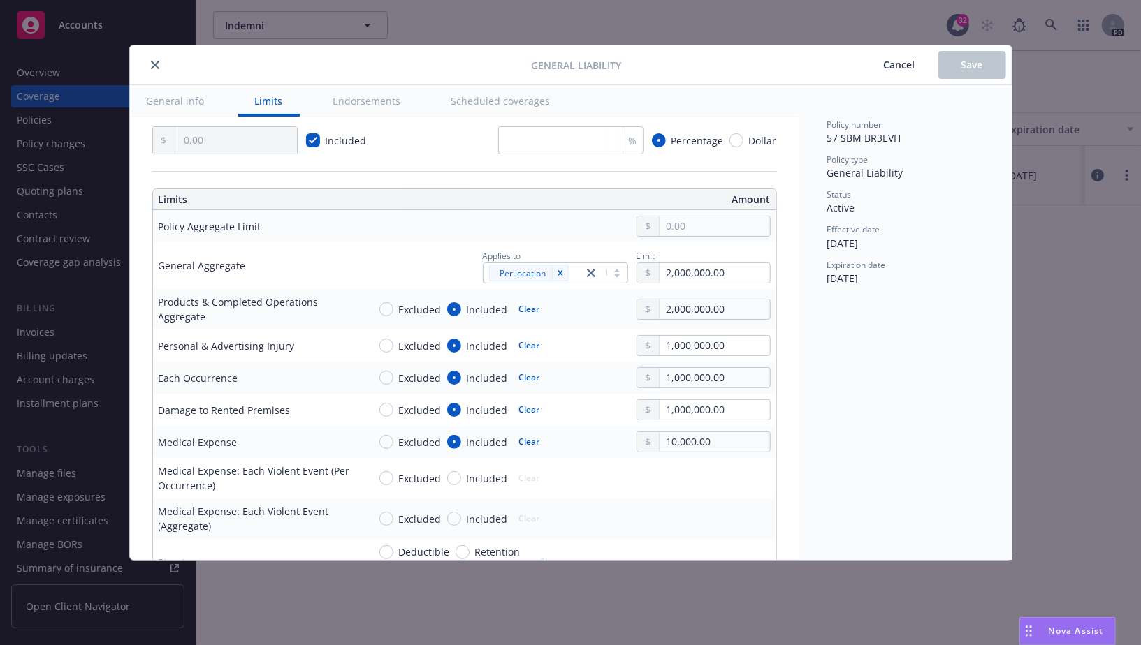
type textarea "x"
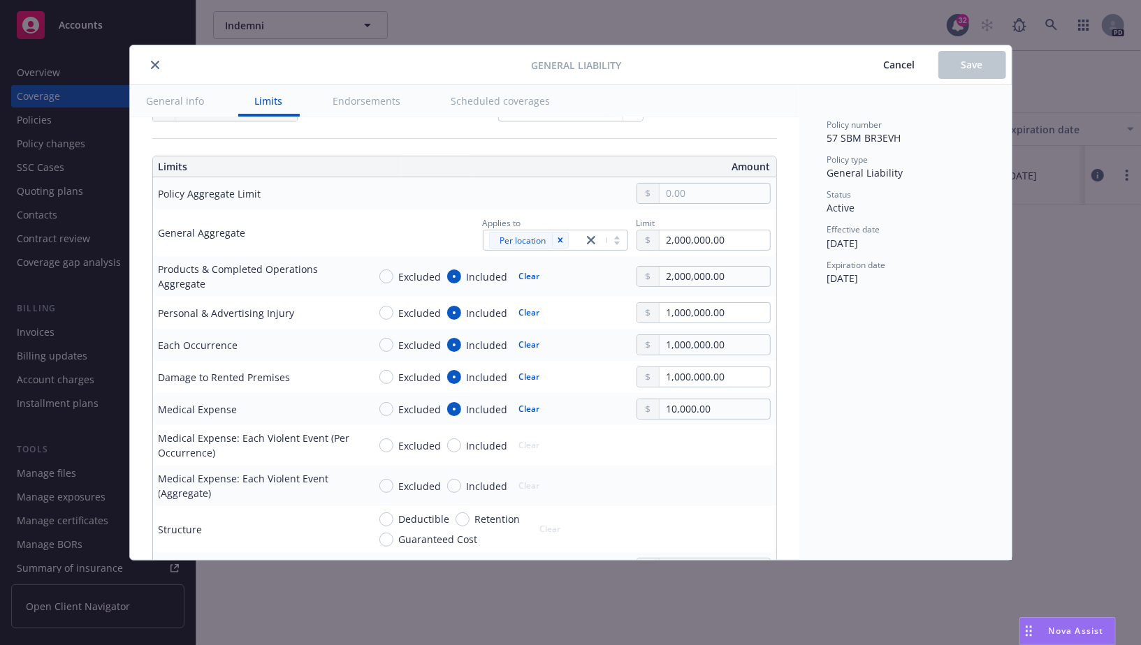
scroll to position [353, 0]
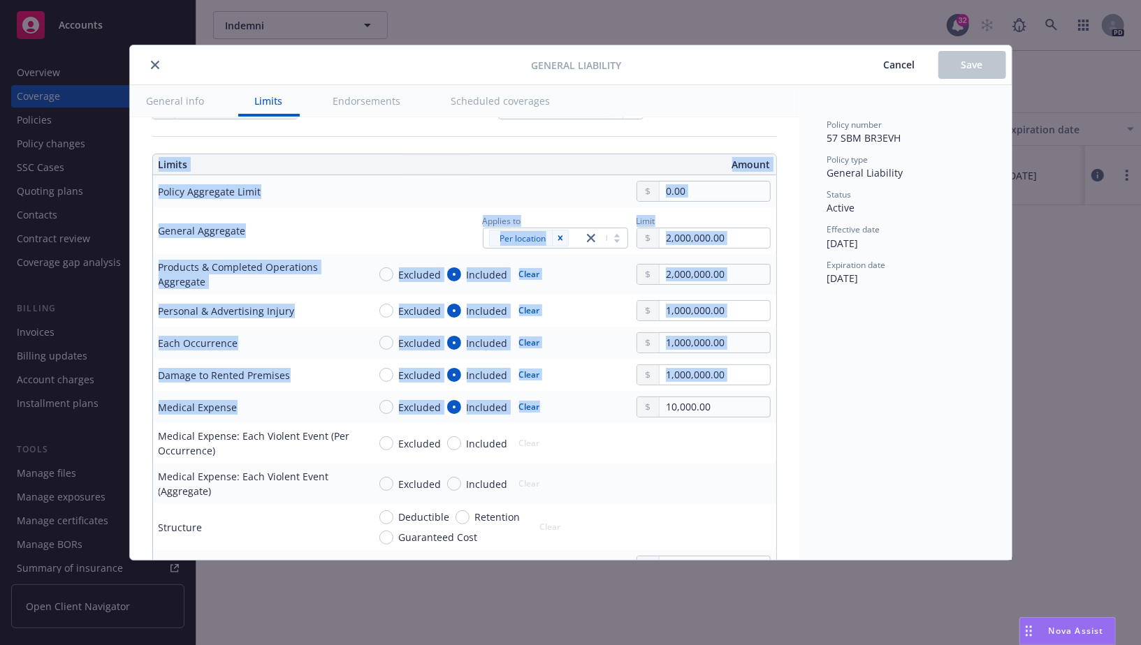
drag, startPoint x: 147, startPoint y: 187, endPoint x: 627, endPoint y: 397, distance: 523.6
copy table "Limits Amount Policy Aggregate Limit General Aggregate Applies to Per location …"
click at [411, 224] on div "Applies to Per location Limit 2,000,000.00" at bounding box center [569, 231] width 402 height 36
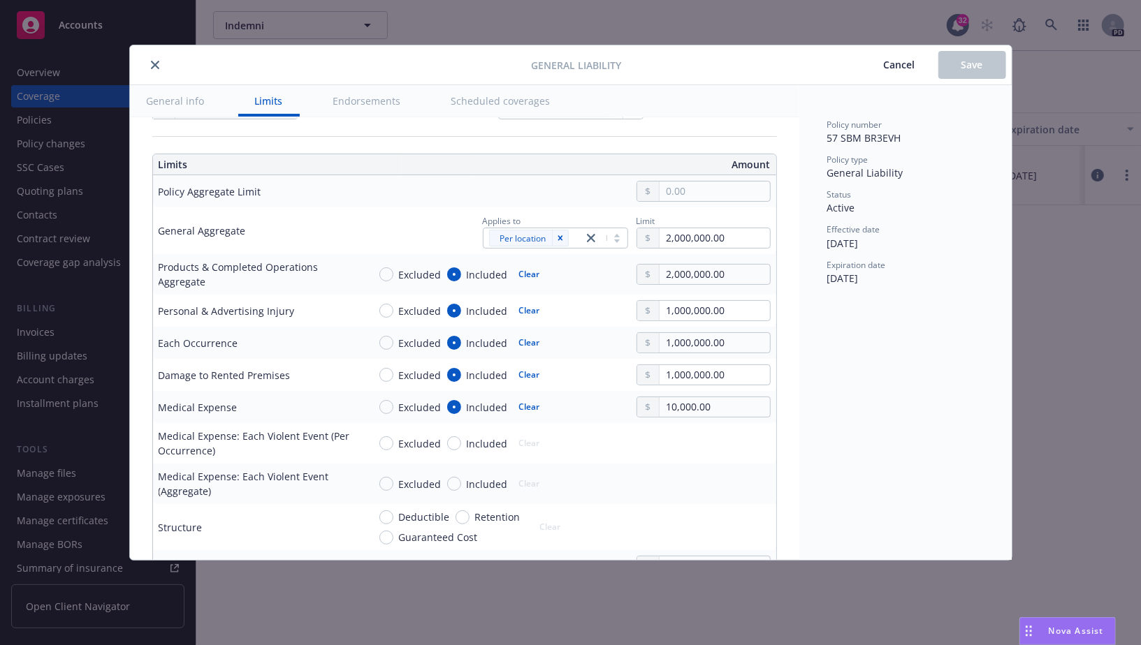
click at [908, 58] on span "Cancel" at bounding box center [899, 64] width 31 height 13
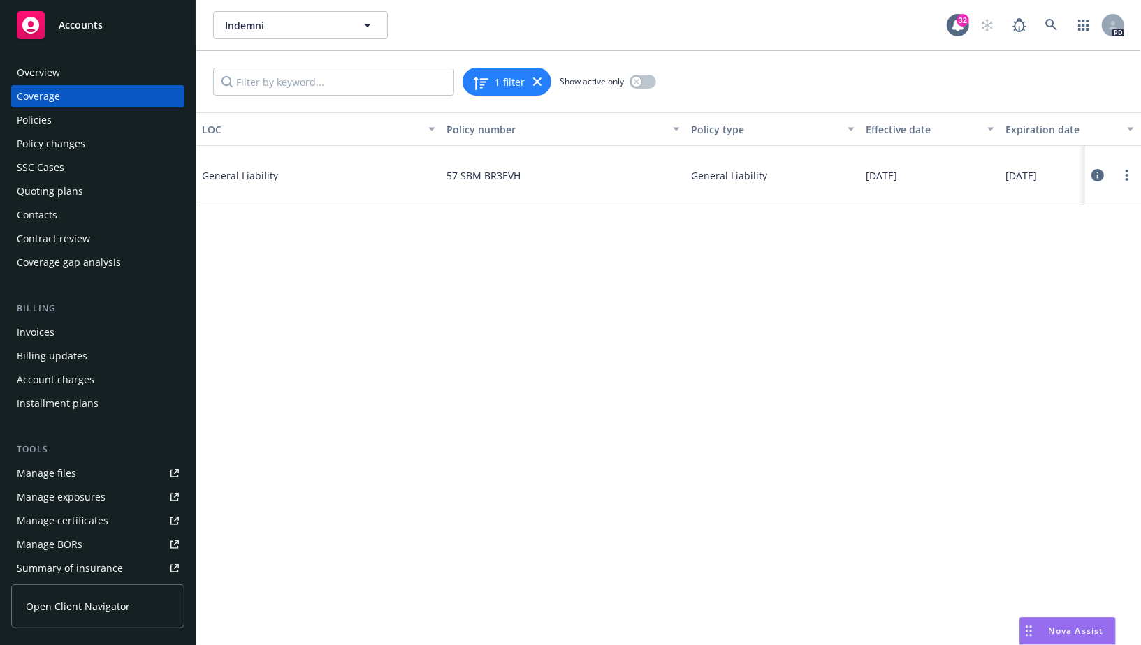
click at [94, 78] on div "Overview" at bounding box center [98, 72] width 162 height 22
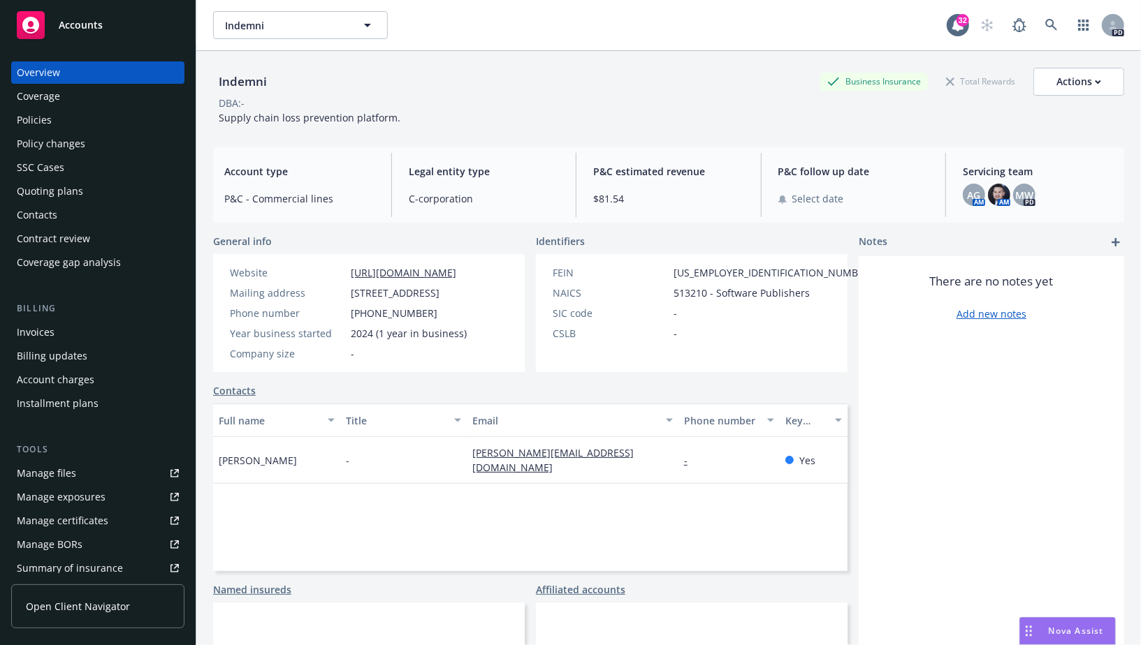
click at [615, 199] on span "$81.54" at bounding box center [668, 198] width 150 height 15
click at [608, 199] on span "$81.54" at bounding box center [668, 198] width 150 height 15
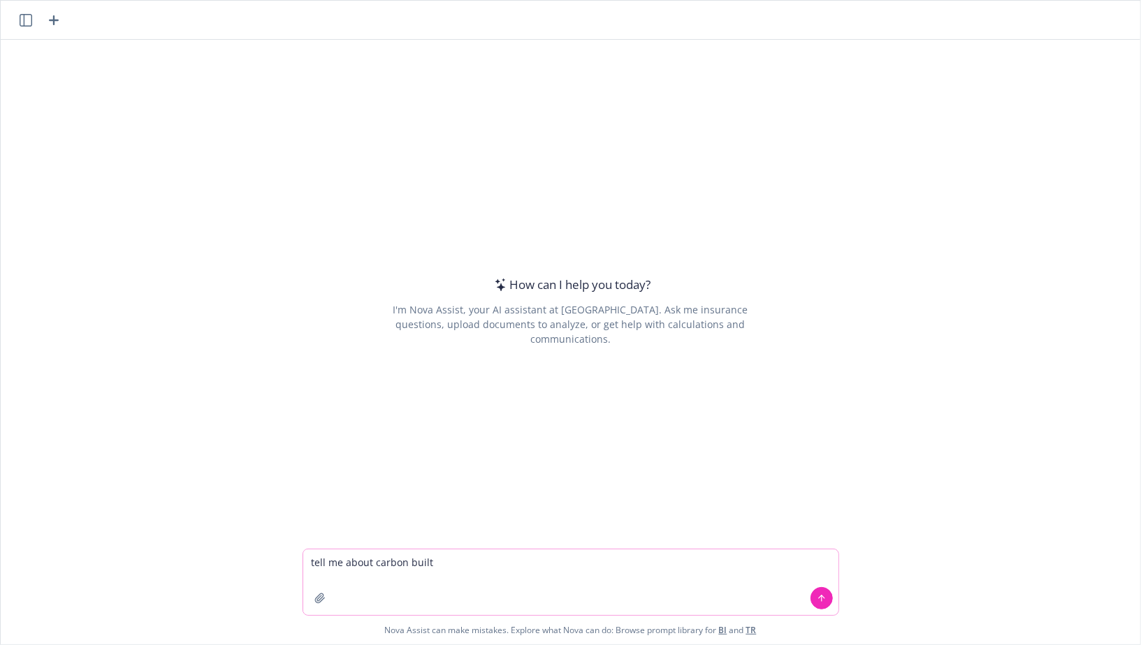
paste textarea "[URL][DOMAIN_NAME]"
click at [431, 569] on textarea "tell me about carbon builthttps://[DOMAIN_NAME][URL]" at bounding box center [570, 583] width 535 height 66
type textarea "tell me about carbon built [URL][DOMAIN_NAME]"
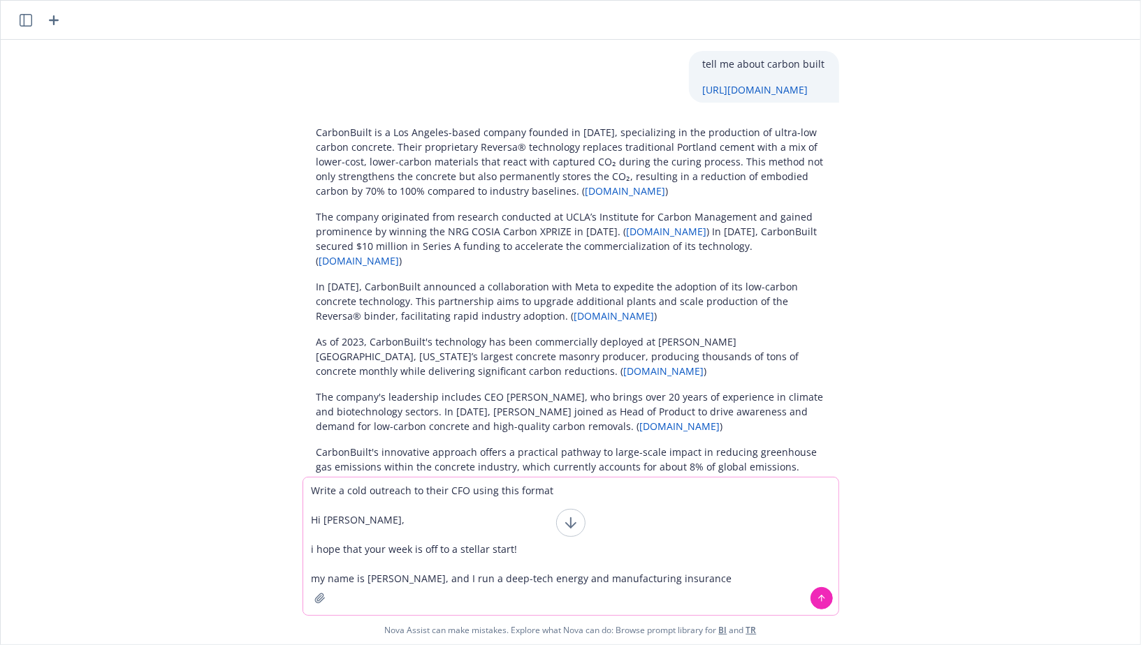
click at [679, 571] on textarea "Write a cold outreach to their CFO using this format Hi Soham, i hope that your…" at bounding box center [570, 547] width 535 height 138
click at [663, 583] on textarea "Write a cold outreach to their CFO using this format Hi Soham, i hope that your…" at bounding box center [570, 547] width 535 height 138
click at [454, 582] on textarea "Write a cold outreach to their CFO using this format Hi Soham, i hope that your…" at bounding box center [570, 547] width 535 height 138
click at [784, 582] on textarea "Write a cold outreach to their CFO using this format Hi Soham, i hope that your…" at bounding box center [570, 547] width 535 height 138
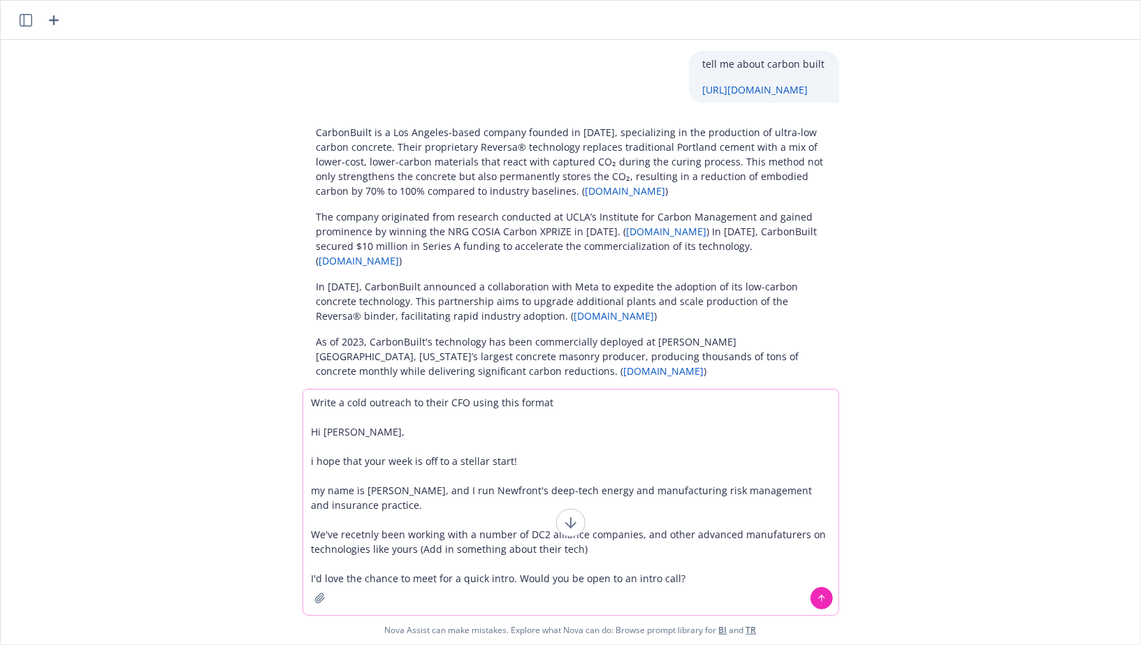
type textarea "Write a cold outreach to their CFO using this format Hi Soham, i hope that your…"
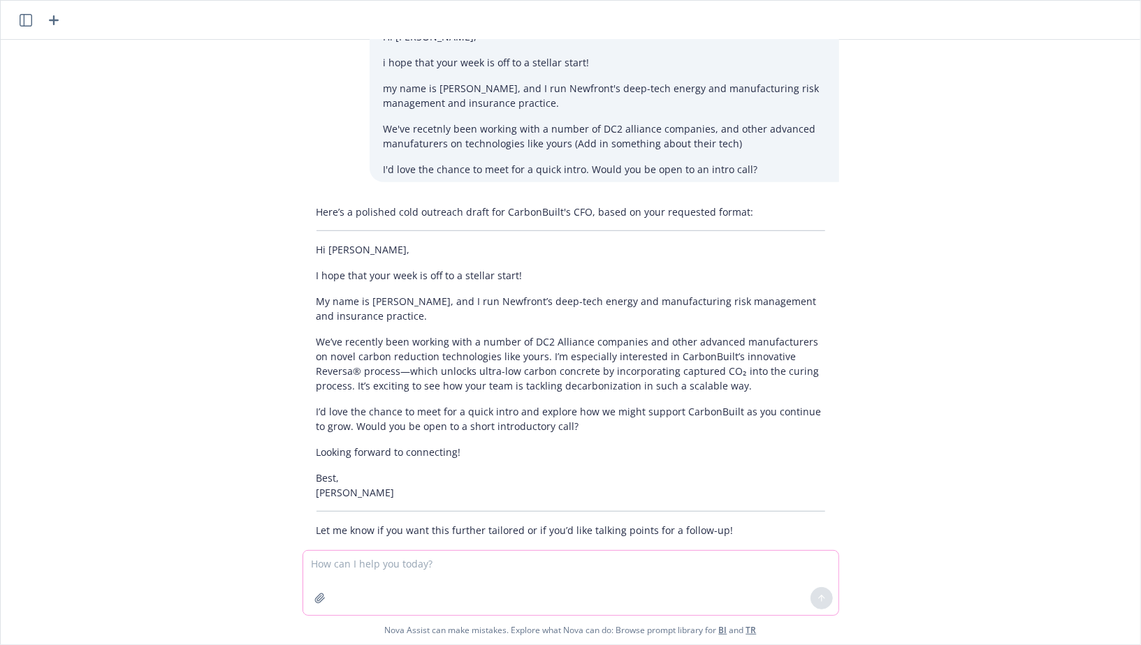
scroll to position [522, 0]
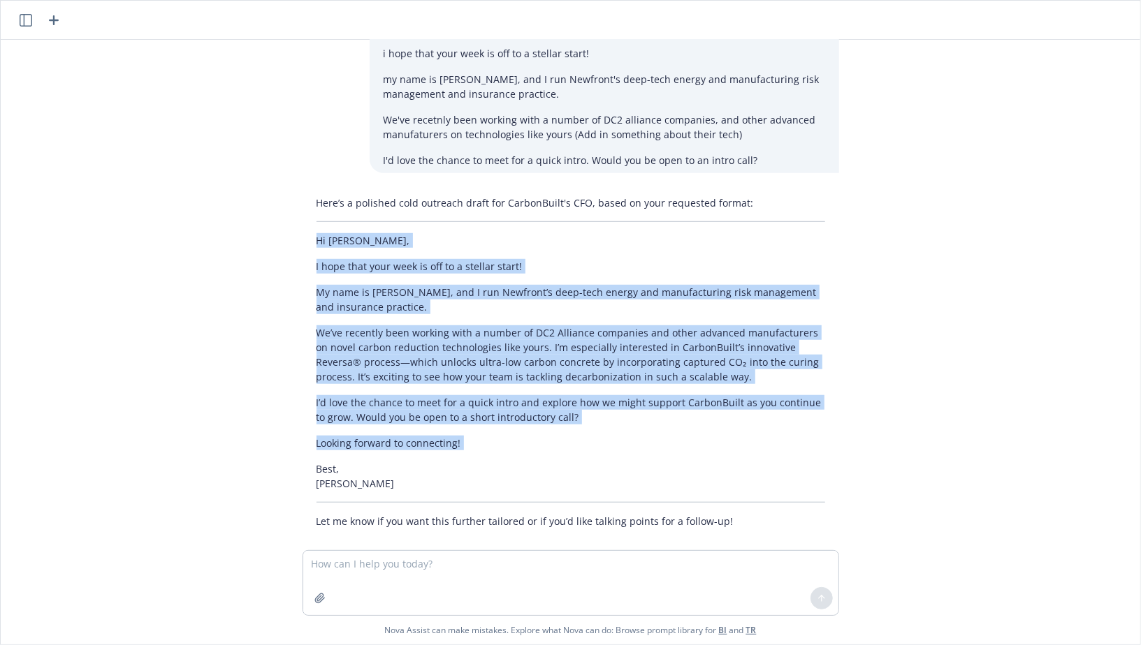
drag, startPoint x: 317, startPoint y: 223, endPoint x: 499, endPoint y: 440, distance: 283.6
click at [499, 440] on div "Here’s a polished cold outreach draft for CarbonBuilt's CFO, based on your requ…" at bounding box center [570, 362] width 536 height 344
copy div "Hi Soham, I hope that your week is off to a stellar start! My name is Marshall,…"
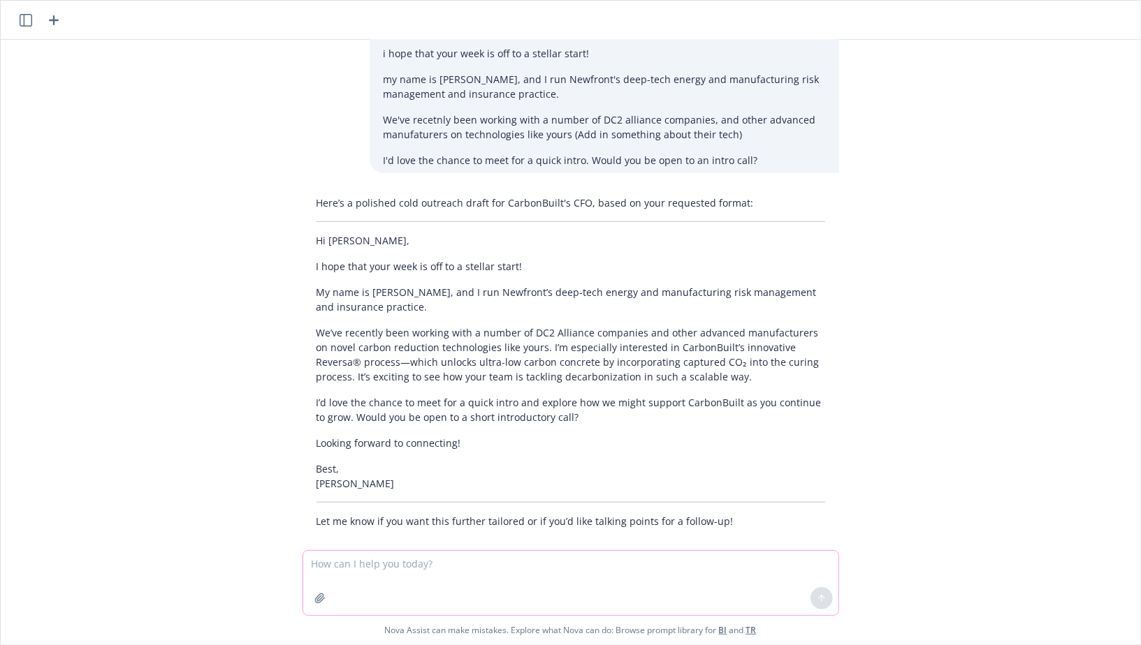
click at [403, 559] on textarea at bounding box center [570, 583] width 535 height 64
paste textarea "Hi Soham, I hope that your week is off to a stellar start! My name is Marshall,…"
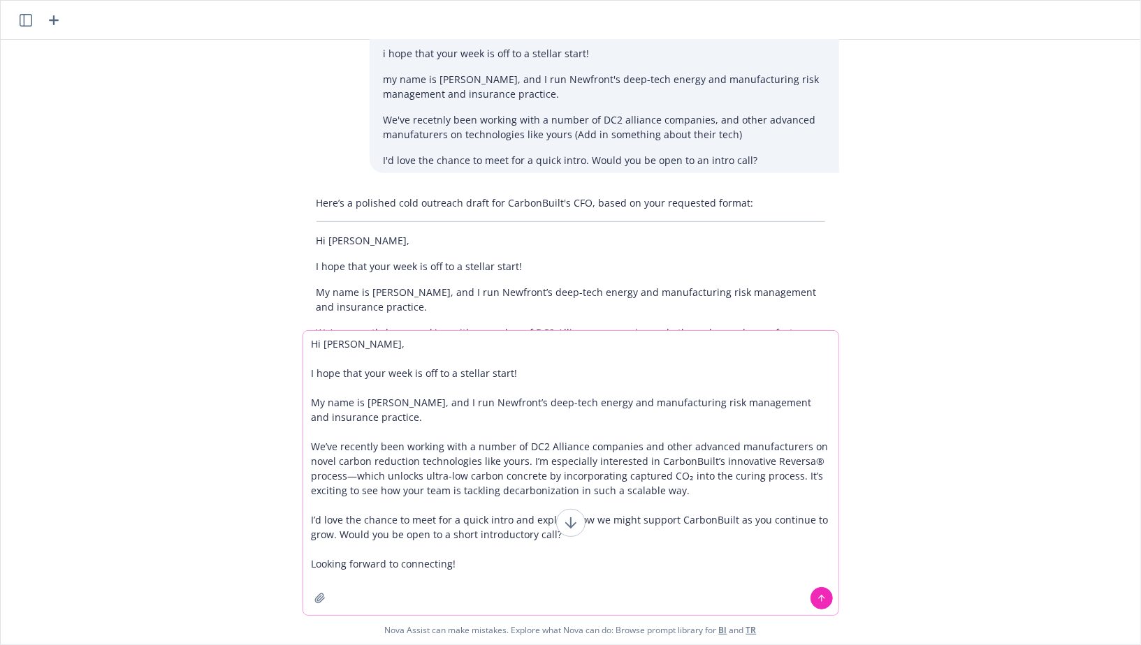
click at [418, 417] on textarea "Hi Soham, I hope that your week is off to a stellar start! My name is Marshall,…" at bounding box center [570, 473] width 535 height 284
click at [711, 494] on textarea "Hi Soham, I hope that your week is off to a stellar start! My name is Marshall,…" at bounding box center [570, 473] width 535 height 284
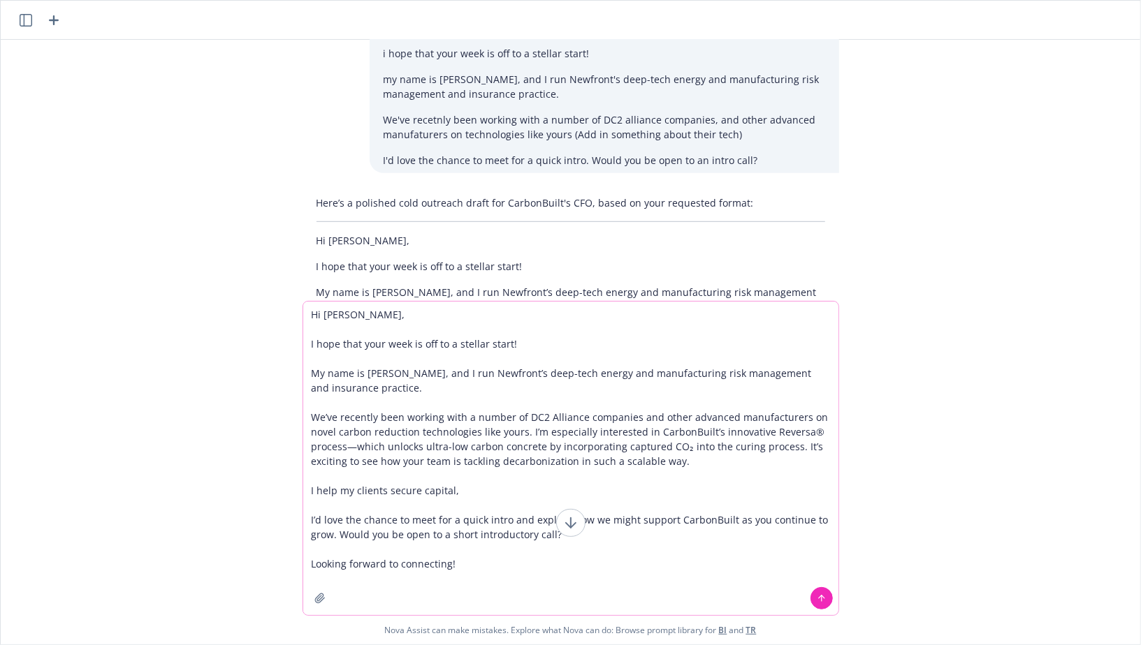
click at [384, 498] on textarea "Hi Soham, I hope that your week is off to a stellar start! My name is Marshall,…" at bounding box center [570, 459] width 535 height 314
click at [599, 484] on textarea "Hi Soham, I hope that your week is off to a stellar start! My name is Marshall,…" at bounding box center [570, 459] width 535 height 314
click at [458, 493] on textarea "Hi Soham, I hope that your week is off to a stellar start! My name is Marshall,…" at bounding box center [570, 459] width 535 height 314
click at [659, 501] on textarea "Hi Soham, I hope that your week is off to a stellar start! My name is Marshall,…" at bounding box center [570, 459] width 535 height 314
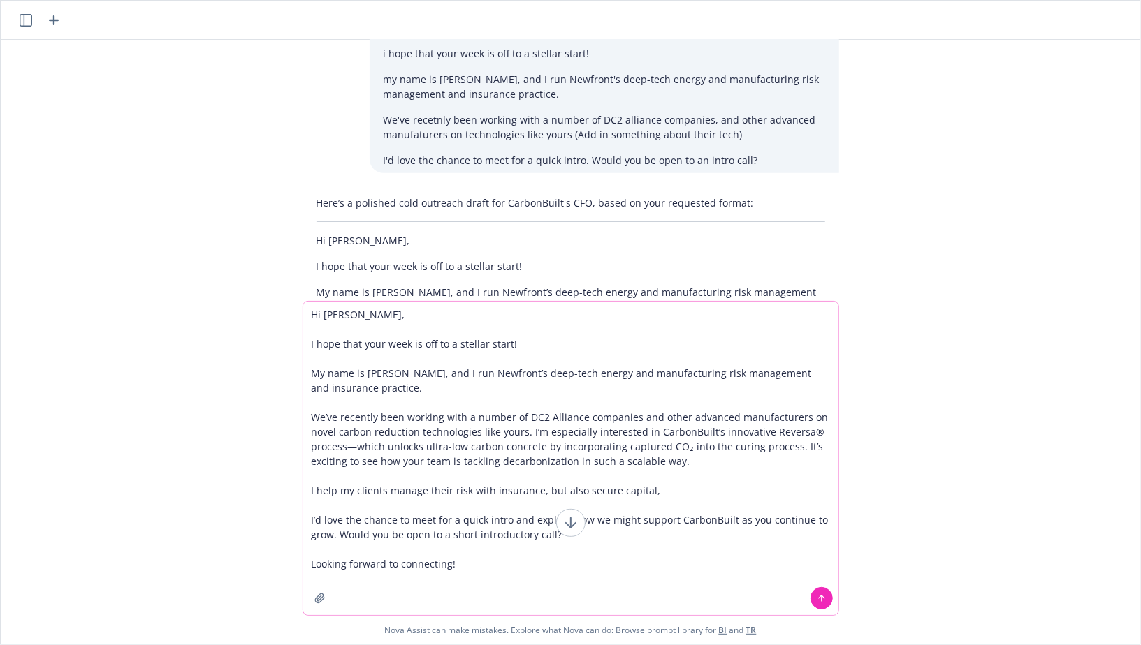
click at [668, 491] on textarea "Hi Soham, I hope that your week is off to a stellar start! My name is Marshall,…" at bounding box center [570, 459] width 535 height 314
click at [578, 494] on textarea "Hi Soham, I hope that your week is off to a stellar start! My name is Marshall,…" at bounding box center [570, 459] width 535 height 314
click at [777, 495] on textarea "Hi Soham, I hope that your week is off to a stellar start! My name is Marshall,…" at bounding box center [570, 459] width 535 height 314
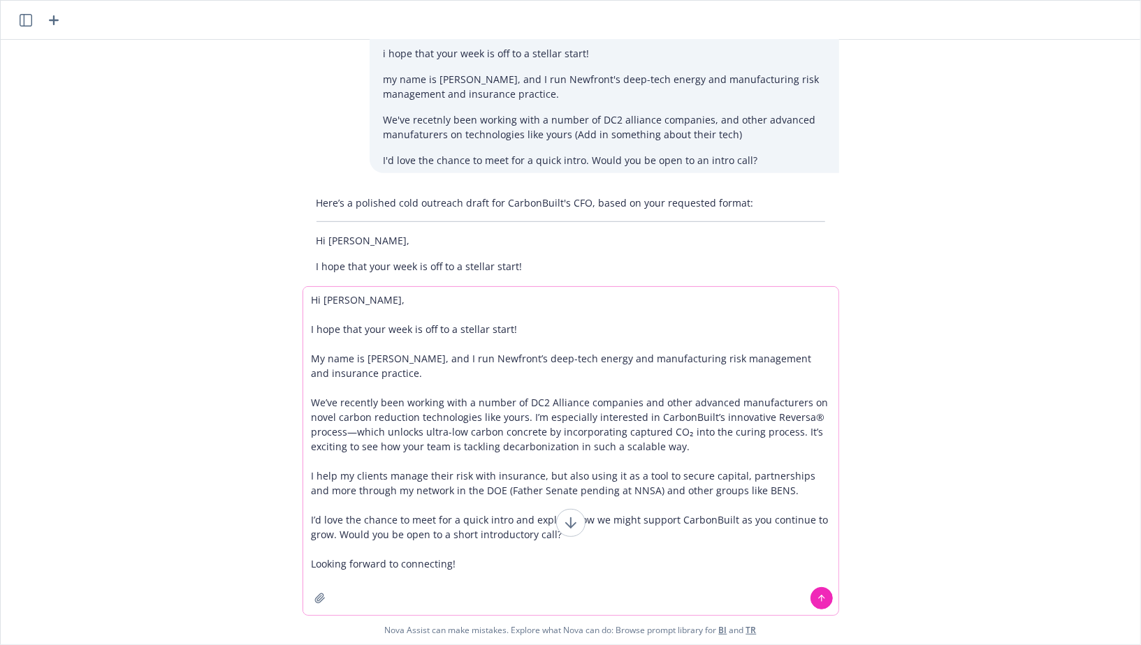
type textarea "Hi Soham, I hope that your week is off to a stellar start! My name is Marshall,…"
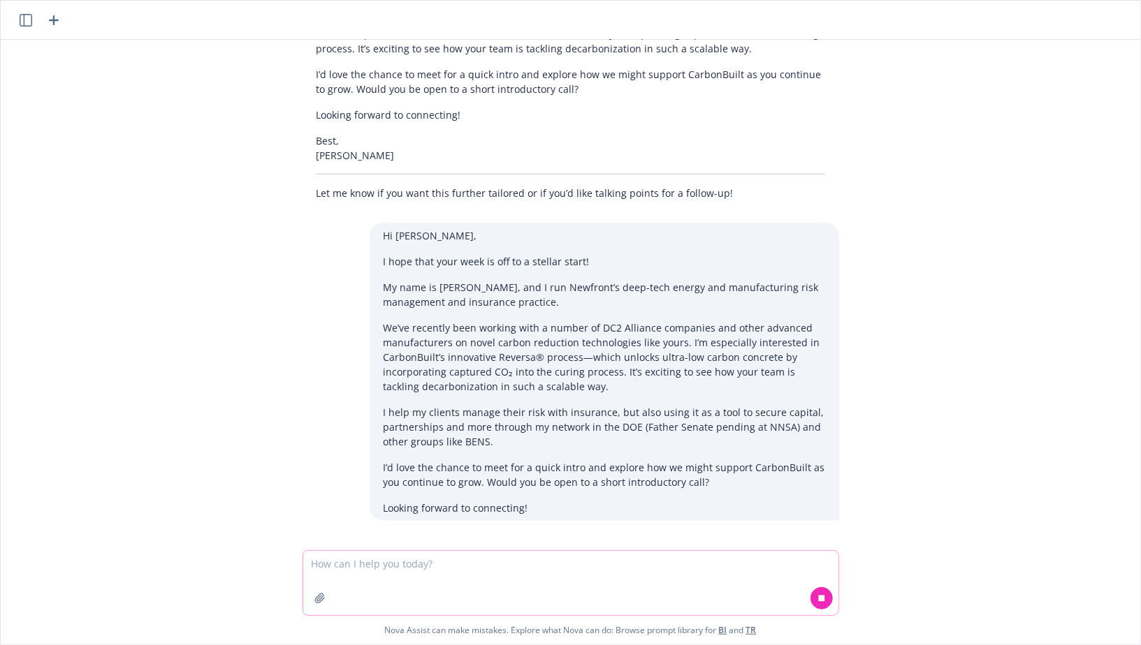
scroll to position [860, 0]
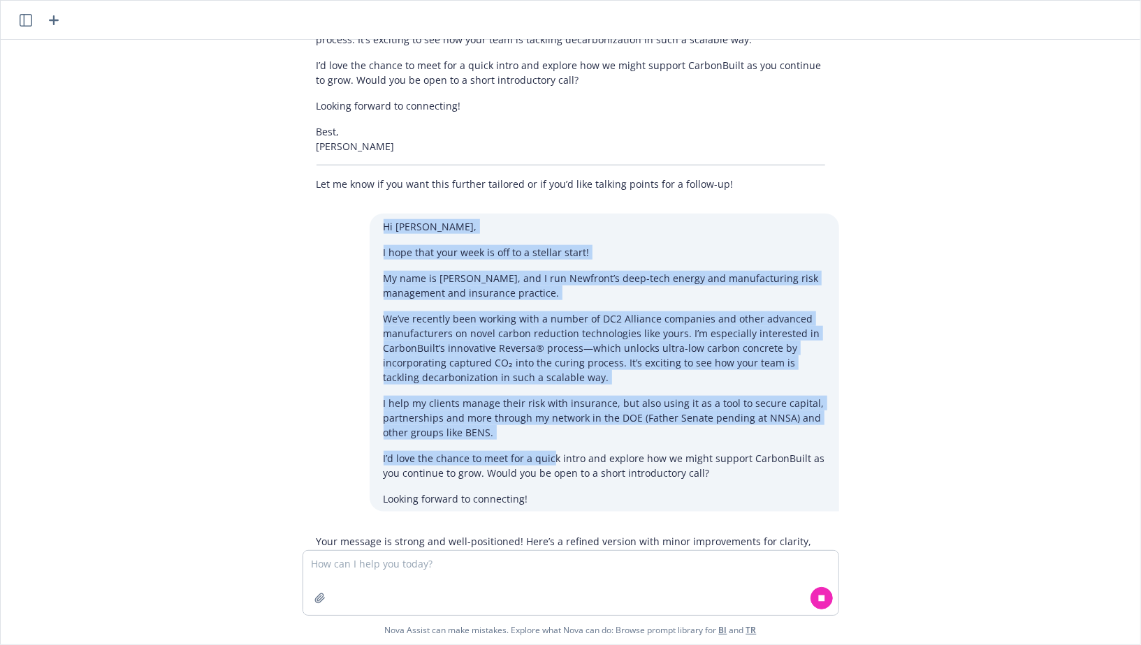
drag, startPoint x: 381, startPoint y: 209, endPoint x: 555, endPoint y: 451, distance: 297.9
click at [555, 451] on div "Hi Soham, I hope that your week is off to a stellar start! My name is Marshall,…" at bounding box center [604, 363] width 469 height 298
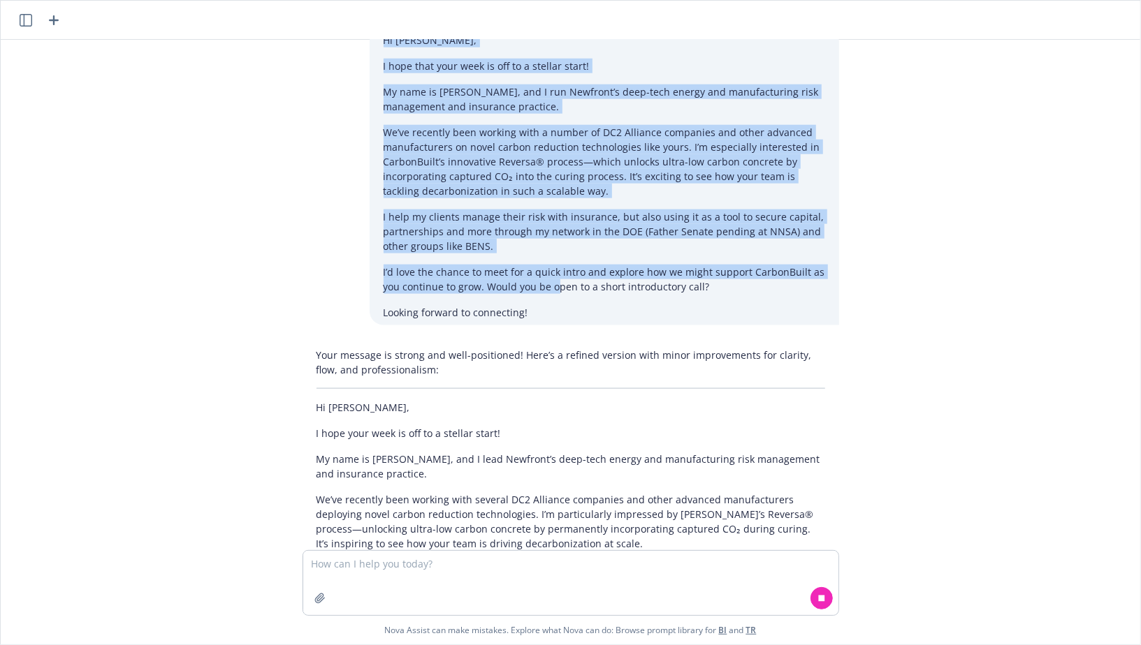
scroll to position [1095, 0]
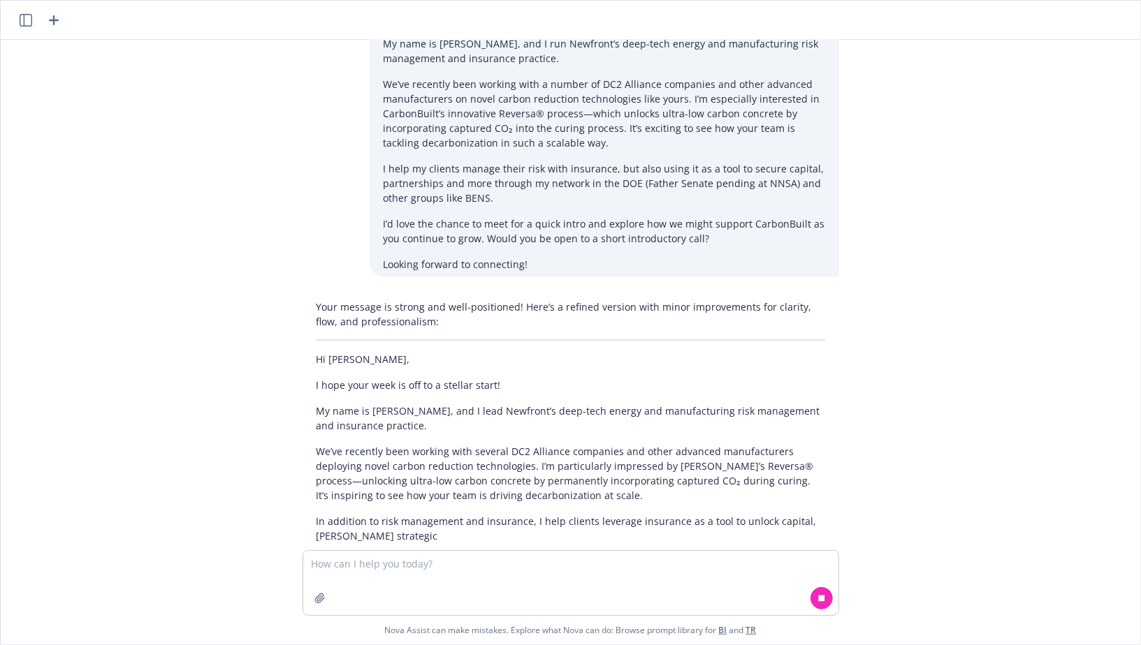
click at [488, 408] on p "My name is Marshall, and I lead Newfront’s deep-tech energy and manufacturing r…" at bounding box center [570, 418] width 509 height 29
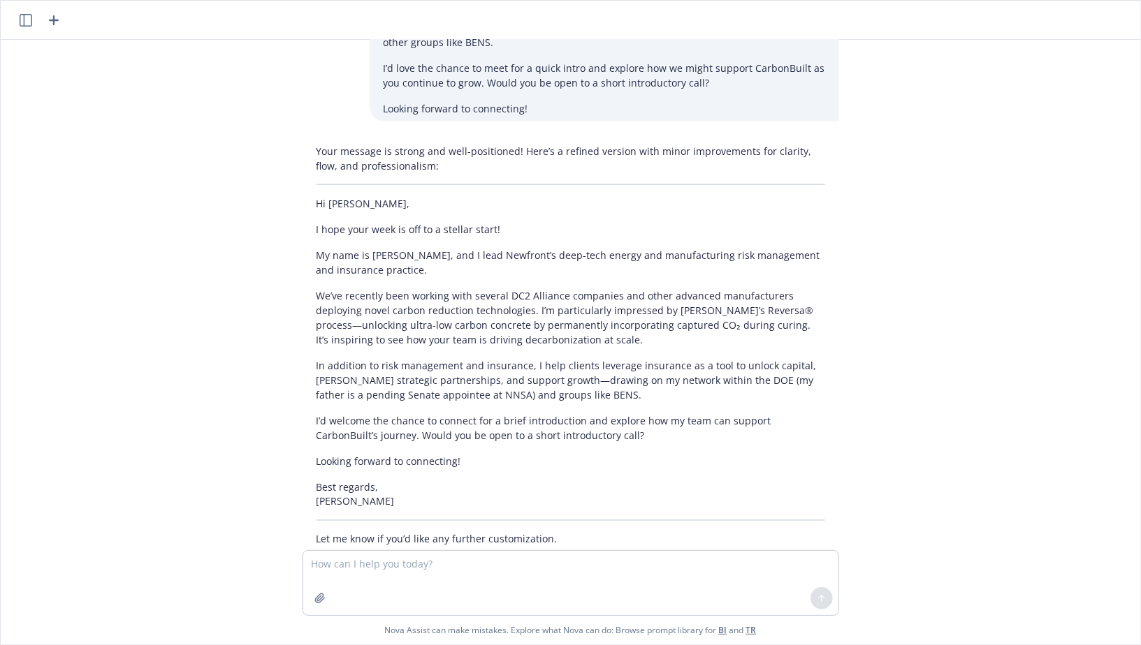
scroll to position [1268, 0]
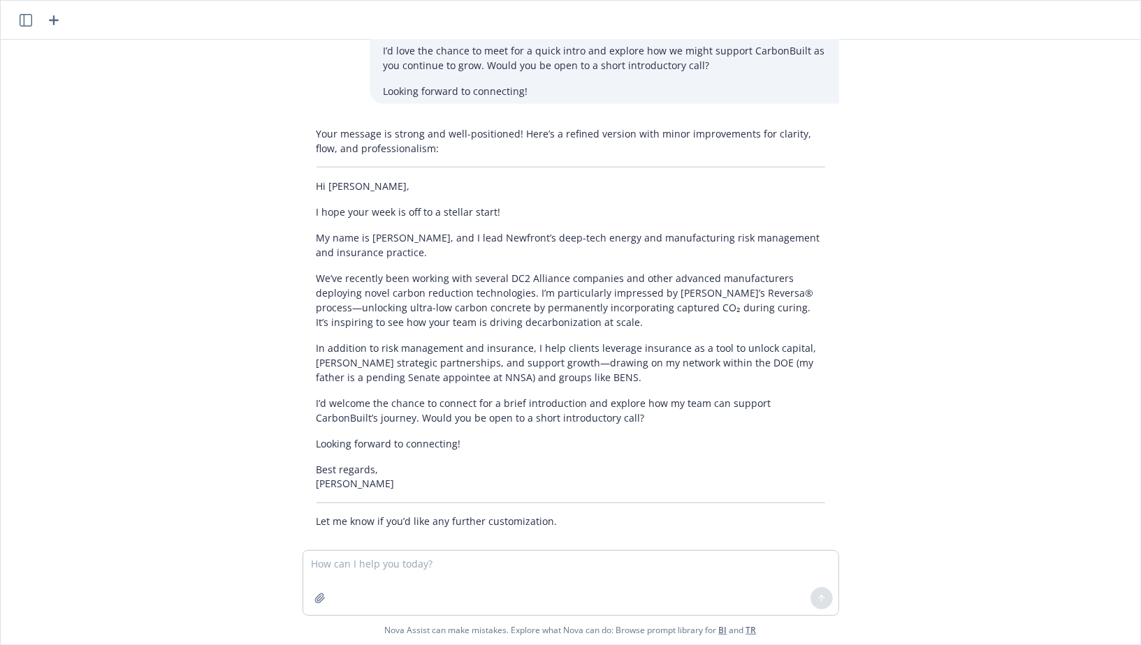
drag, startPoint x: 320, startPoint y: 169, endPoint x: 389, endPoint y: 451, distance: 290.5
click at [390, 452] on div "Your message is strong and well-positioned! Here’s a refined version with minor…" at bounding box center [570, 328] width 536 height 414
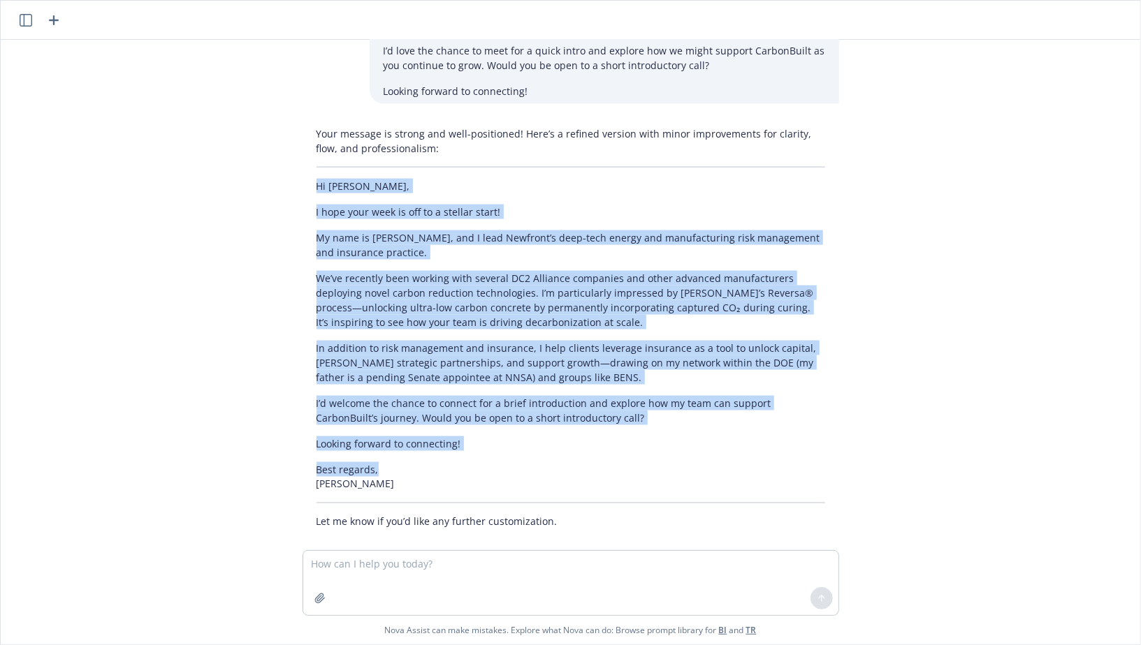
drag, startPoint x: 383, startPoint y: 456, endPoint x: 297, endPoint y: 156, distance: 312.6
click at [297, 156] on div "Your message is strong and well-positioned! Here’s a refined version with minor…" at bounding box center [570, 328] width 559 height 414
copy div "Hi Soham, I hope your week is off to a stellar start! My name is Marshall, and …"
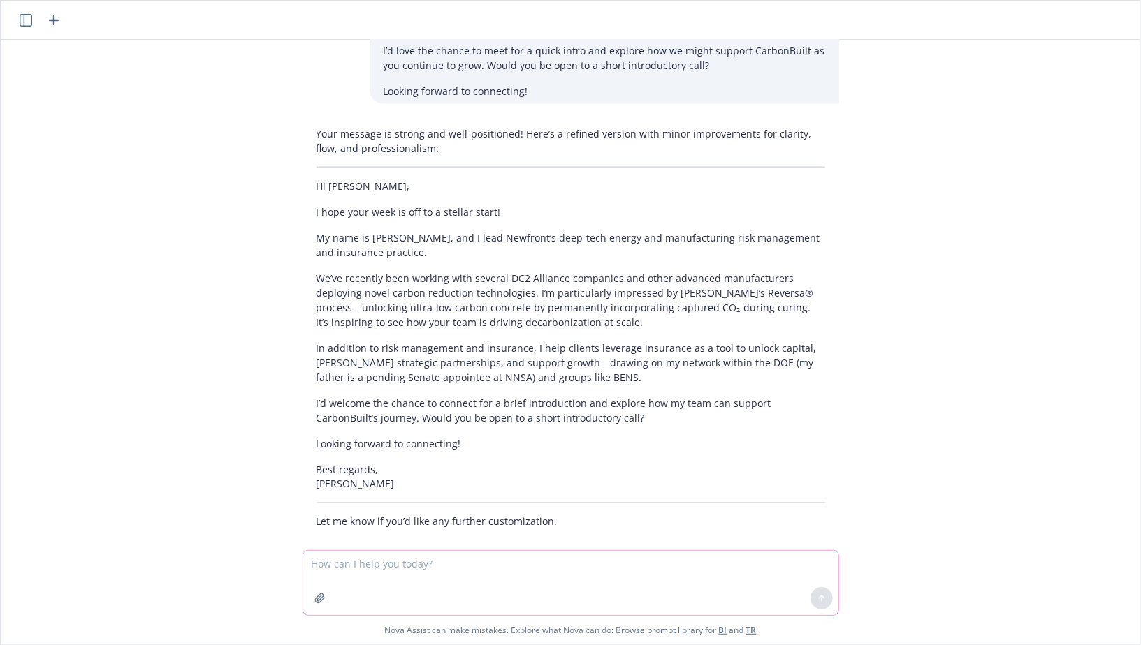
click at [472, 564] on textarea at bounding box center [570, 583] width 535 height 64
paste textarea
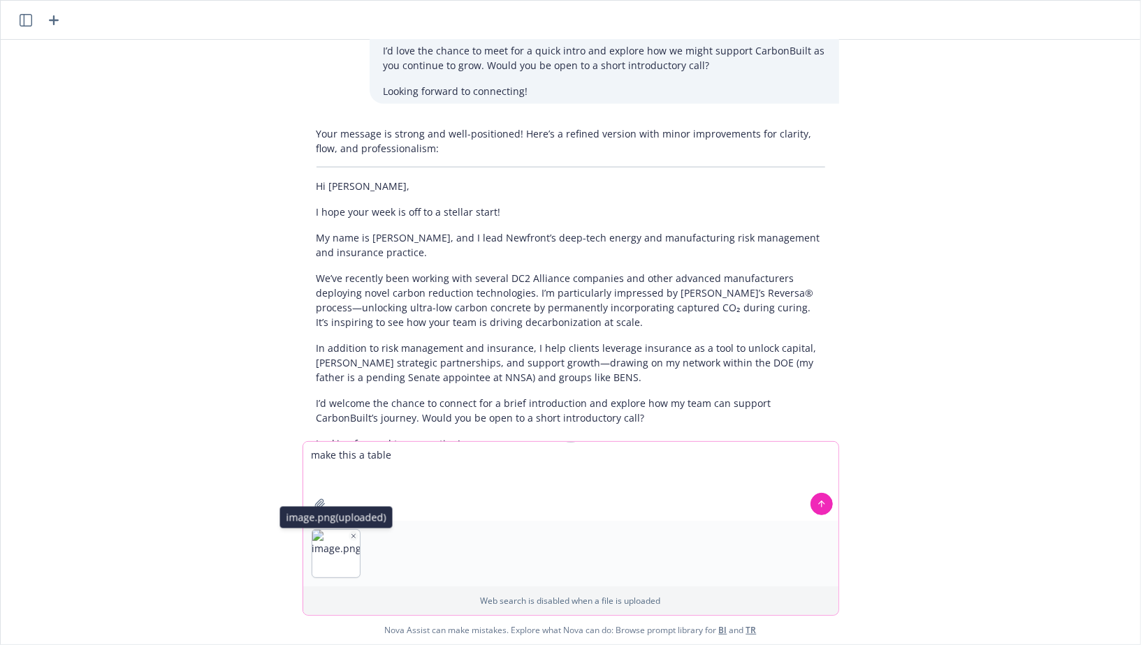
click at [353, 533] on icon "button" at bounding box center [353, 536] width 7 height 7
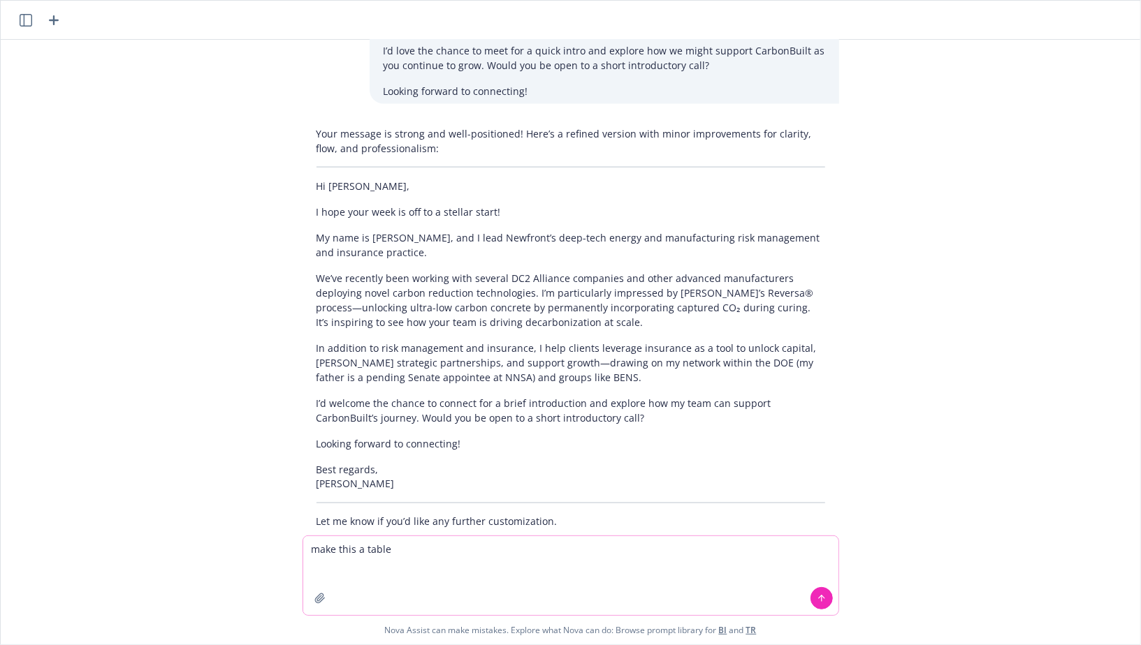
click at [330, 558] on textarea "make this a table" at bounding box center [570, 575] width 535 height 79
paste textarea "Coverage Limit General Aggregate $2,000,000 Products & Completed Operations Agg…"
type textarea "make this a table Coverage Limit General Aggregate $2,000,000 Products & Comple…"
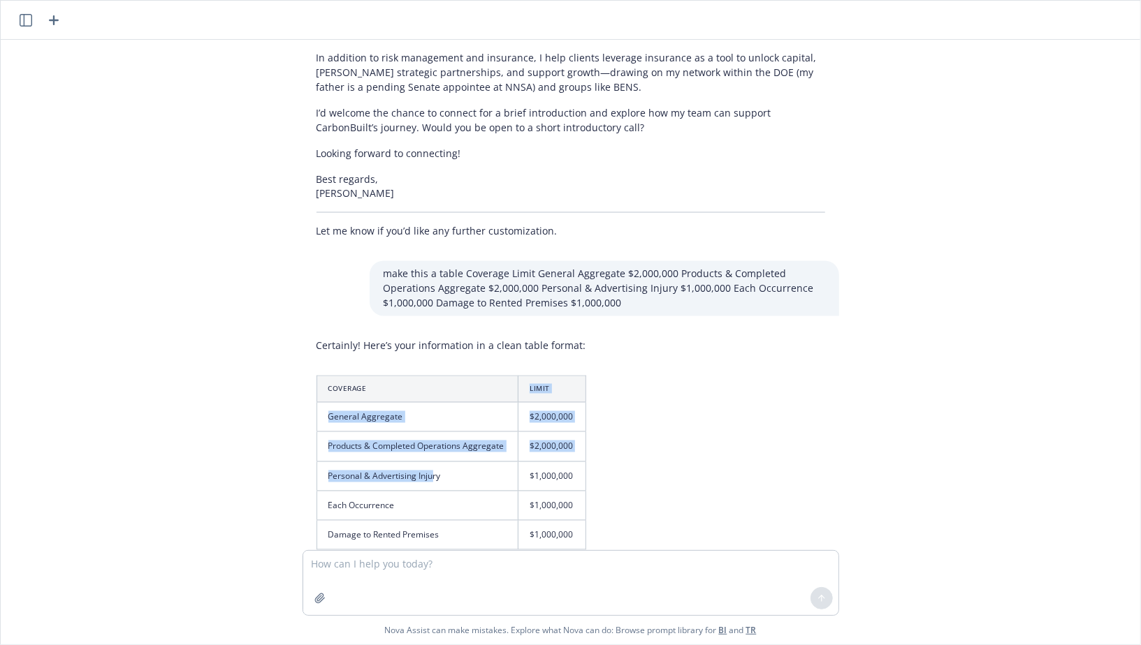
scroll to position [1588, 0]
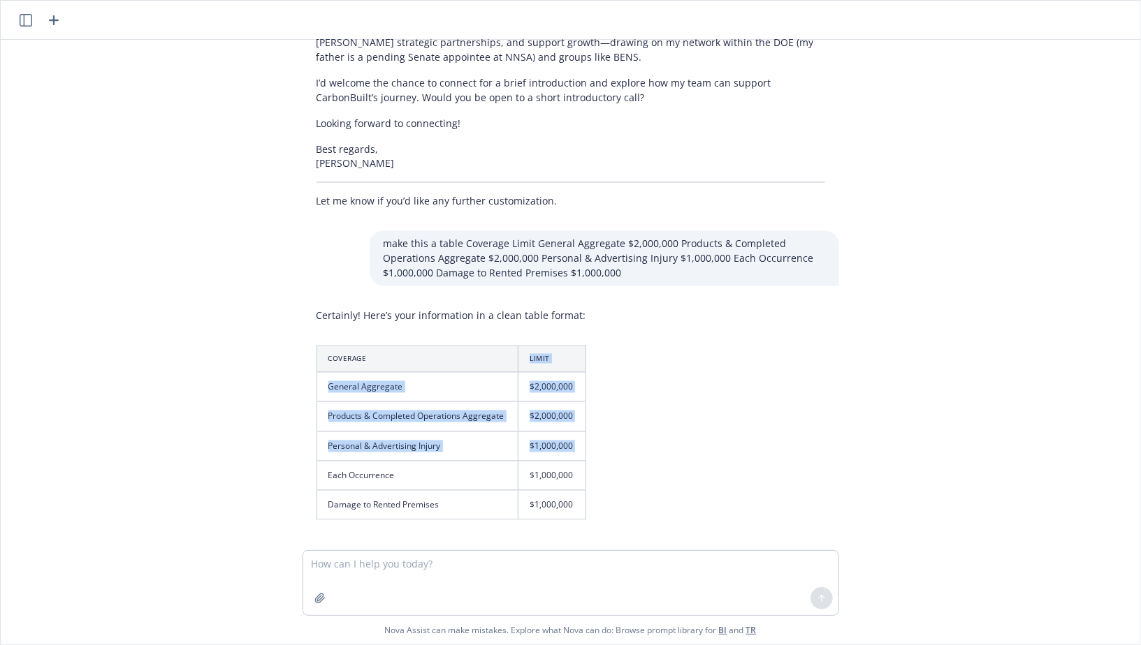
drag, startPoint x: 327, startPoint y: 399, endPoint x: 474, endPoint y: 454, distance: 157.4
click at [474, 452] on table "Coverage Limit General Aggregate $2,000,000 Products & Completed Operations Agg…" at bounding box center [451, 433] width 270 height 175
click at [568, 490] on td "$1,000,000" at bounding box center [551, 504] width 67 height 29
copy table "Limit General Aggregate $2,000,000 Products & Completed Operations Aggregate $2…"
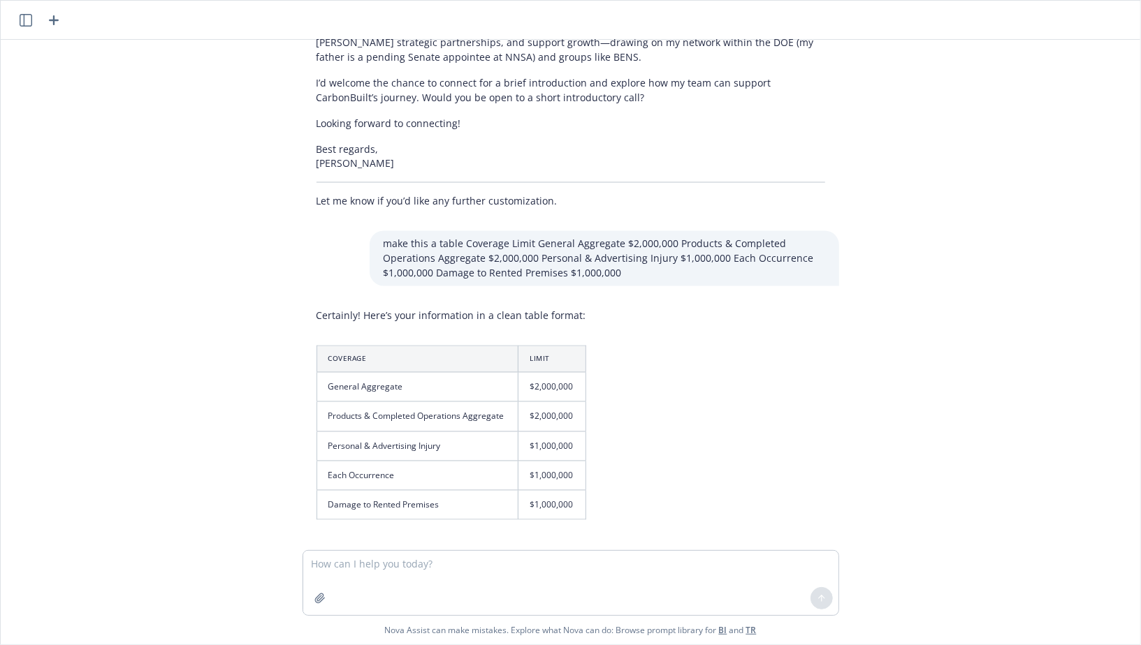
click at [311, 316] on div "Certainly! Here’s your information in a clean table format: Coverage Limit Gene…" at bounding box center [451, 420] width 298 height 234
drag, startPoint x: 305, startPoint y: 321, endPoint x: 592, endPoint y: 492, distance: 334.0
click at [592, 492] on div "Certainly! Here’s your information in a clean table format: Coverage Limit Gene…" at bounding box center [451, 420] width 298 height 234
click at [546, 353] on th "Limit" at bounding box center [551, 359] width 67 height 27
drag, startPoint x: 309, startPoint y: 318, endPoint x: 435, endPoint y: 417, distance: 160.1
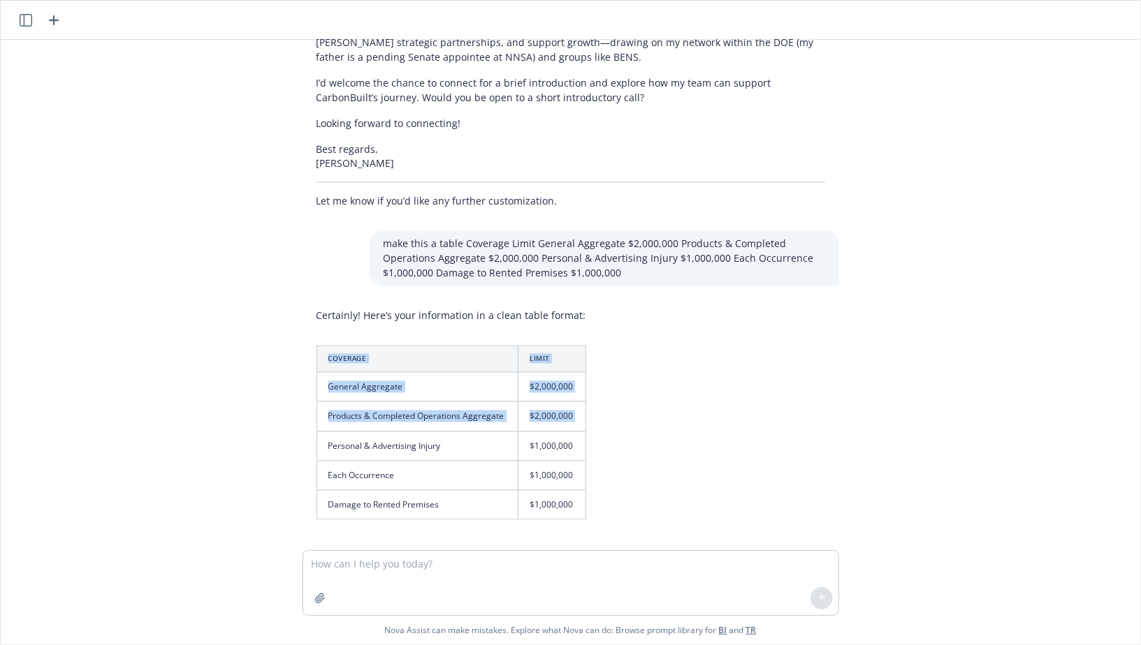
click at [435, 417] on div "Certainly! Here’s your information in a clean table format: Coverage Limit Gene…" at bounding box center [451, 420] width 298 height 234
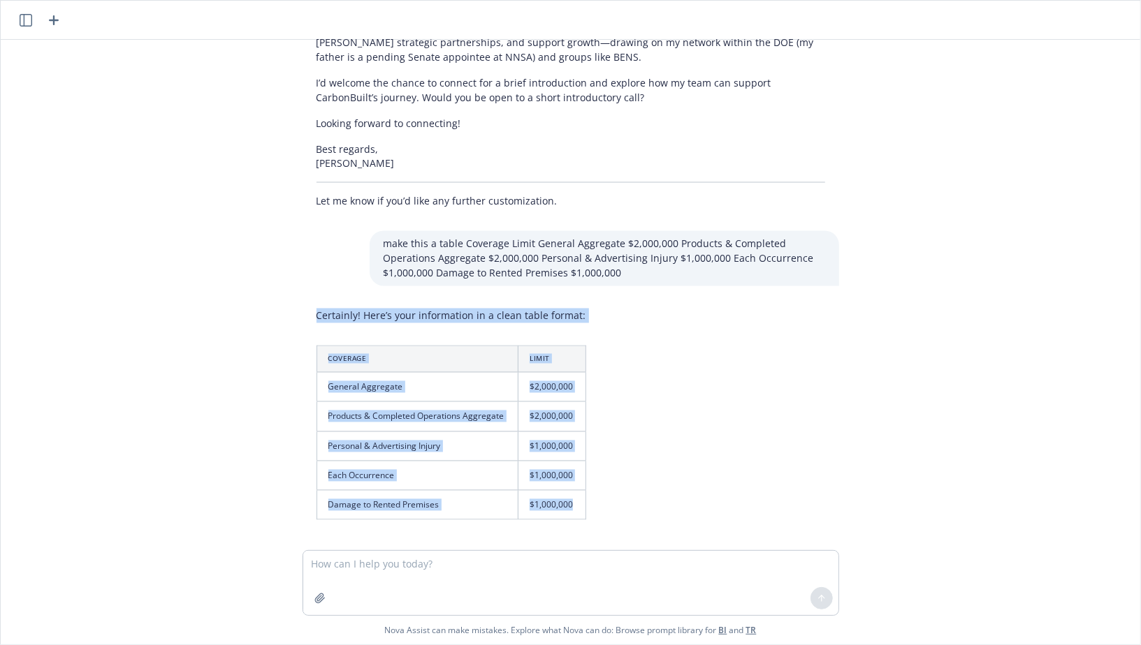
drag, startPoint x: 315, startPoint y: 299, endPoint x: 589, endPoint y: 533, distance: 360.2
click at [589, 533] on div "tell me about carbon built https://www.linkedin.com/company/carbonbuilt/people/…" at bounding box center [570, 295] width 1139 height 511
copy div "Certainly! Here’s your information in a clean table format: Coverage Limit Gene…"
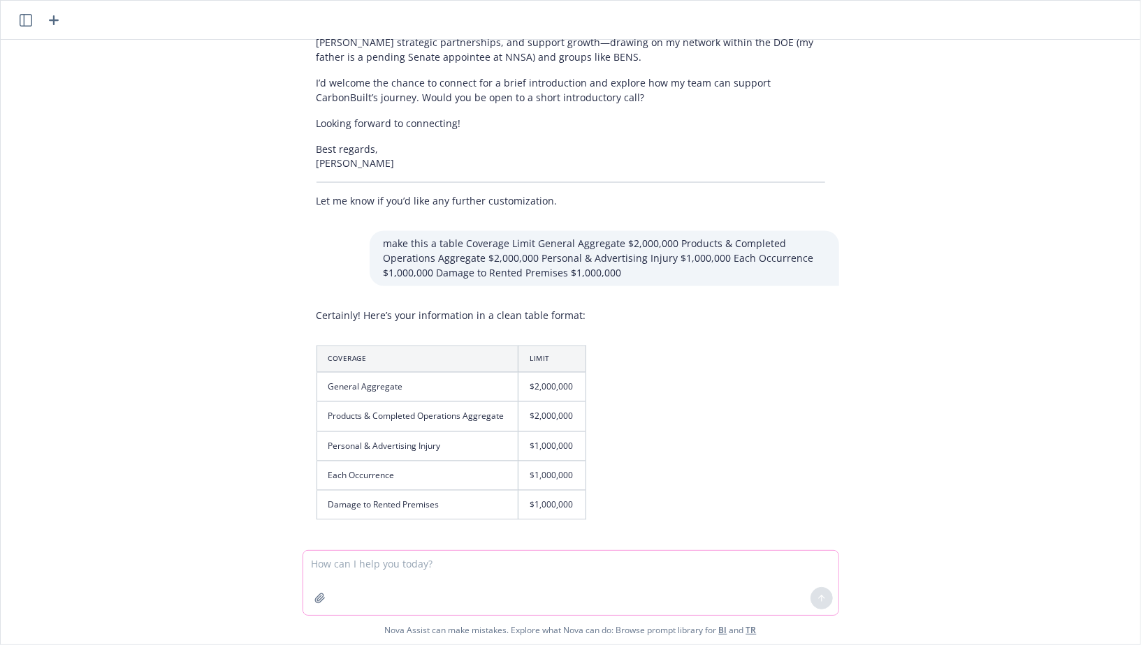
click at [407, 569] on textarea at bounding box center [570, 583] width 535 height 64
paste textarea "Hi Zach, Great to hear from you! Happy to. Please find below the language we wo…"
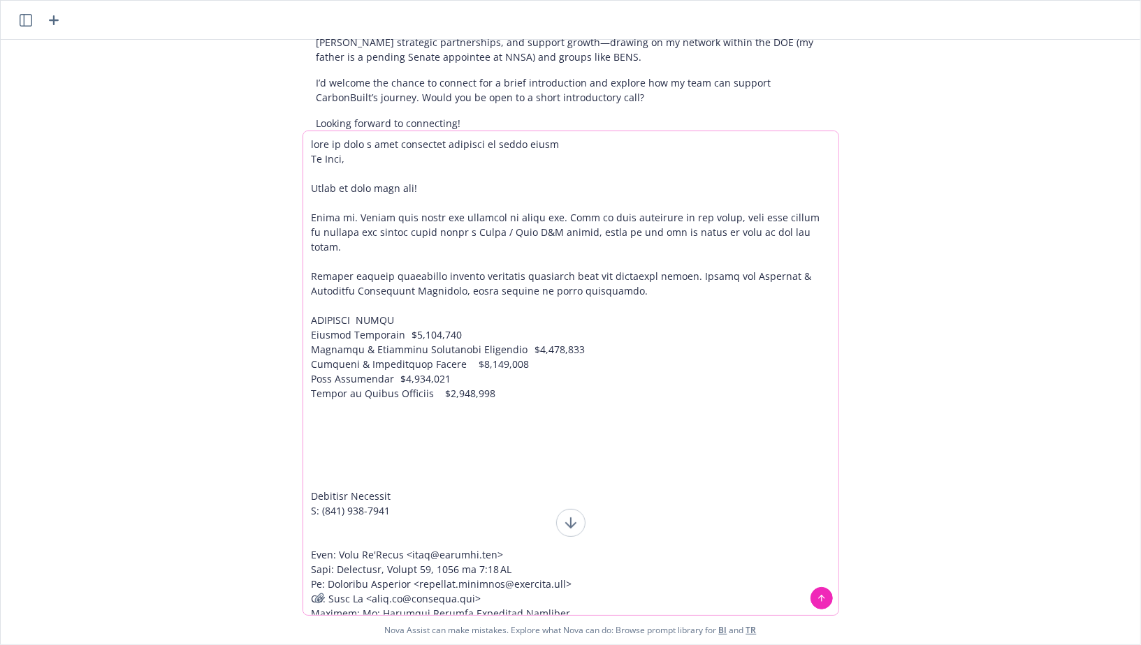
type textarea "help me make a very insurancy response to zachs email Hi Zach, Great to hear fr…"
click at [819, 599] on icon at bounding box center [821, 597] width 6 height 3
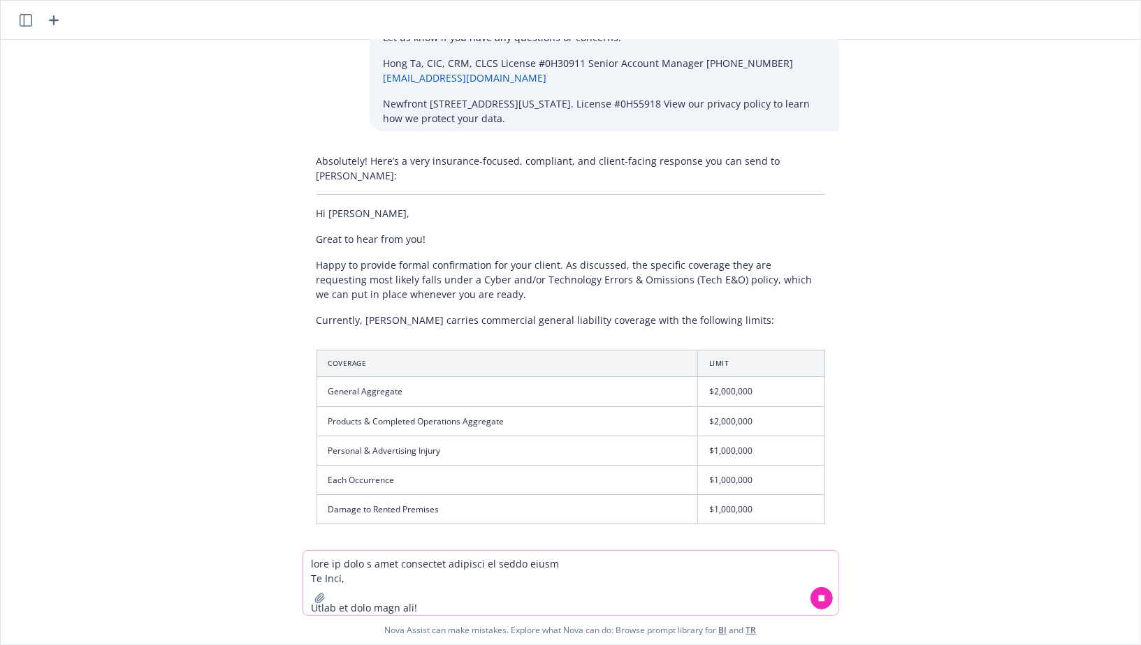
scroll to position [2981, 0]
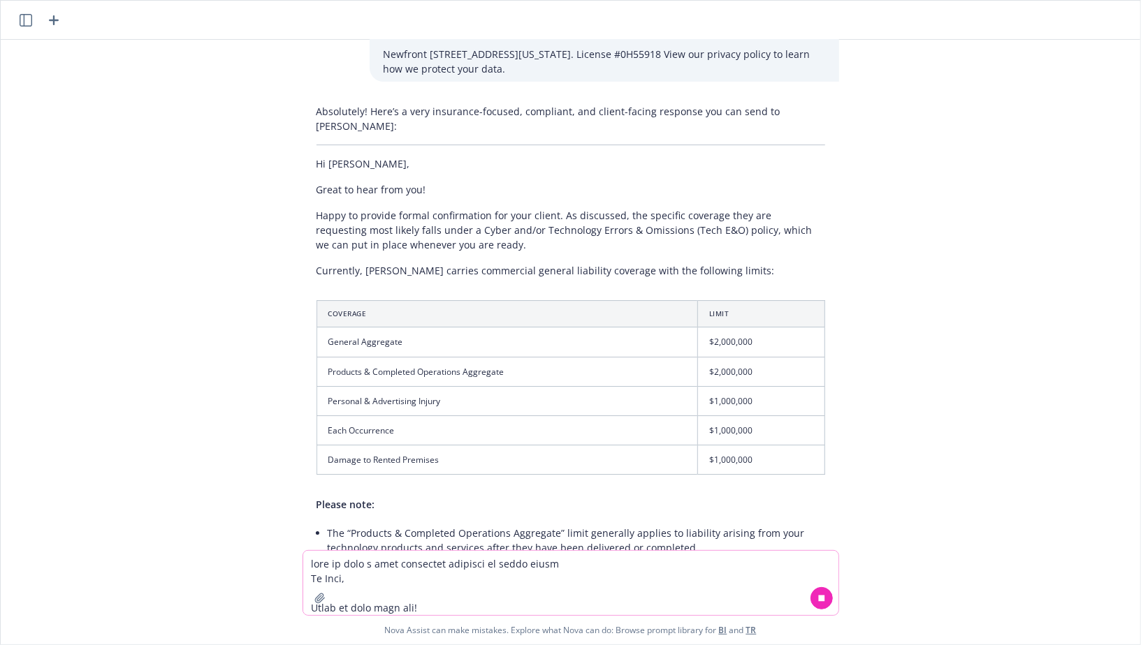
click at [459, 523] on li "The “Products & Completed Operations Aggregate” limit generally applies to liab…" at bounding box center [576, 540] width 497 height 35
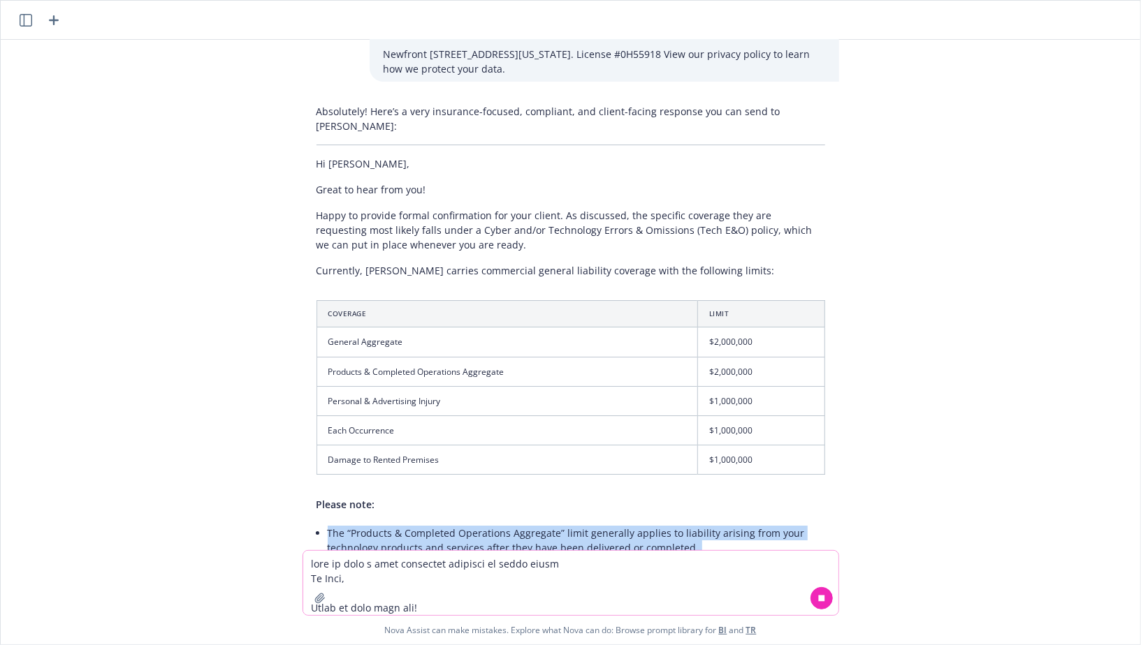
click at [459, 523] on li "The “Products & Completed Operations Aggregate” limit generally applies to liab…" at bounding box center [576, 540] width 497 height 35
click at [447, 523] on li "The “Products & Completed Operations Aggregate” limit generally applies to liab…" at bounding box center [576, 540] width 497 height 35
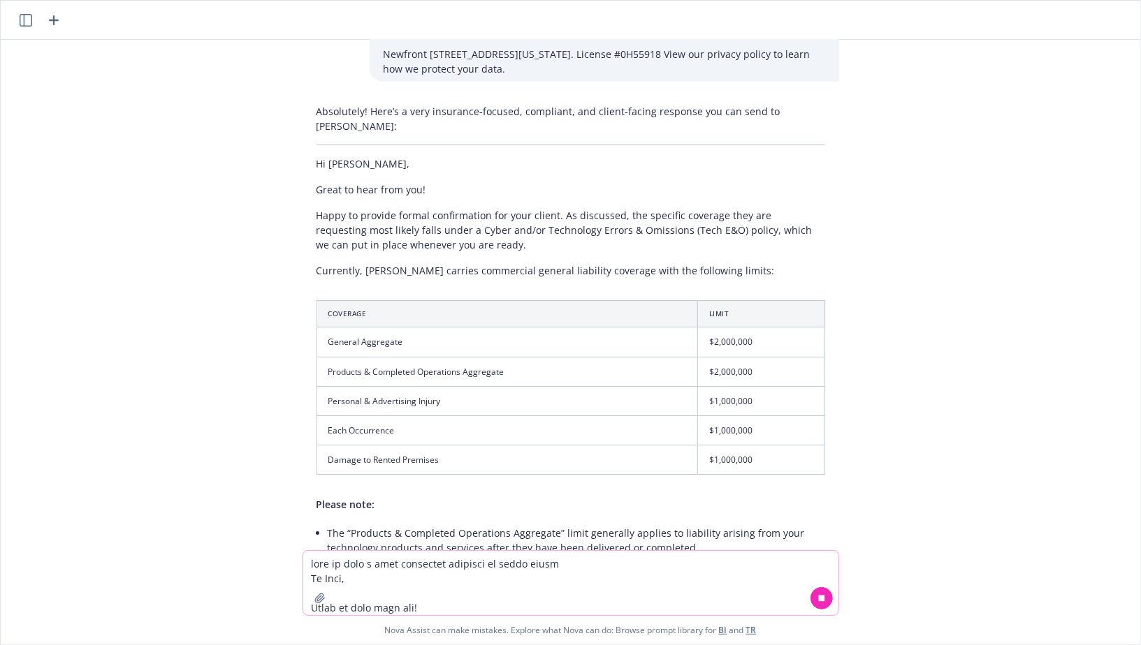
click at [470, 523] on li "The “Products & Completed Operations Aggregate” limit generally applies to liab…" at bounding box center [576, 540] width 497 height 35
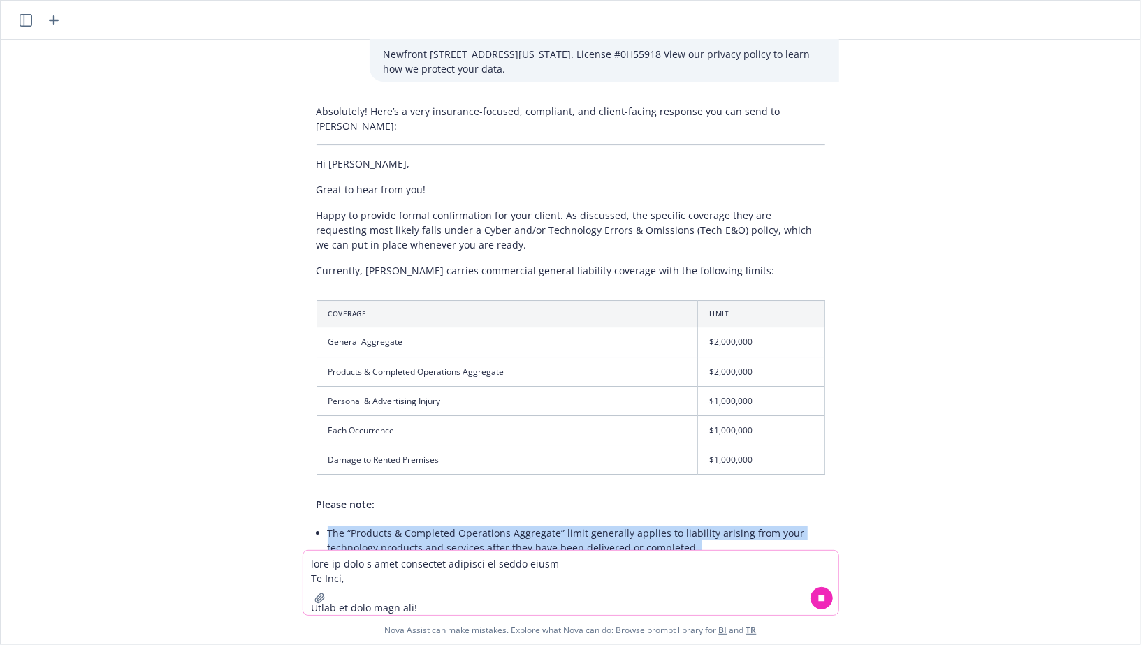
click at [470, 523] on li "The “Products & Completed Operations Aggregate” limit generally applies to liab…" at bounding box center [576, 540] width 497 height 35
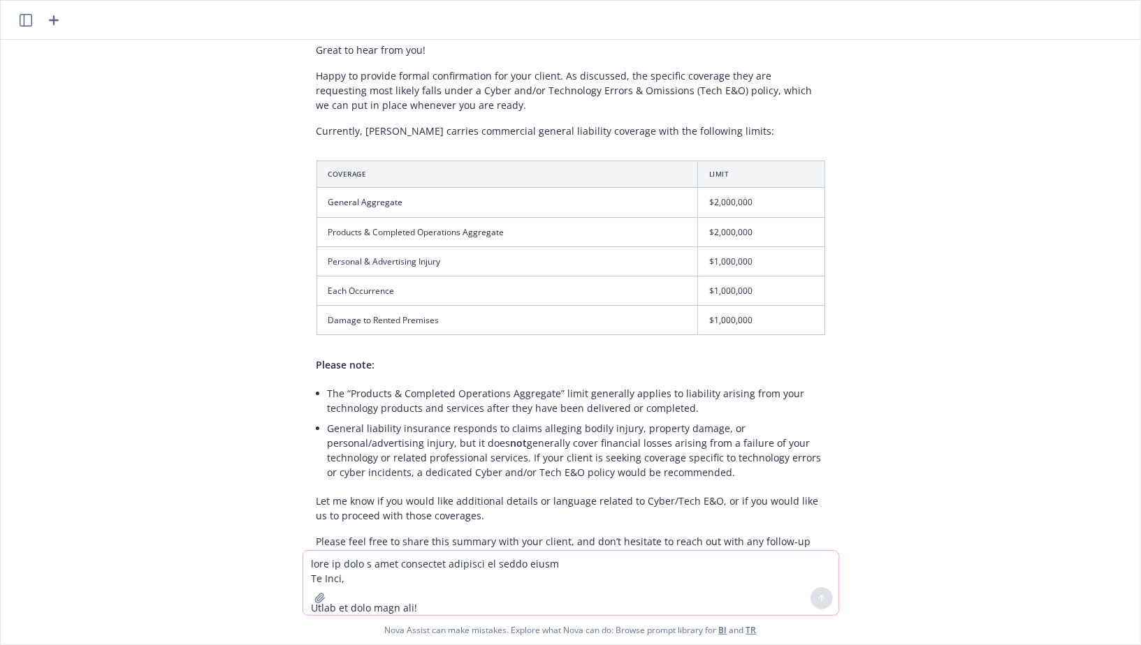
click at [460, 450] on div "Absolutely! Here’s a very insurance-focused, compliant, and client-facing respo…" at bounding box center [570, 318] width 536 height 718
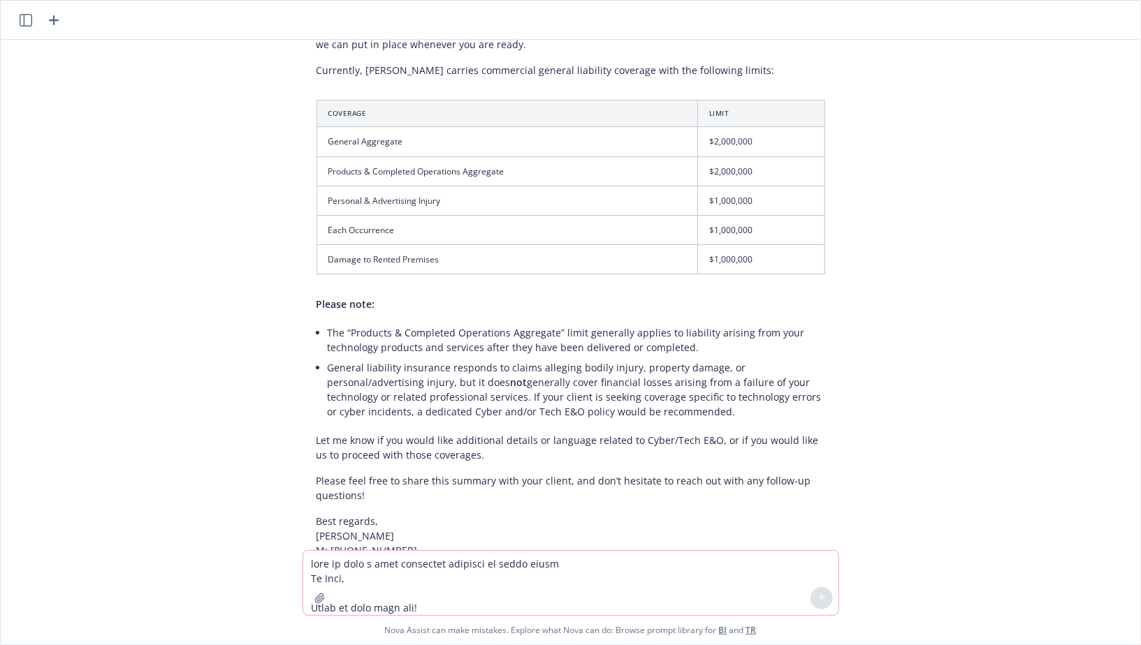
scroll to position [3184, 0]
click at [441, 356] on li "General liability insurance responds to claims alleging bodily injury, property…" at bounding box center [576, 388] width 497 height 64
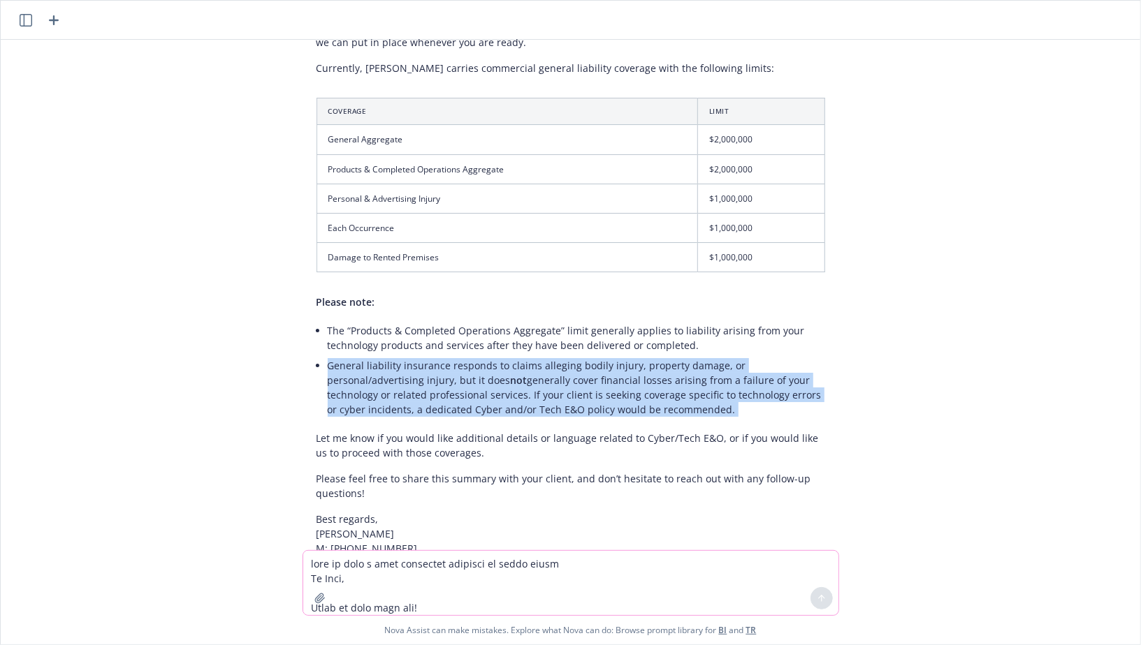
click at [441, 356] on li "General liability insurance responds to claims alleging bodily injury, property…" at bounding box center [576, 388] width 497 height 64
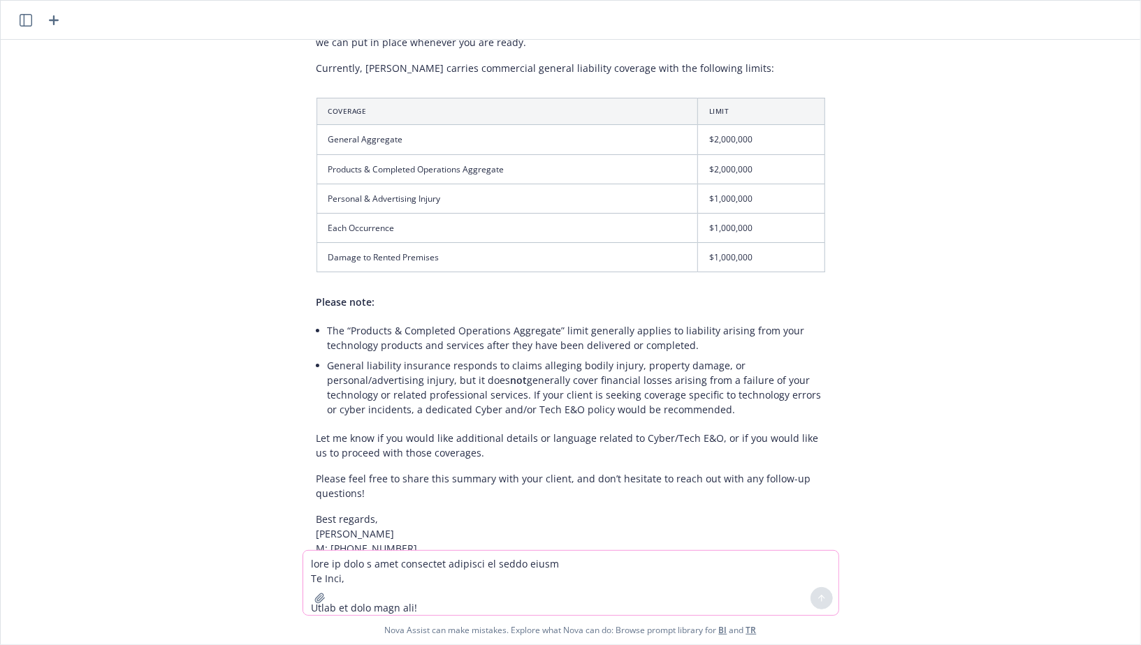
click at [489, 356] on li "General liability insurance responds to claims alleging bodily injury, property…" at bounding box center [576, 388] width 497 height 64
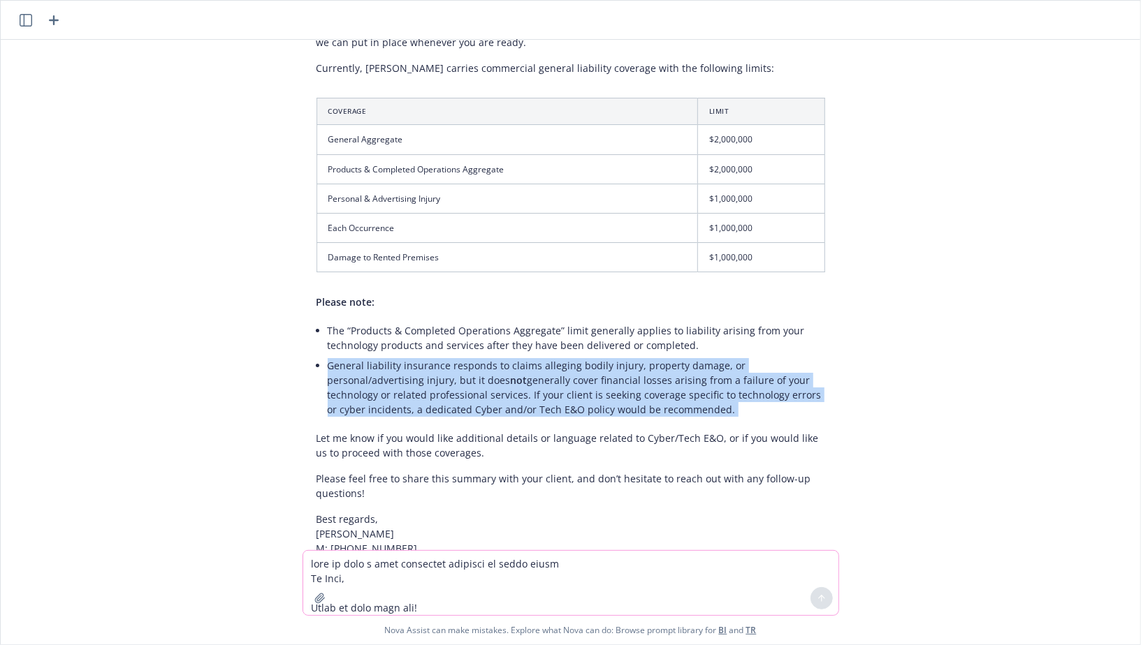
click at [489, 356] on li "General liability insurance responds to claims alleging bodily injury, property…" at bounding box center [576, 388] width 497 height 64
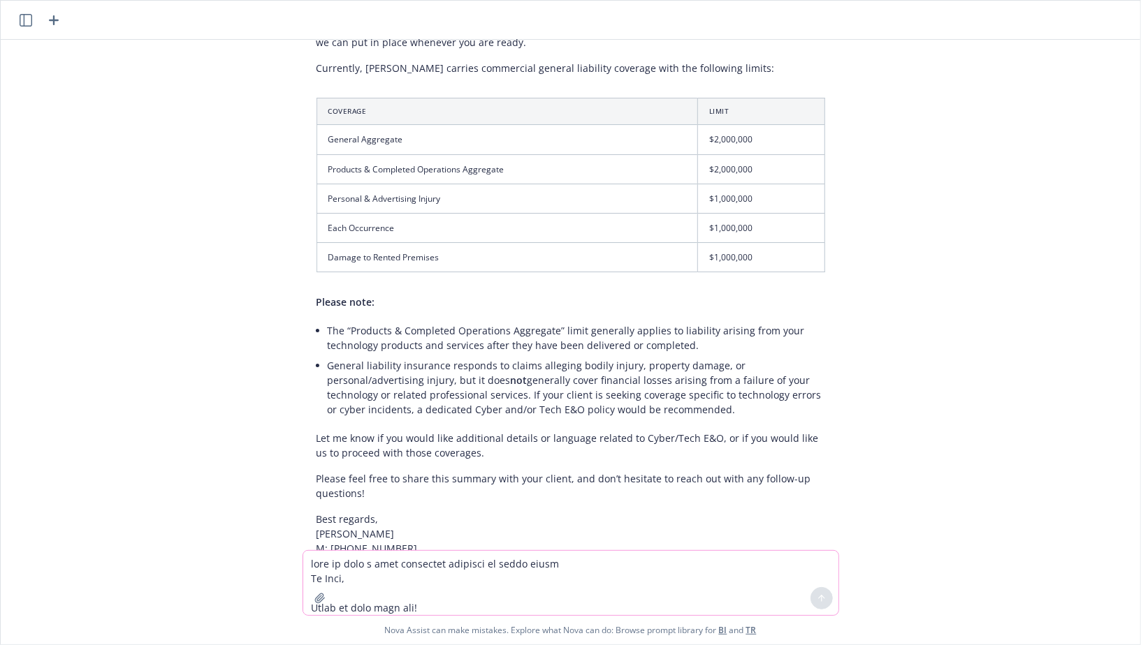
click at [455, 356] on li "General liability insurance responds to claims alleging bodily injury, property…" at bounding box center [576, 388] width 497 height 64
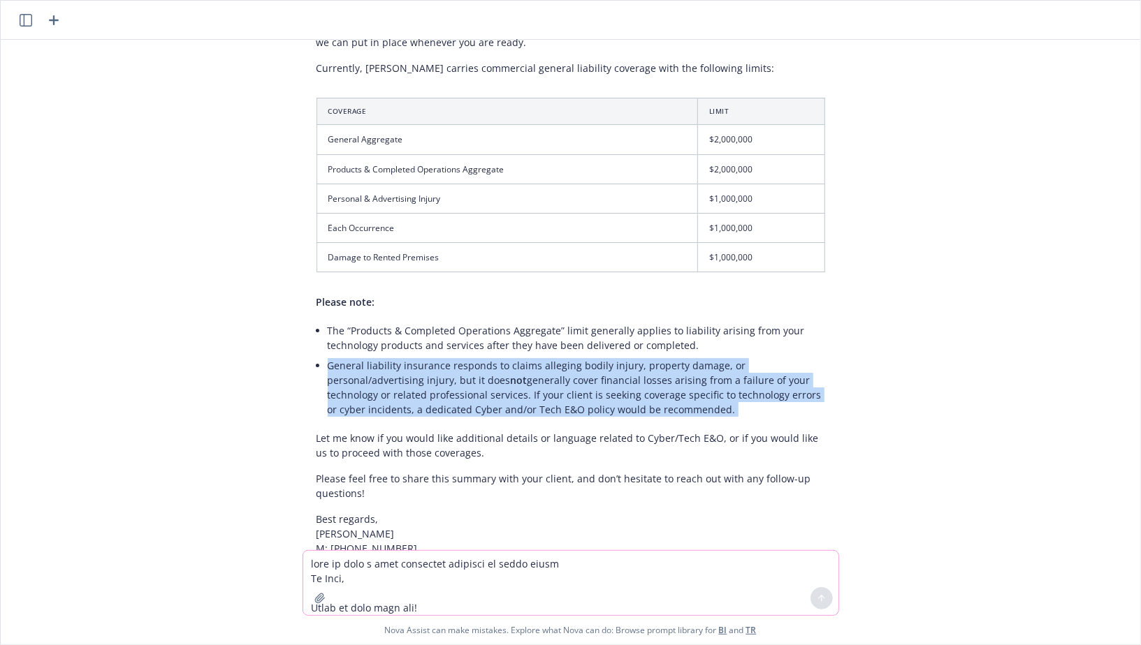
click at [455, 356] on li "General liability insurance responds to claims alleging bodily injury, property…" at bounding box center [576, 388] width 497 height 64
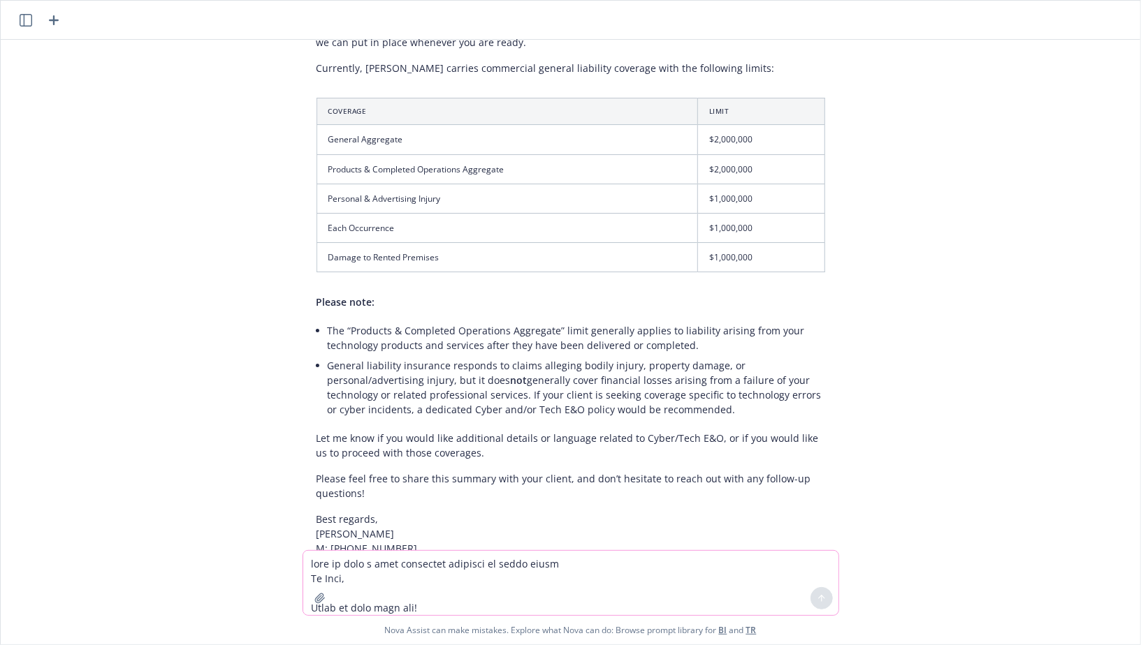
click at [462, 356] on li "General liability insurance responds to claims alleging bodily injury, property…" at bounding box center [576, 388] width 497 height 64
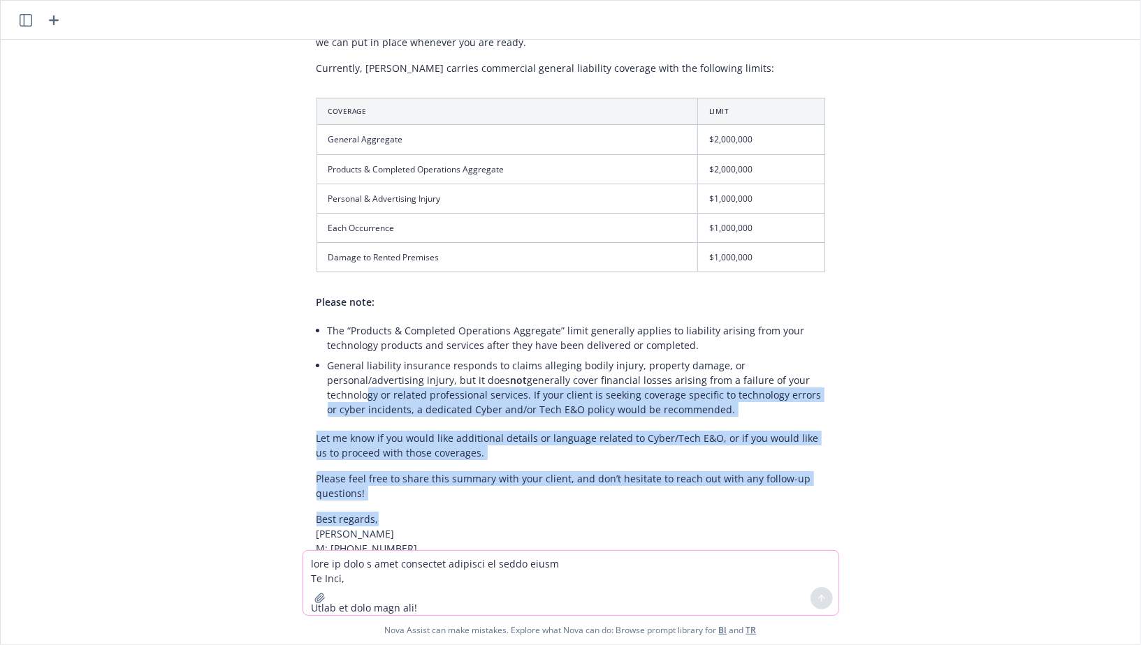
drag, startPoint x: 383, startPoint y: 426, endPoint x: 362, endPoint y: 287, distance: 140.6
click at [362, 287] on div "Absolutely! Here’s a very insurance-focused, compliant, and client-facing respo…" at bounding box center [570, 255] width 536 height 718
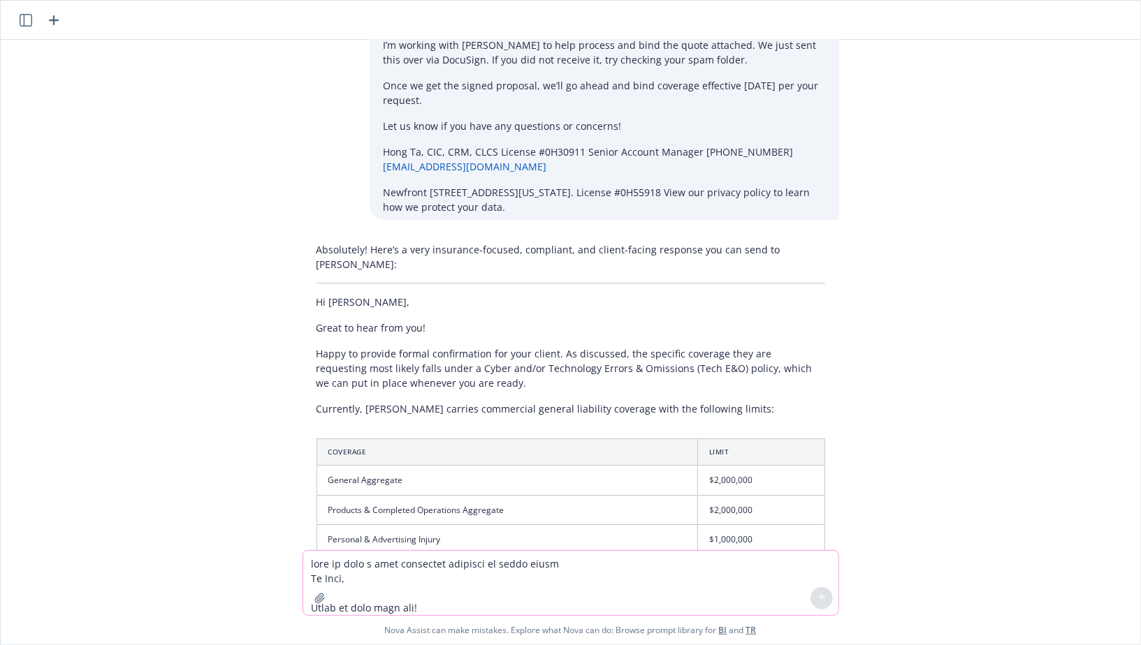
scroll to position [2828, 0]
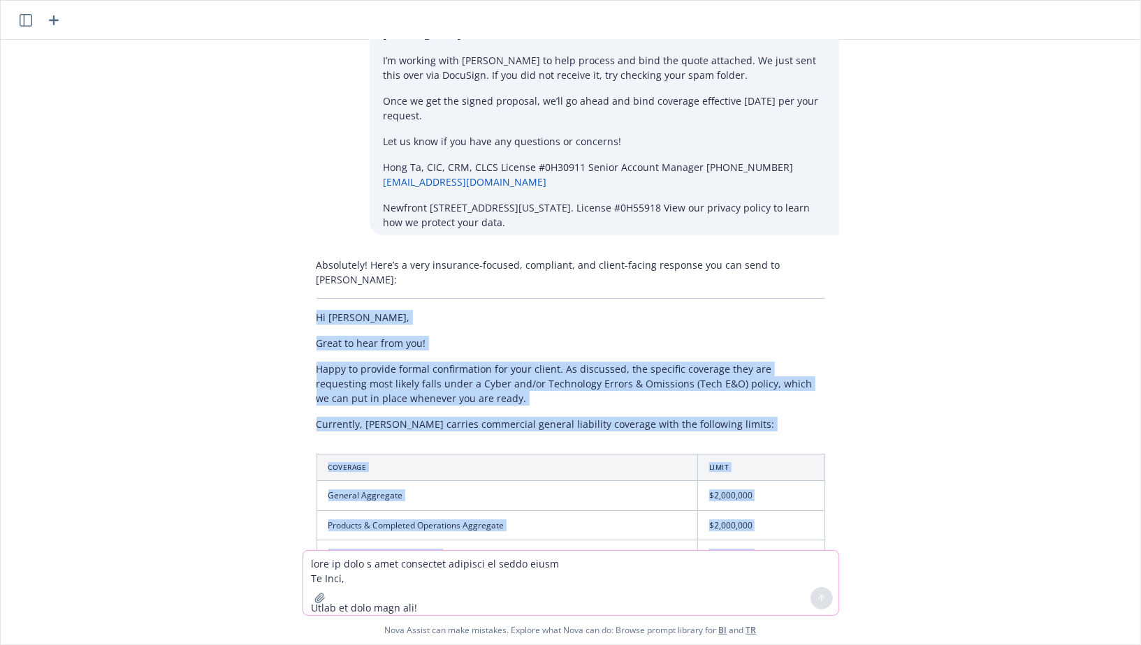
click at [316, 310] on p "Hi Zach," at bounding box center [570, 317] width 509 height 15
copy div "Hi Zach, Great to hear from you! Happy to provide formal confirmation for your …"
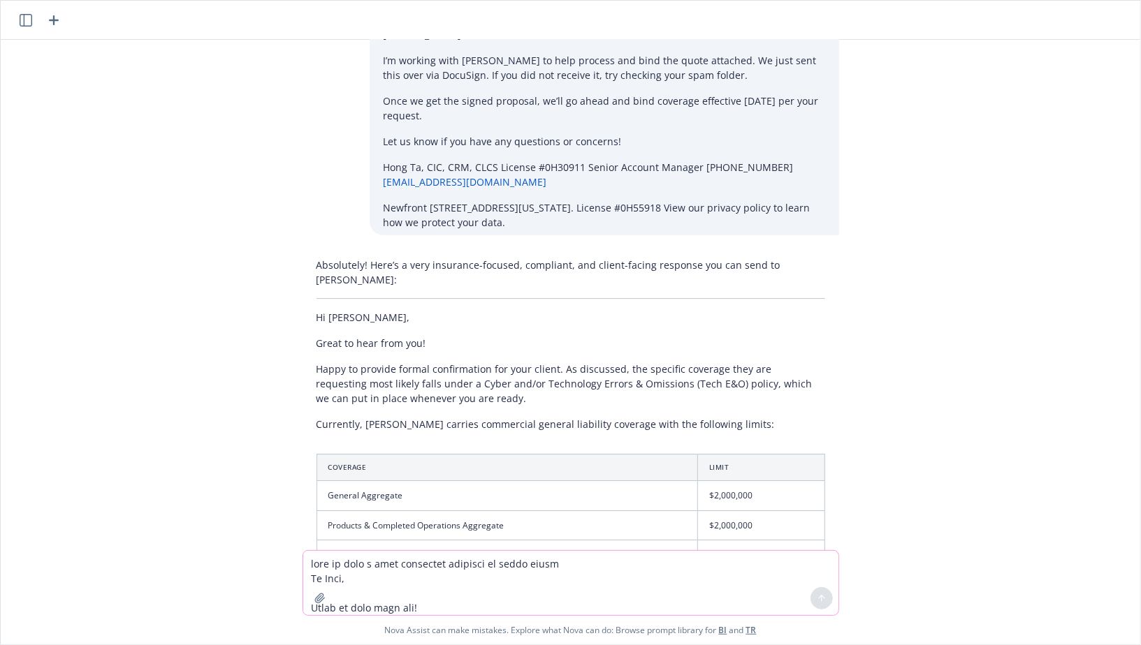
click at [539, 362] on p "Happy to provide formal confirmation for your client. As discussed, the specifi…" at bounding box center [570, 384] width 509 height 44
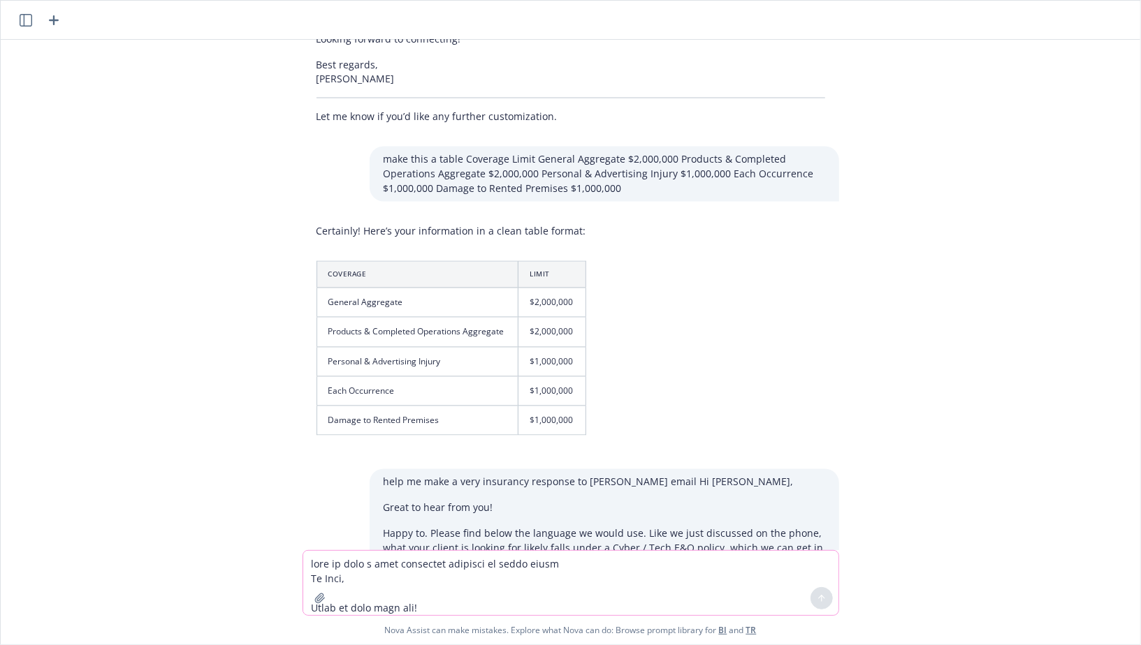
scroll to position [1516, 0]
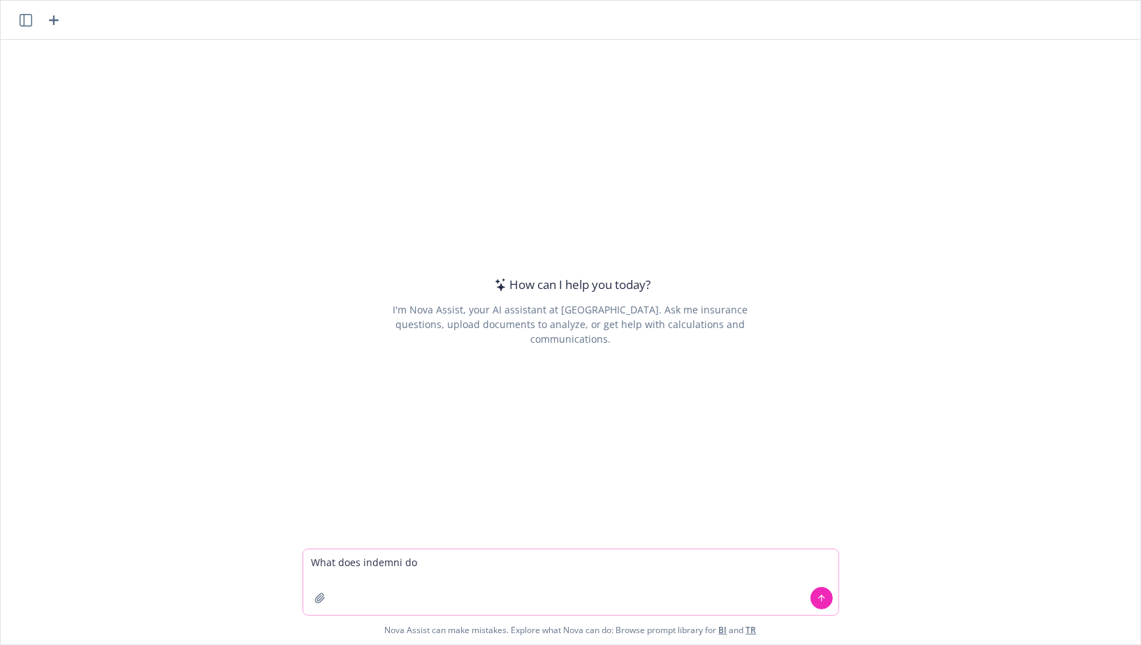
paste textarea "[URL][DOMAIN_NAME]"
type textarea "What does indemni do [URL][DOMAIN_NAME]"
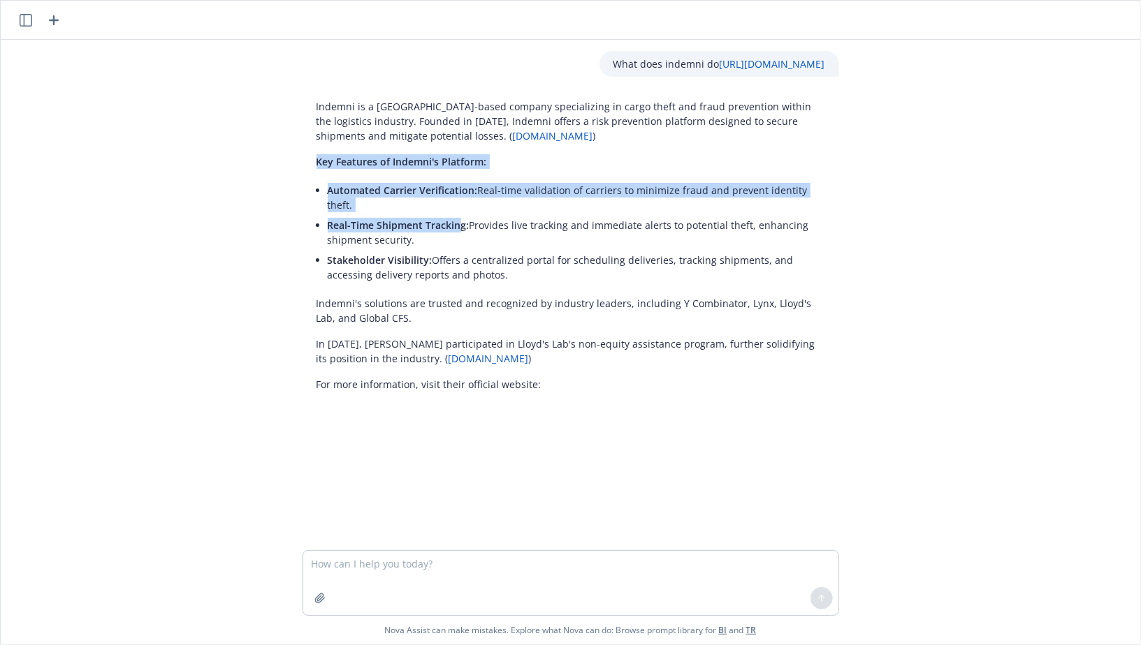
drag, startPoint x: 315, startPoint y: 159, endPoint x: 460, endPoint y: 208, distance: 153.5
click at [460, 208] on div "Indemni is a [GEOGRAPHIC_DATA]-based company specializing in cargo theft and fr…" at bounding box center [570, 246] width 536 height 304
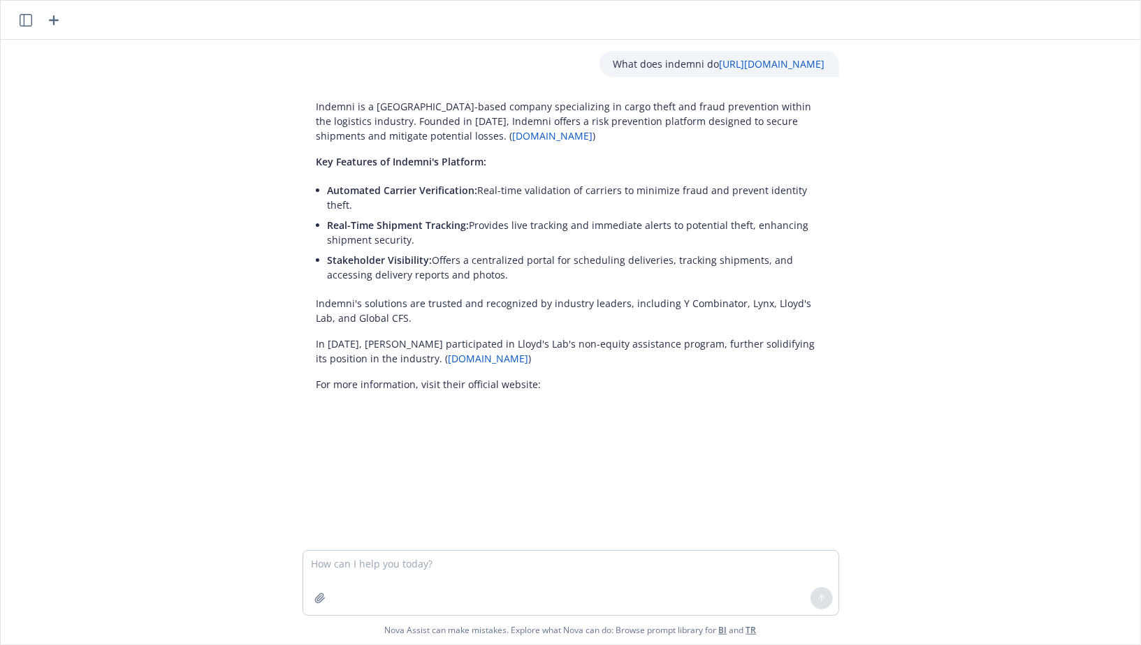
click at [312, 122] on div "Indemni is a [GEOGRAPHIC_DATA]-based company specializing in cargo theft and fr…" at bounding box center [570, 246] width 536 height 304
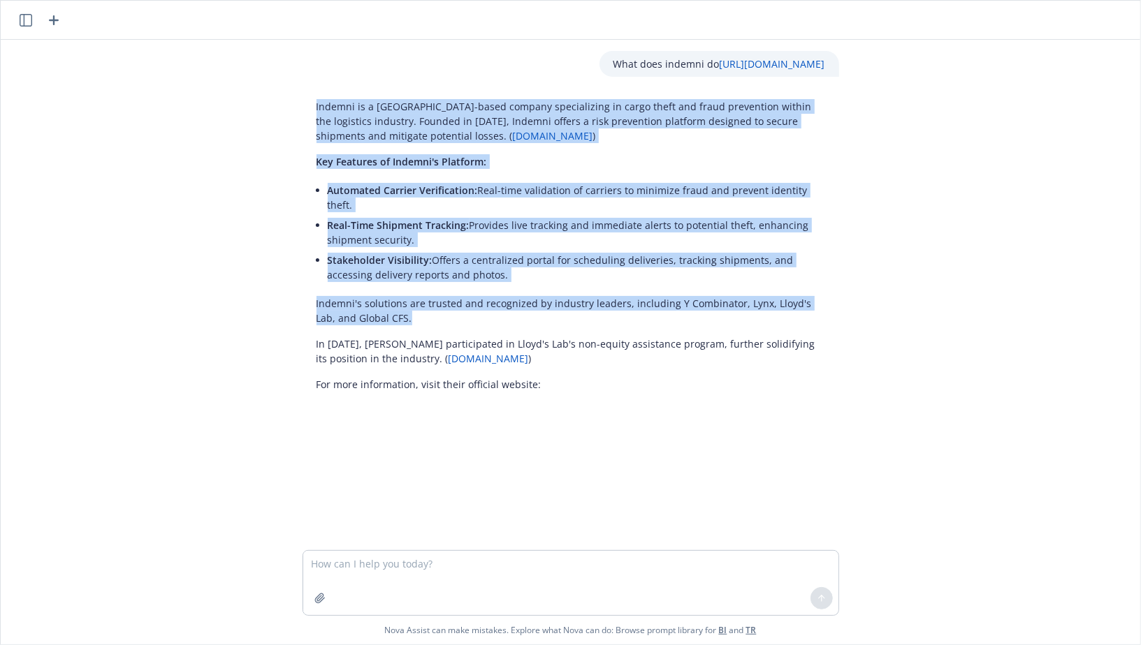
drag, startPoint x: 316, startPoint y: 109, endPoint x: 459, endPoint y: 298, distance: 237.4
click at [459, 298] on div "Indemni is a [GEOGRAPHIC_DATA]-based company specializing in cargo theft and fr…" at bounding box center [570, 246] width 536 height 304
copy div "Indemni is a [GEOGRAPHIC_DATA]-based company specializing in cargo theft and fr…"
